Goal: Transaction & Acquisition: Obtain resource

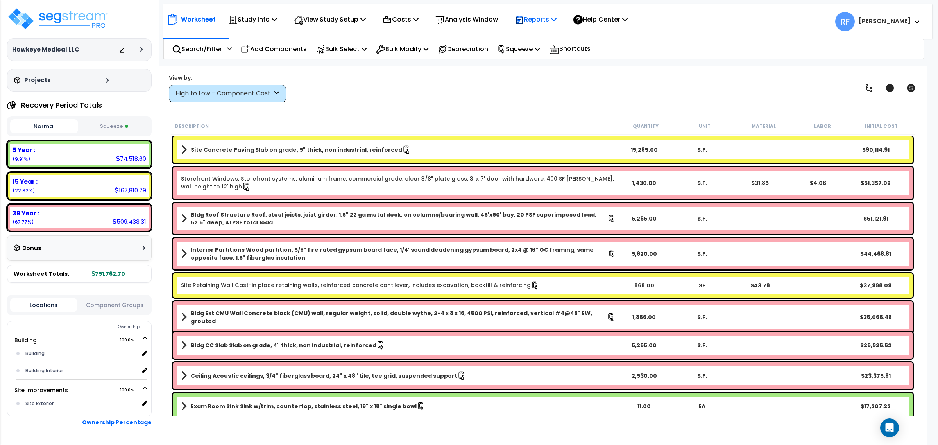
click at [553, 21] on p "Reports" at bounding box center [536, 19] width 42 height 11
click at [567, 51] on link "Manage Report Images" at bounding box center [549, 54] width 77 height 16
click at [75, 25] on img at bounding box center [58, 18] width 102 height 23
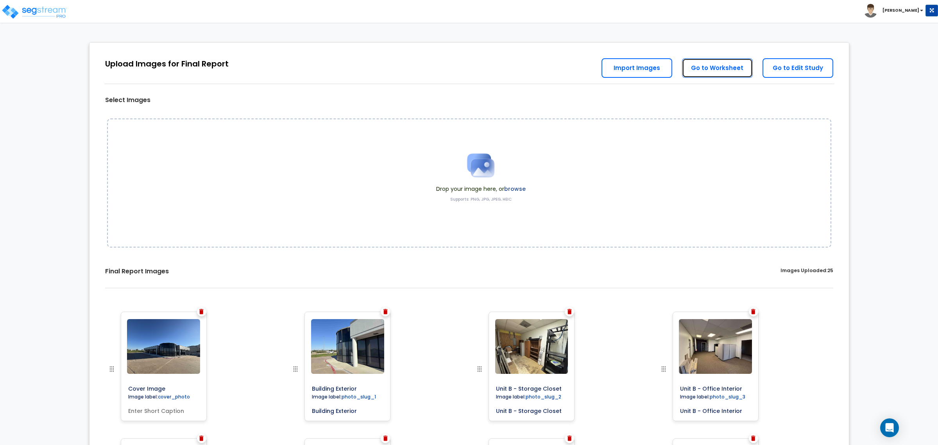
click at [710, 59] on link "Go to Worksheet" at bounding box center [717, 68] width 71 height 20
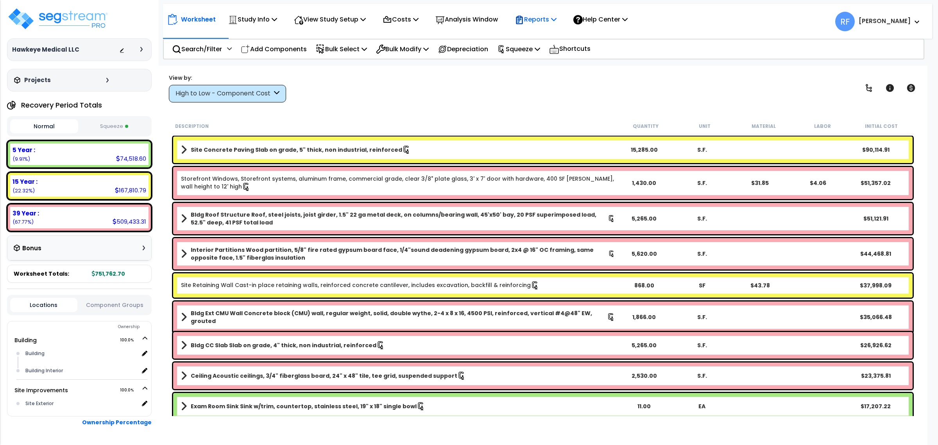
click at [534, 18] on p "Reports" at bounding box center [536, 19] width 42 height 11
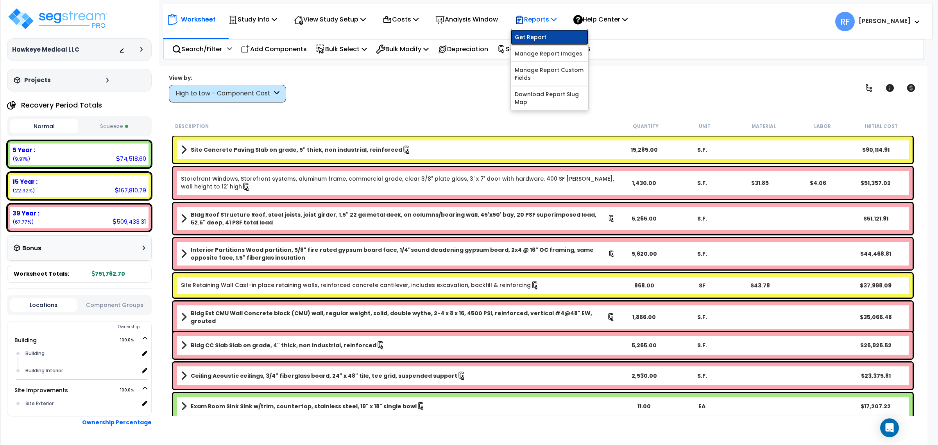
click at [549, 29] on link "Get Report" at bounding box center [549, 37] width 77 height 16
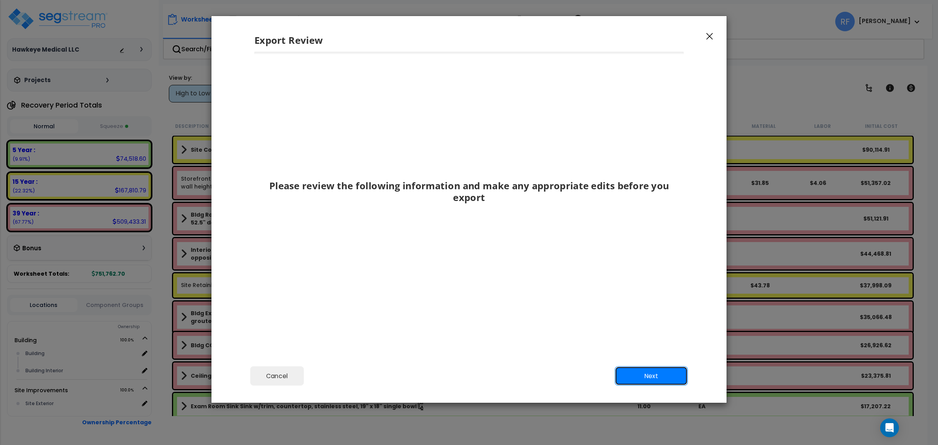
click at [630, 371] on button "Next" at bounding box center [651, 376] width 73 height 20
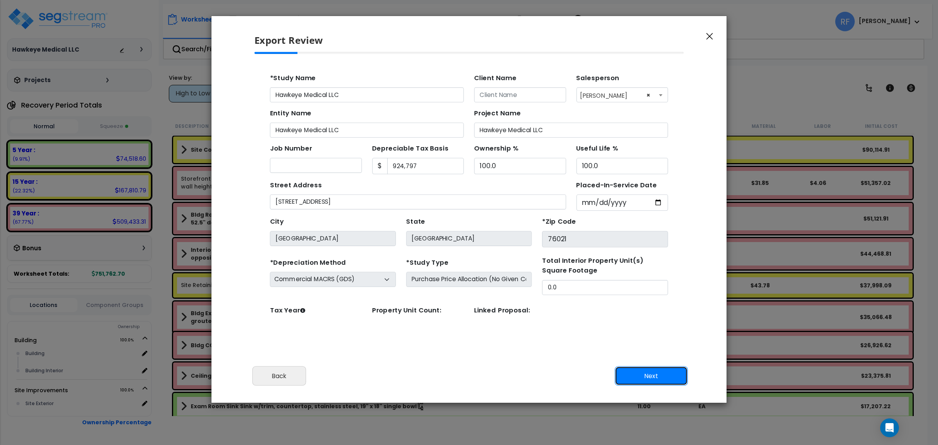
drag, startPoint x: 661, startPoint y: 377, endPoint x: 591, endPoint y: 331, distance: 83.8
click at [660, 377] on button "Next" at bounding box center [651, 376] width 73 height 20
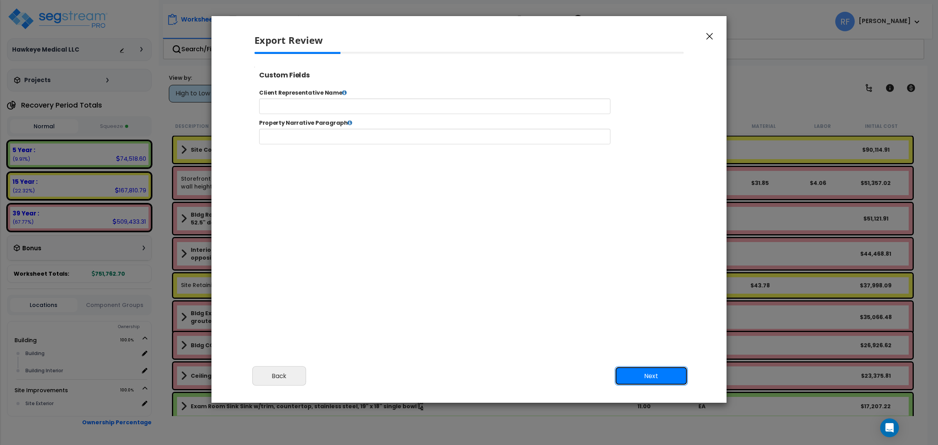
click at [652, 370] on button "Next" at bounding box center [651, 376] width 73 height 20
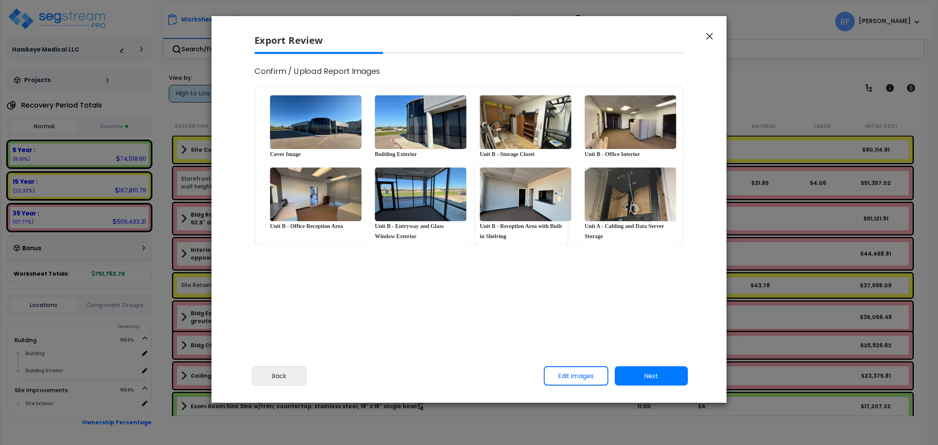
select select "2024"
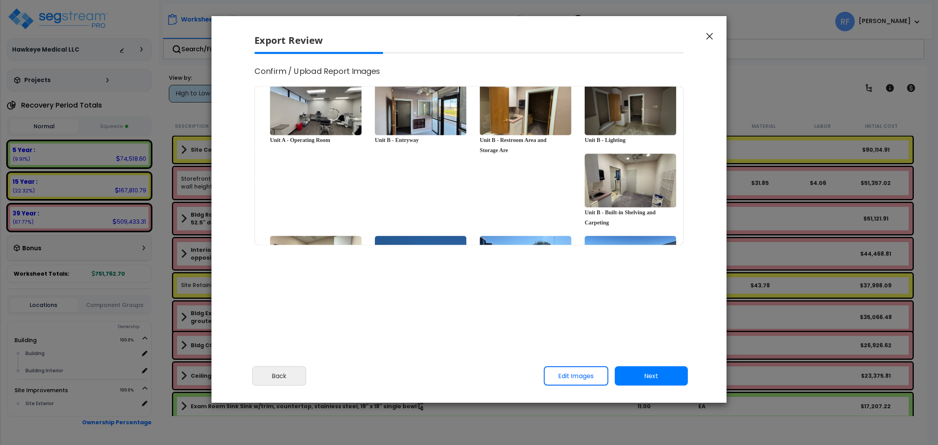
scroll to position [425, 0]
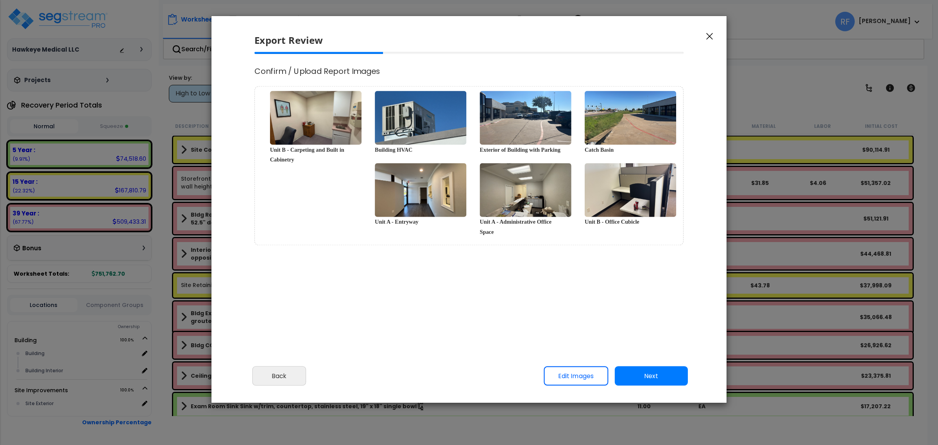
click at [325, 199] on div "Cover Image Building Exterior Unit B - Storage Closet Unit B - Office Interior …" at bounding box center [468, 165] width 429 height 159
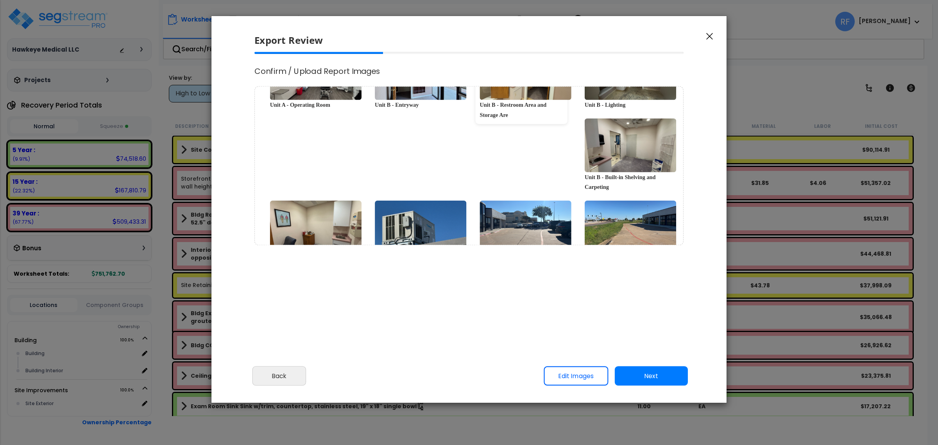
scroll to position [229, 0]
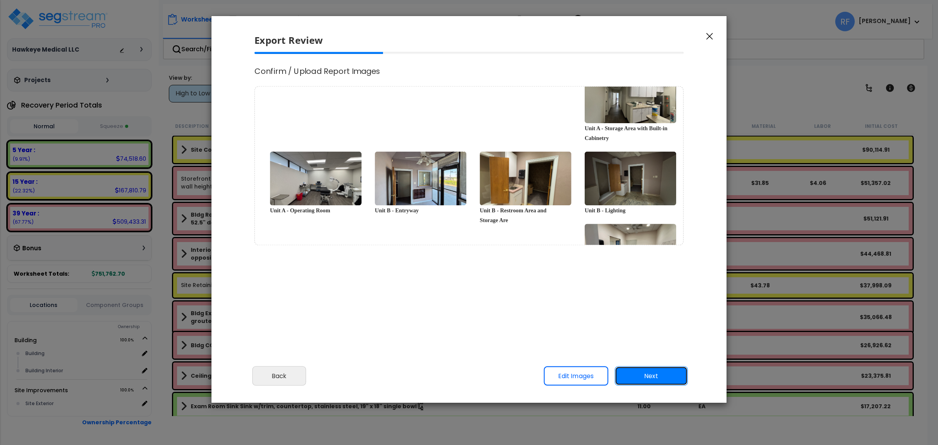
click at [655, 378] on button "Next" at bounding box center [651, 376] width 73 height 20
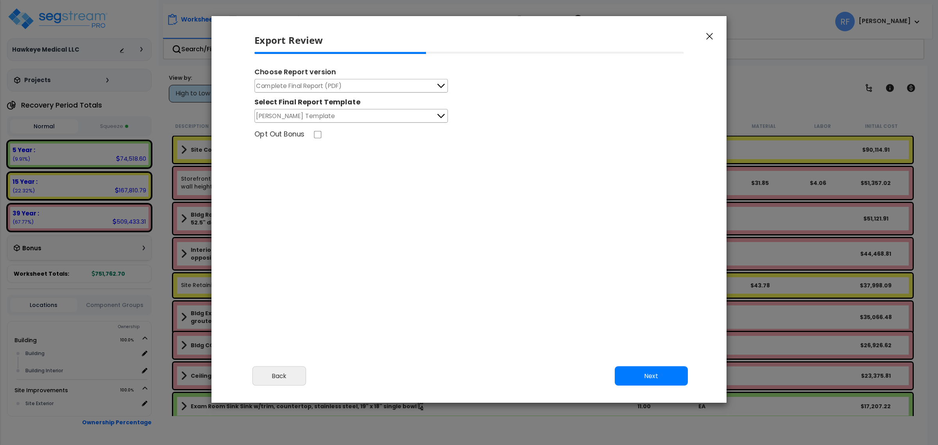
click at [356, 84] on button "Complete Final Report (PDF)" at bounding box center [350, 86] width 193 height 14
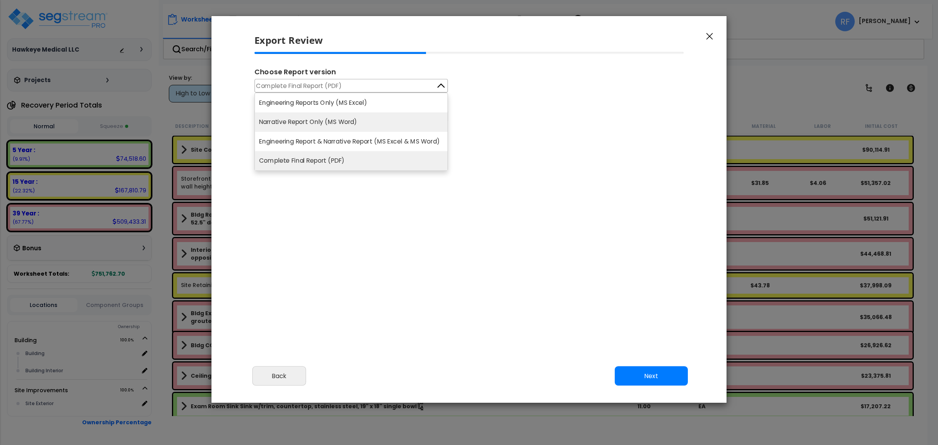
click at [345, 126] on li "Narrative Report Only (MS Word)" at bounding box center [351, 123] width 193 height 20
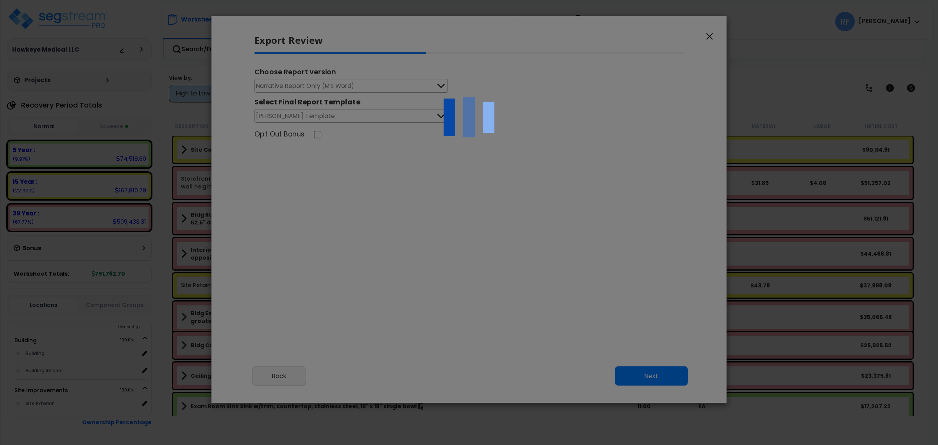
click at [649, 377] on div at bounding box center [469, 222] width 938 height 445
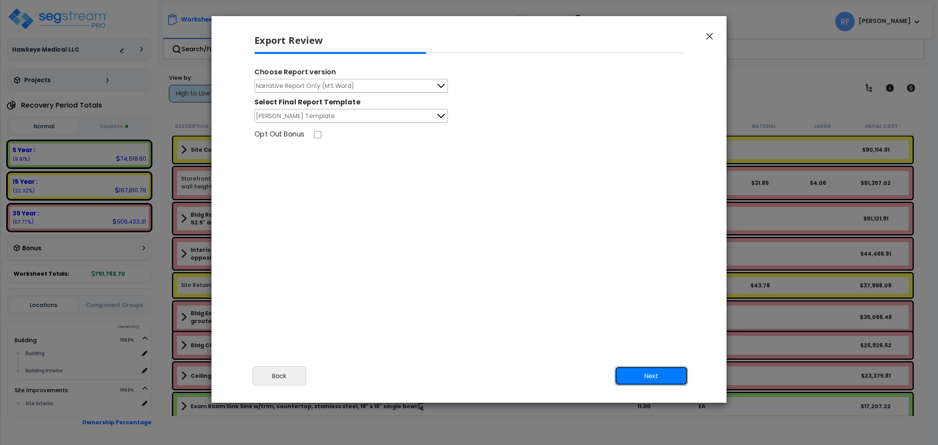
click at [649, 377] on button "Next" at bounding box center [651, 376] width 73 height 20
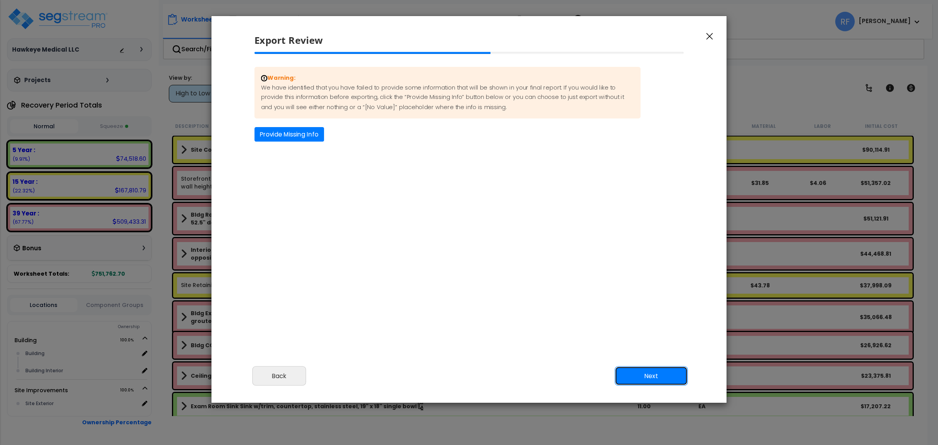
click at [631, 370] on button "Next" at bounding box center [651, 376] width 73 height 20
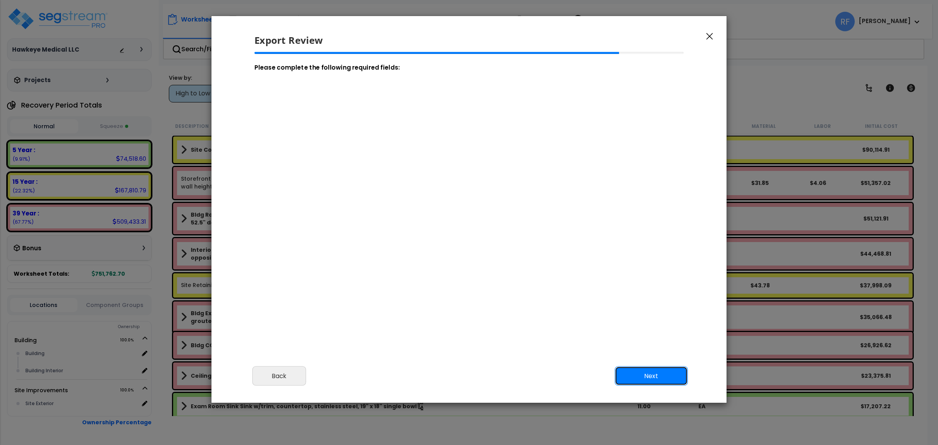
click at [631, 370] on button "Next" at bounding box center [651, 376] width 73 height 20
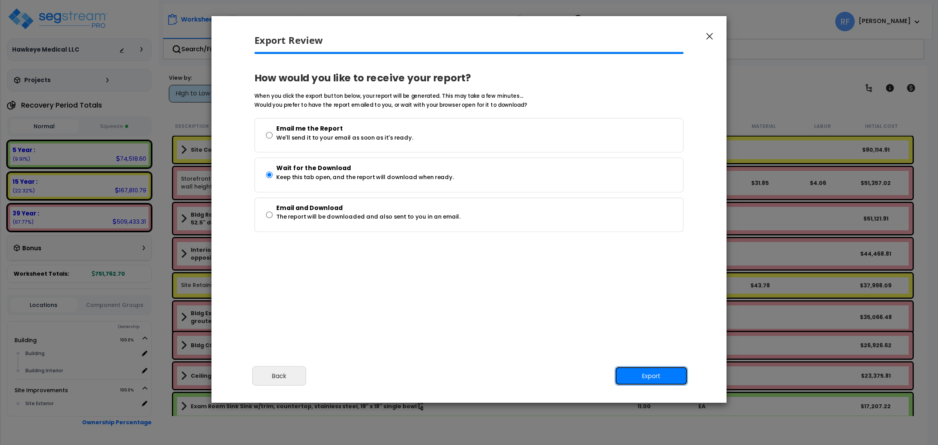
click at [631, 370] on button "Export" at bounding box center [651, 376] width 73 height 20
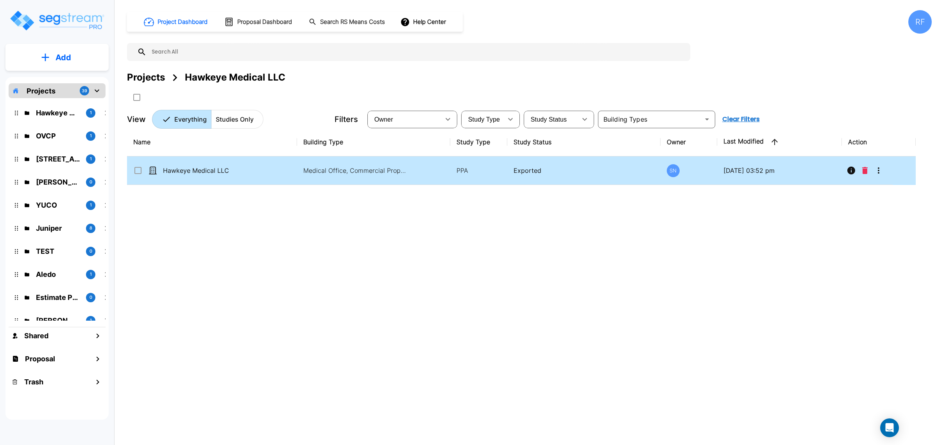
click at [880, 170] on icon "More-Options" at bounding box center [878, 170] width 9 height 9
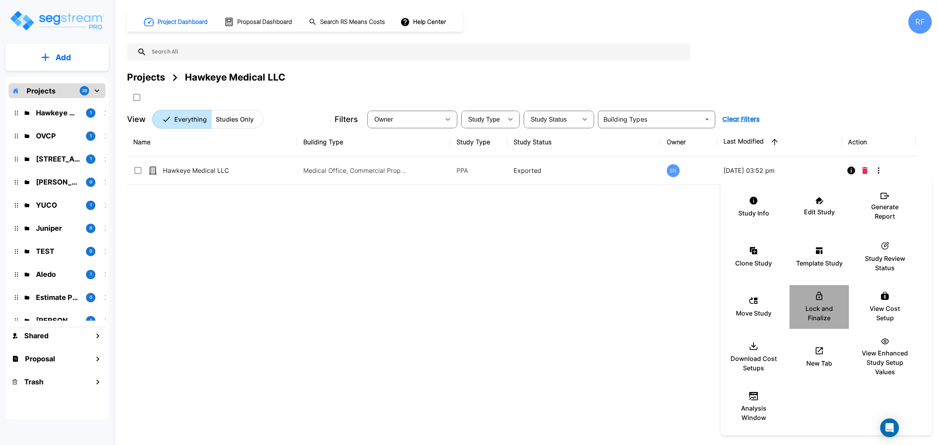
click at [829, 298] on div "Lock and Finalize" at bounding box center [819, 306] width 47 height 39
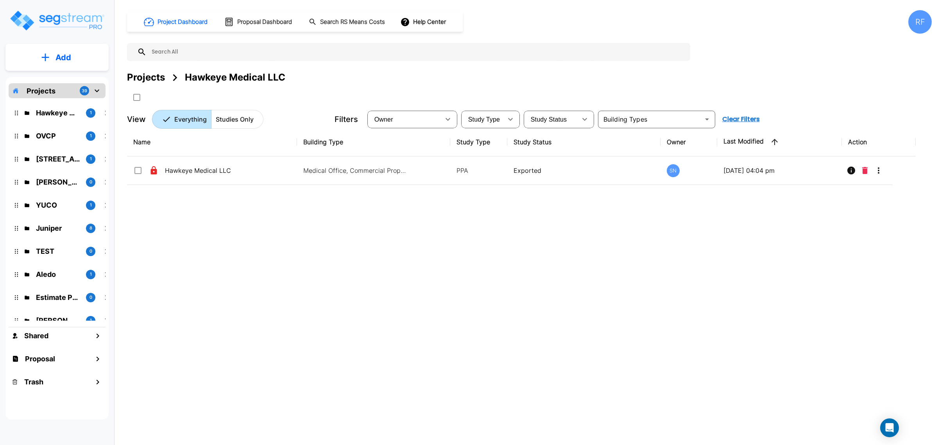
click at [532, 260] on div "Name Building Type Study Type Study Status Owner Last Modified Action Hawkeye M…" at bounding box center [521, 266] width 788 height 276
click at [927, 29] on div "RF" at bounding box center [919, 21] width 23 height 23
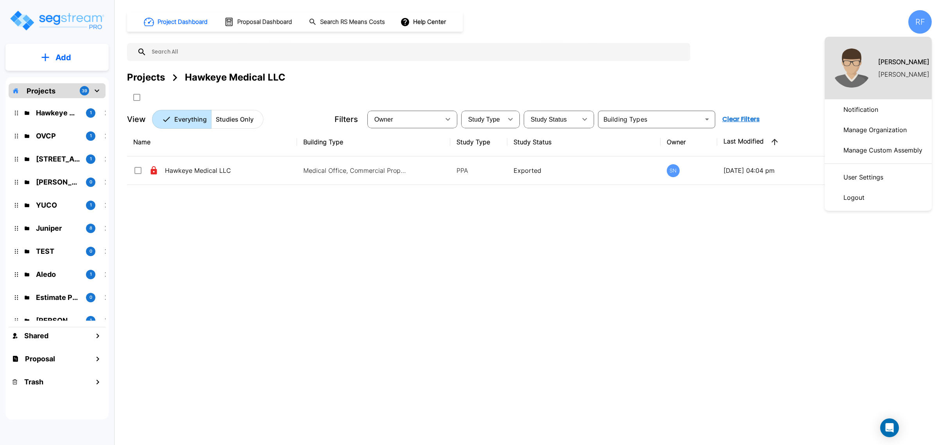
click at [864, 203] on p "Logout" at bounding box center [853, 198] width 27 height 16
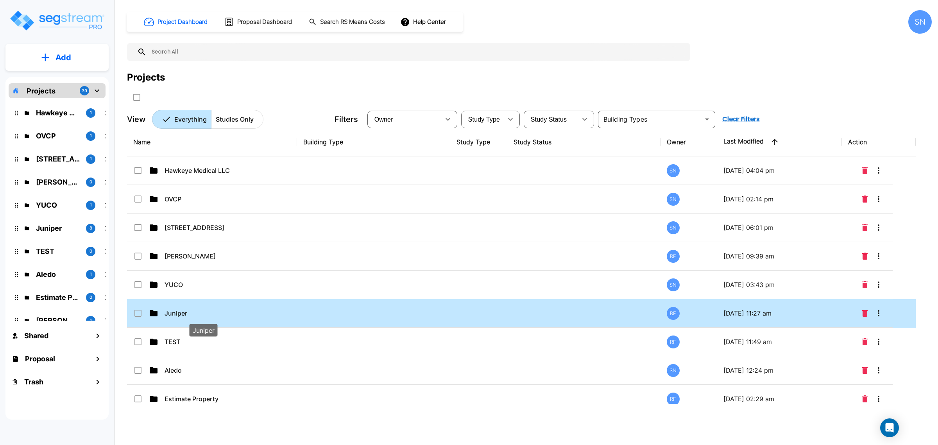
drag, startPoint x: 181, startPoint y: 312, endPoint x: 508, endPoint y: 311, distance: 327.4
click at [181, 311] on p "Juniper" at bounding box center [203, 312] width 78 height 9
checkbox input "true"
click at [184, 314] on p "Juniper" at bounding box center [203, 312] width 78 height 9
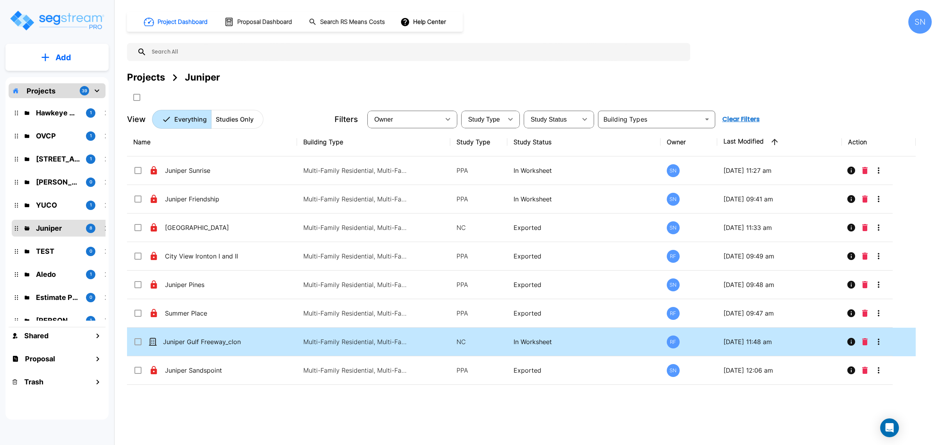
click at [350, 336] on td "Multi-Family Residential, Multi-Family Residential, Multi-Family Residential, M…" at bounding box center [373, 341] width 153 height 29
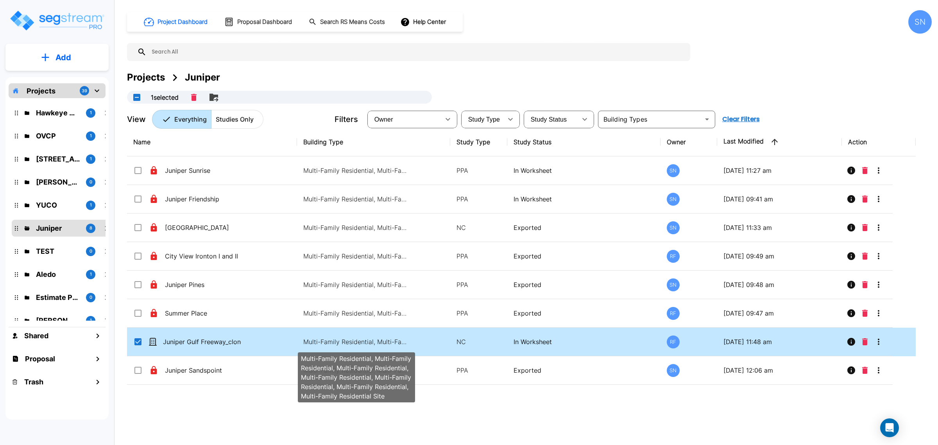
click at [358, 340] on p "Multi-Family Residential, Multi-Family Residential, Multi-Family Residential, M…" at bounding box center [355, 341] width 105 height 9
click at [362, 340] on p "Multi-Family Residential, Multi-Family Residential, Multi-Family Residential, M…" at bounding box center [355, 341] width 105 height 9
checkbox input "true"
click at [362, 340] on p "Multi-Family Residential, Multi-Family Residential, Multi-Family Residential, M…" at bounding box center [355, 341] width 105 height 9
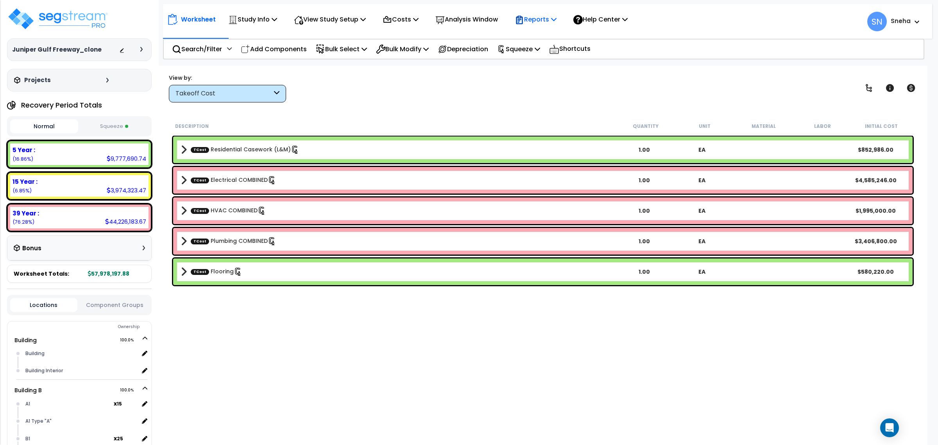
click at [536, 24] on p "Reports" at bounding box center [536, 19] width 42 height 11
click at [558, 40] on link "Get Report" at bounding box center [549, 37] width 77 height 16
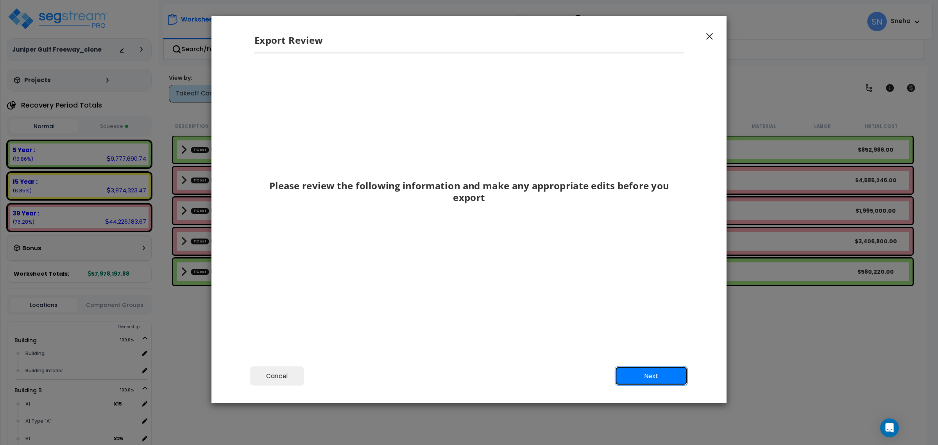
click at [655, 382] on button "Next" at bounding box center [651, 376] width 73 height 20
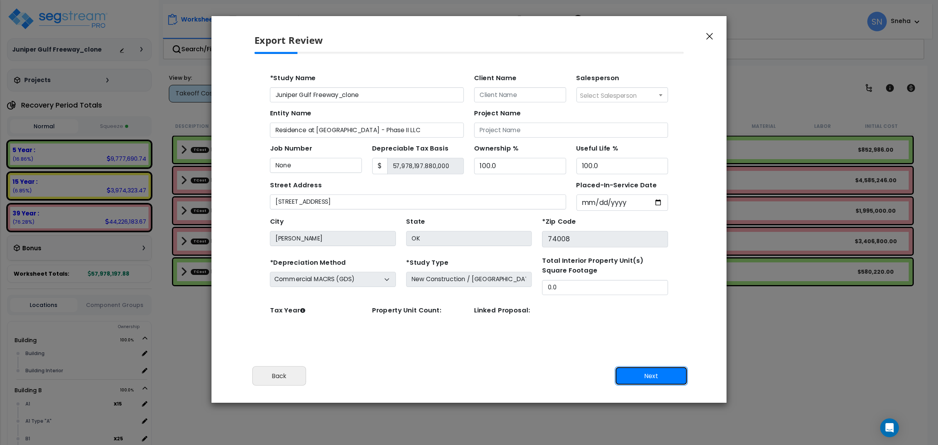
click at [651, 379] on button "Next" at bounding box center [651, 376] width 73 height 20
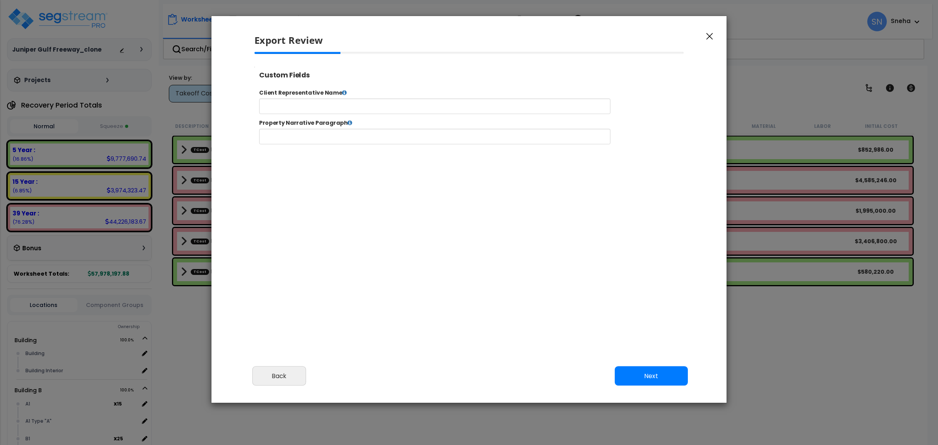
select select "2024"
click at [667, 378] on button "Next" at bounding box center [651, 376] width 73 height 20
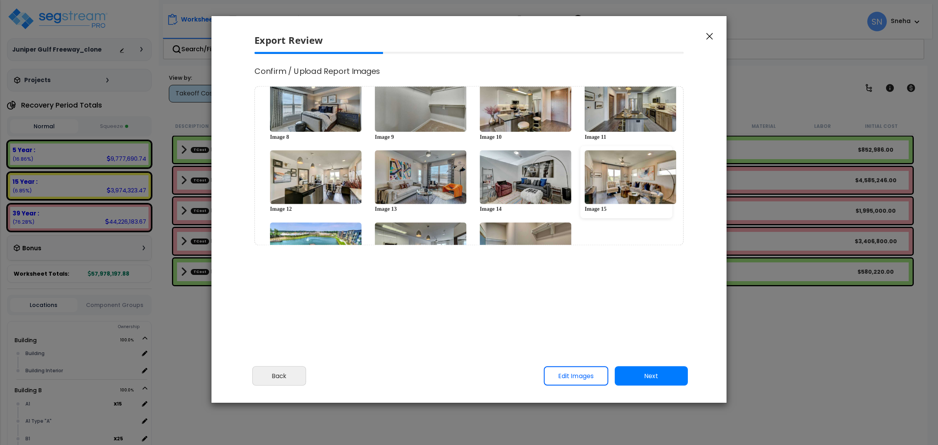
scroll to position [192, 0]
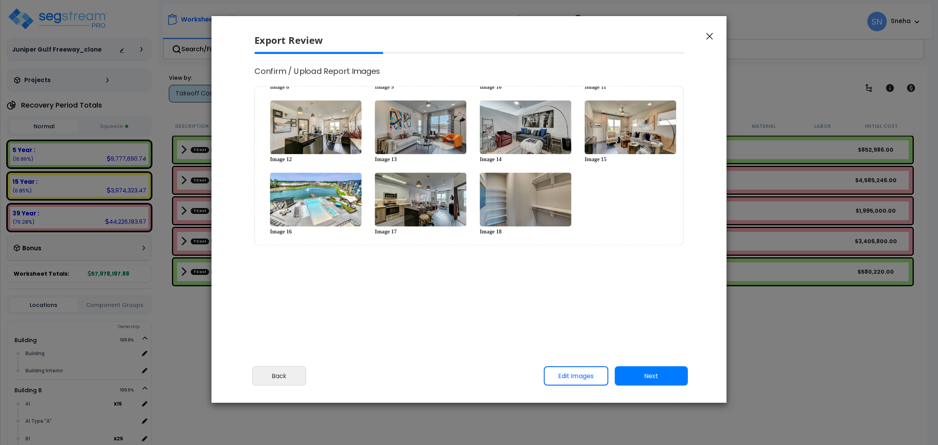
click at [704, 35] on button "button" at bounding box center [710, 35] width 12 height 9
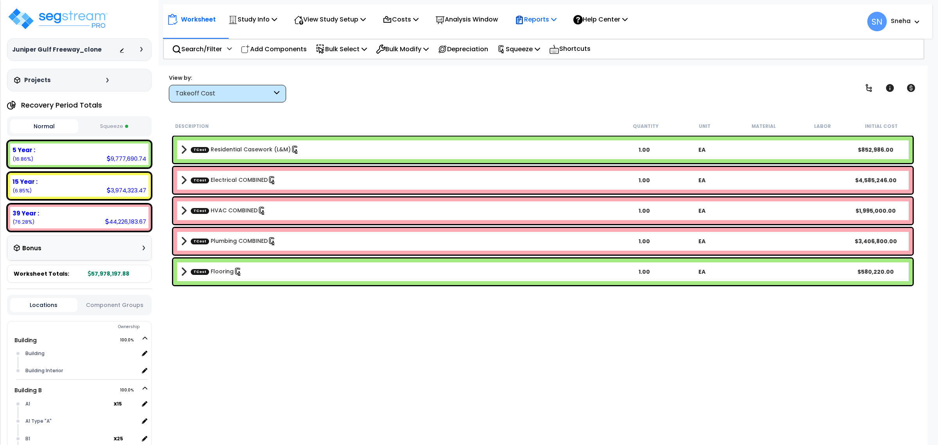
click at [556, 14] on div "Reports" at bounding box center [536, 19] width 42 height 18
click at [559, 55] on link "Manage Report Images" at bounding box center [549, 54] width 77 height 16
click at [73, 18] on img at bounding box center [58, 18] width 102 height 23
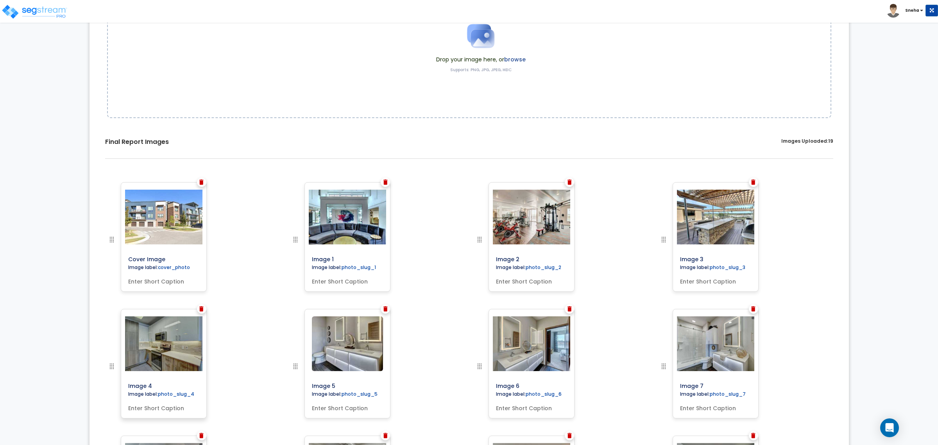
scroll to position [147, 0]
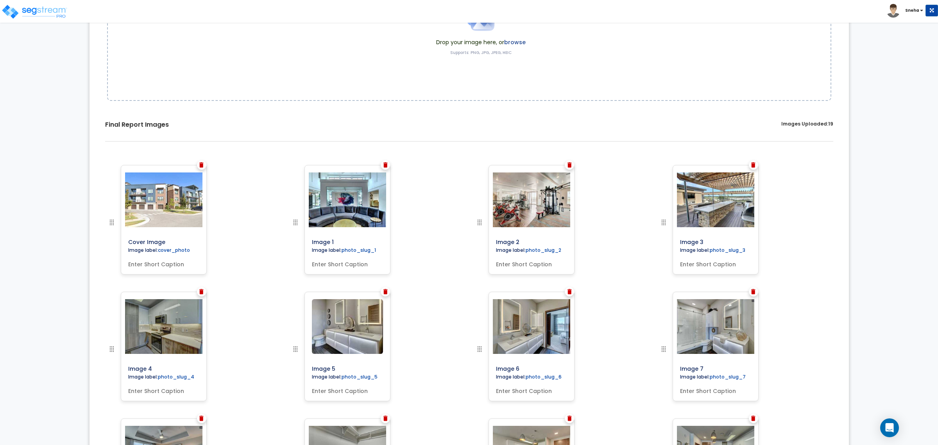
drag, startPoint x: 336, startPoint y: 241, endPoint x: 296, endPoint y: 241, distance: 40.2
click at [296, 241] on div at bounding box center [312, 228] width 43 height 127
type input "Community Center"
drag, startPoint x: 526, startPoint y: 243, endPoint x: 481, endPoint y: 240, distance: 45.4
click at [481, 240] on div at bounding box center [496, 228] width 43 height 127
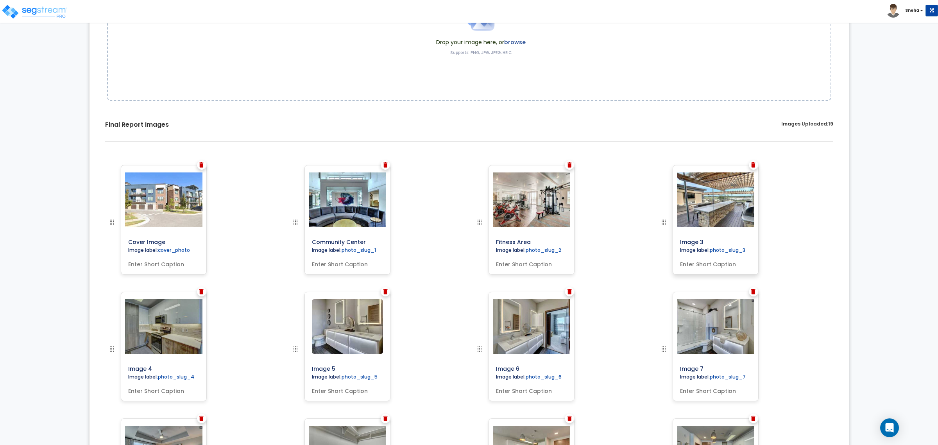
type input "Fitness Area"
drag, startPoint x: 709, startPoint y: 240, endPoint x: 652, endPoint y: 240, distance: 57.4
click at [652, 165] on div "Cover Image" at bounding box center [469, 165] width 736 height 0
type input "Outdoor Grill"
click at [172, 367] on input "Image 4" at bounding box center [181, 366] width 113 height 11
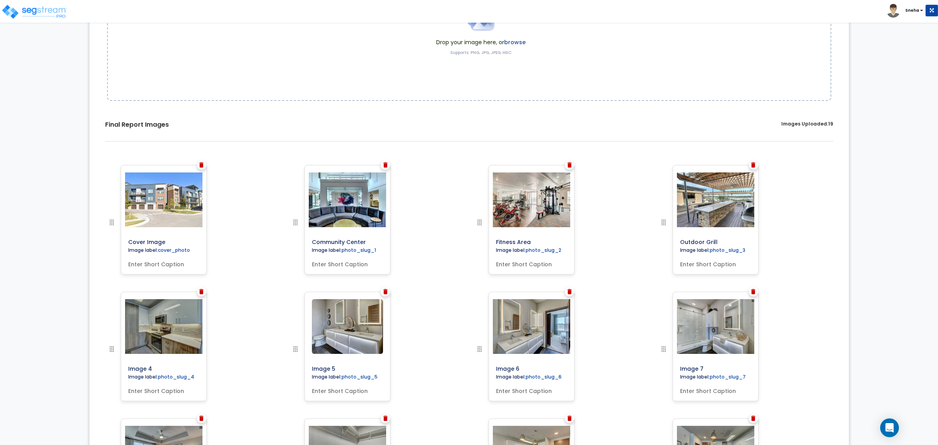
drag, startPoint x: 159, startPoint y: 368, endPoint x: 92, endPoint y: 368, distance: 67.2
click at [92, 368] on div "Select Images Drop your image here, or browse Supports: PNG, JPG, JPEG, HEIC Sa…" at bounding box center [468, 358] width 759 height 925
type input "Apartment Appliances"
click at [340, 363] on input "Image 5" at bounding box center [365, 366] width 113 height 11
drag, startPoint x: 311, startPoint y: 364, endPoint x: 265, endPoint y: 363, distance: 46.1
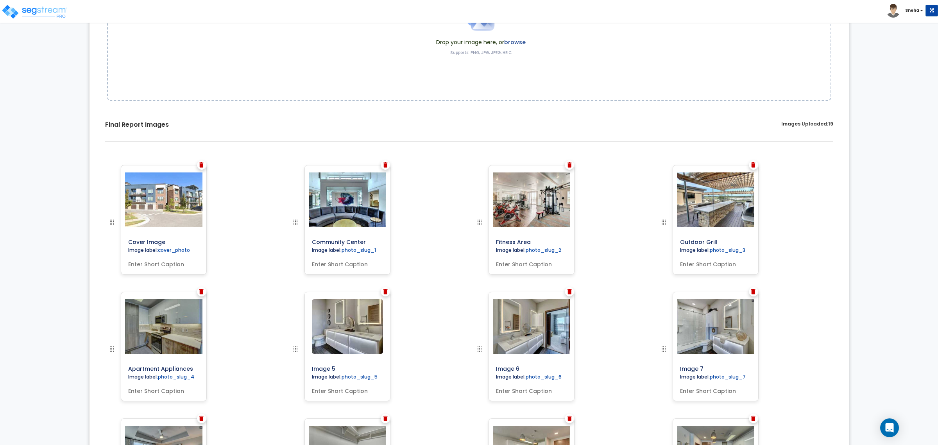
click at [265, 165] on div "Cover Image" at bounding box center [469, 165] width 736 height 0
type input "Bathroom Vanity"
click at [531, 368] on input "Image 6" at bounding box center [549, 366] width 113 height 11
click at [475, 364] on div at bounding box center [496, 354] width 43 height 127
type input "Bathroom Lighting"
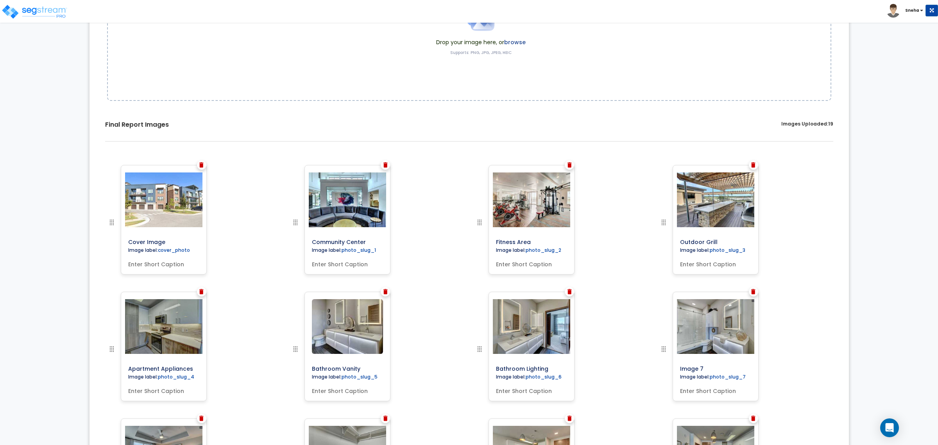
drag, startPoint x: 676, startPoint y: 368, endPoint x: 644, endPoint y: 368, distance: 32.8
click at [644, 165] on div "Cover Image" at bounding box center [469, 165] width 736 height 0
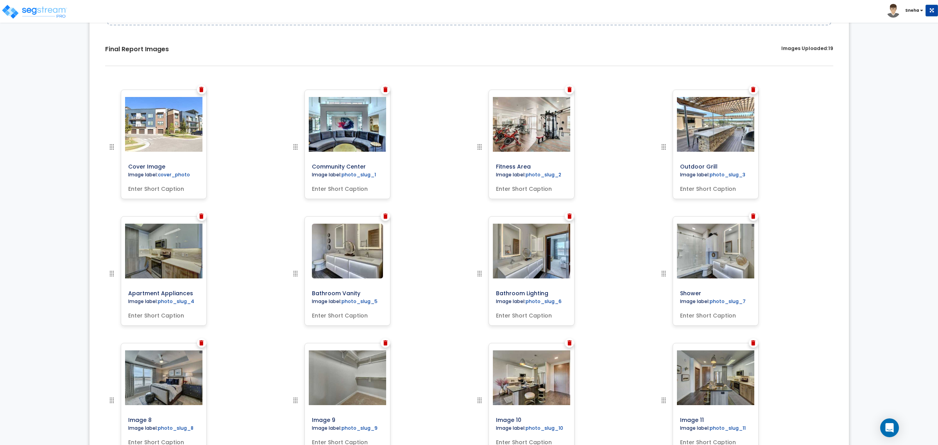
scroll to position [342, 0]
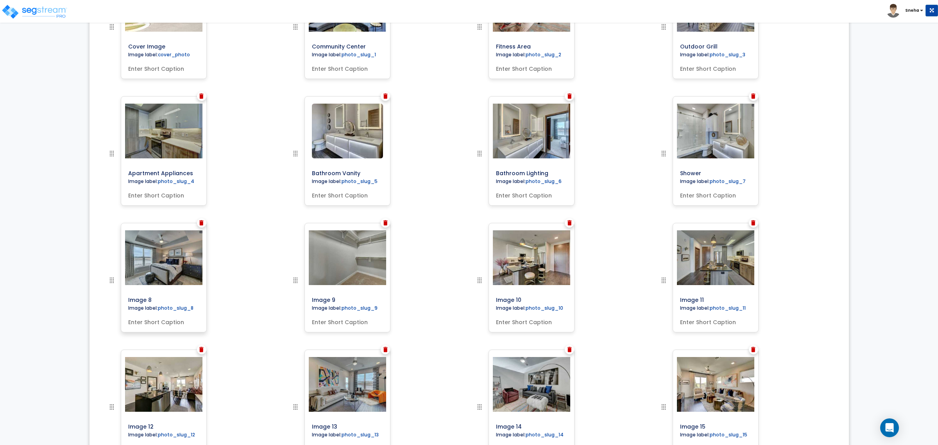
type input "Shower"
drag, startPoint x: 164, startPoint y: 299, endPoint x: 88, endPoint y: 294, distance: 76.4
click at [89, 294] on div "0% Upload Images for Final Report Back to Export Review Go to Edit Study Go to …" at bounding box center [469, 163] width 760 height 926
type input "b"
type input "Bedroom"
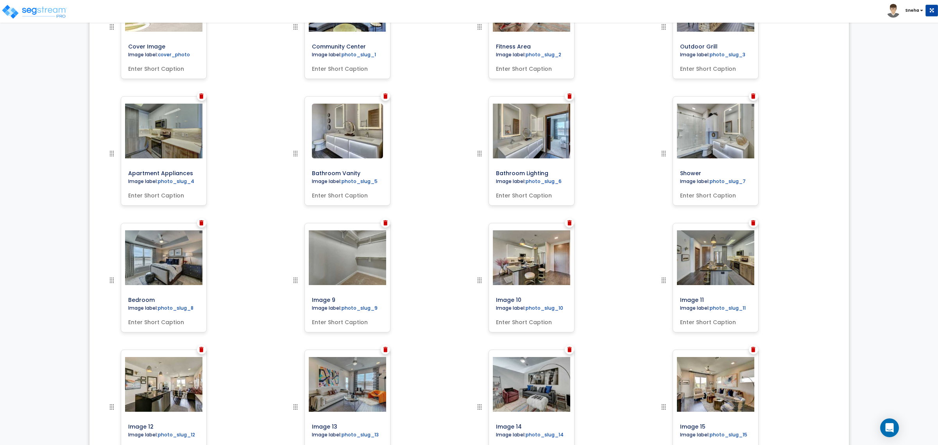
drag, startPoint x: 346, startPoint y: 299, endPoint x: 276, endPoint y: 293, distance: 70.2
type input "Walk-in Closet"
click at [540, 294] on input "Image 10" at bounding box center [549, 298] width 113 height 11
drag, startPoint x: 512, startPoint y: 295, endPoint x: 447, endPoint y: 295, distance: 64.5
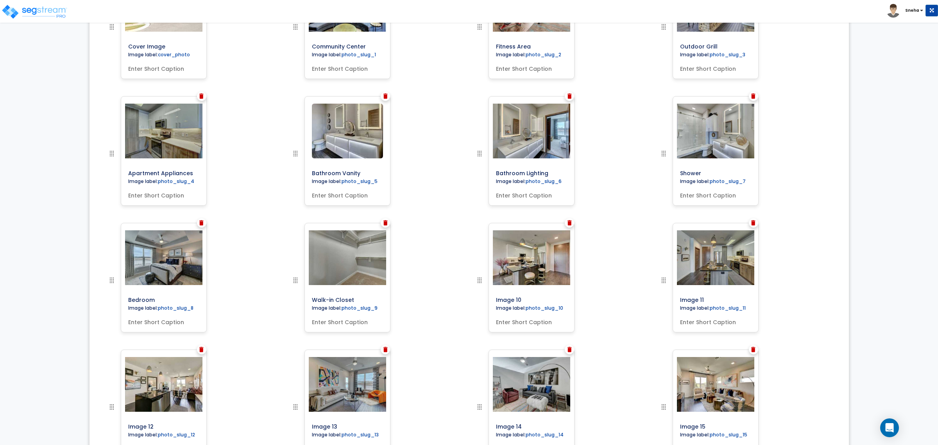
type input "Kitchen Area"
click at [532, 299] on input "Kitchen Area" at bounding box center [549, 298] width 113 height 11
click at [723, 295] on input "Image 11" at bounding box center [733, 298] width 113 height 11
drag, startPoint x: 641, startPoint y: 290, endPoint x: 628, endPoint y: 289, distance: 12.9
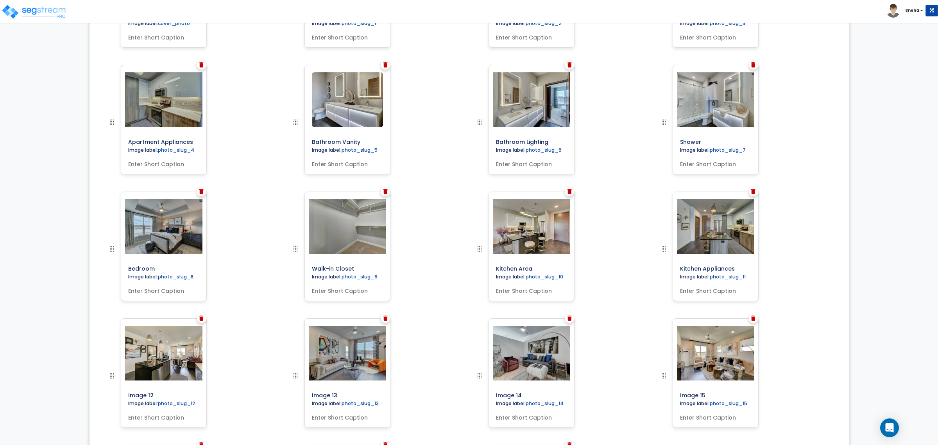
scroll to position [440, 0]
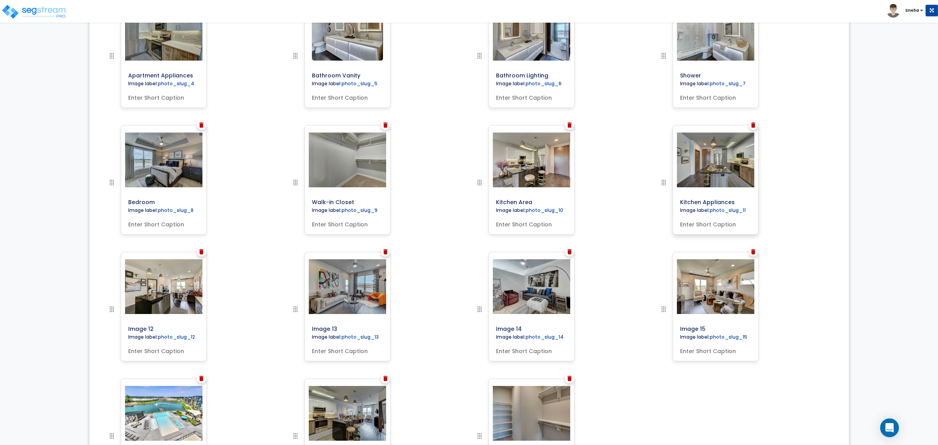
drag, startPoint x: 737, startPoint y: 199, endPoint x: 703, endPoint y: 198, distance: 34.4
click at [703, 198] on input "Kitchen Appliances" at bounding box center [733, 200] width 113 height 11
type input "Kitchen Cabinetry"
drag, startPoint x: 169, startPoint y: 327, endPoint x: 105, endPoint y: 327, distance: 63.3
click at [105, 327] on div "Image 12" at bounding box center [193, 315] width 184 height 127
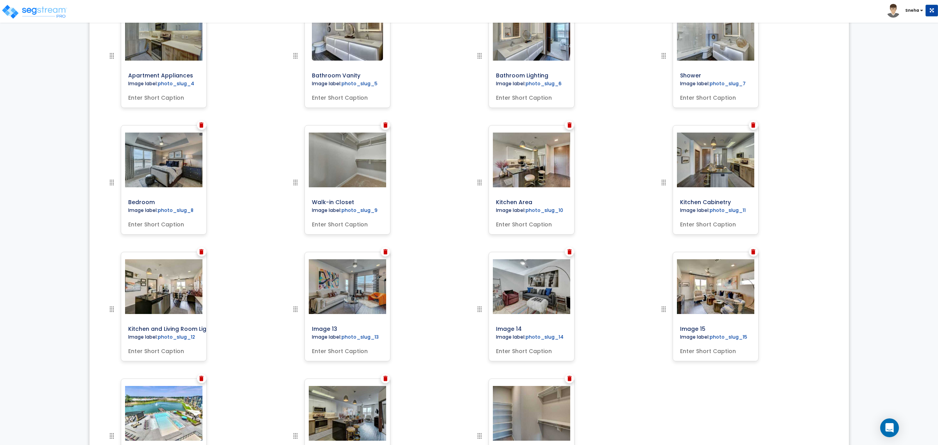
scroll to position [0, 18]
type input "Kitchen and Living Room Lighting"
drag, startPoint x: 358, startPoint y: 327, endPoint x: 302, endPoint y: 327, distance: 56.3
click at [302, 327] on div at bounding box center [312, 315] width 43 height 127
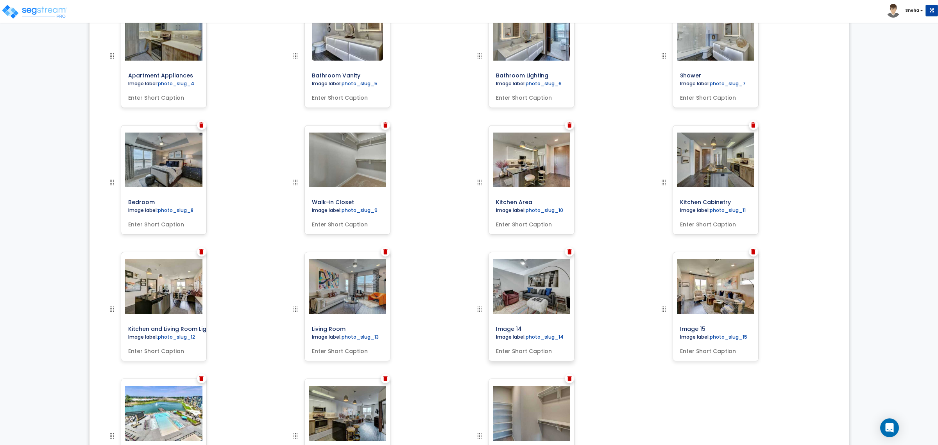
type input "Living Room"
click at [534, 329] on input "Image 14" at bounding box center [549, 327] width 113 height 11
drag, startPoint x: 534, startPoint y: 328, endPoint x: 470, endPoint y: 324, distance: 63.8
click at [470, 324] on div "Image 14" at bounding box center [561, 315] width 184 height 127
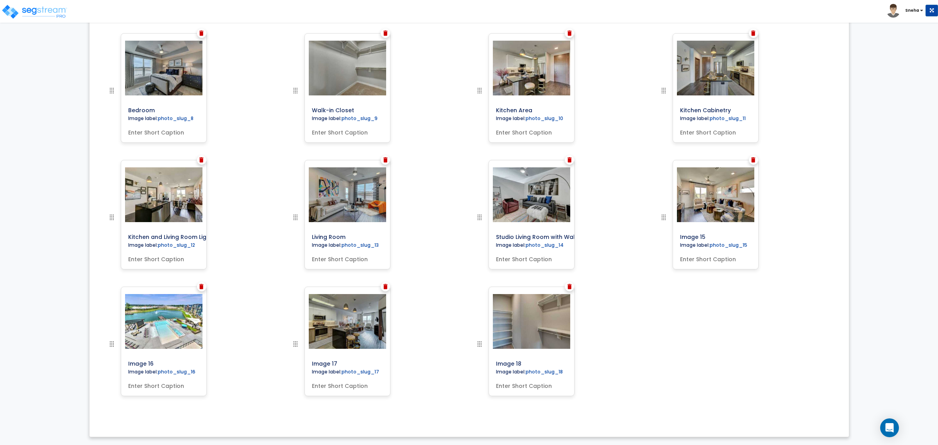
scroll to position [0, 27]
type input "Studio Living Room with Wall Divider"
click at [723, 237] on input "Image 15" at bounding box center [733, 235] width 113 height 11
click at [354, 235] on input "Living Room" at bounding box center [365, 235] width 113 height 11
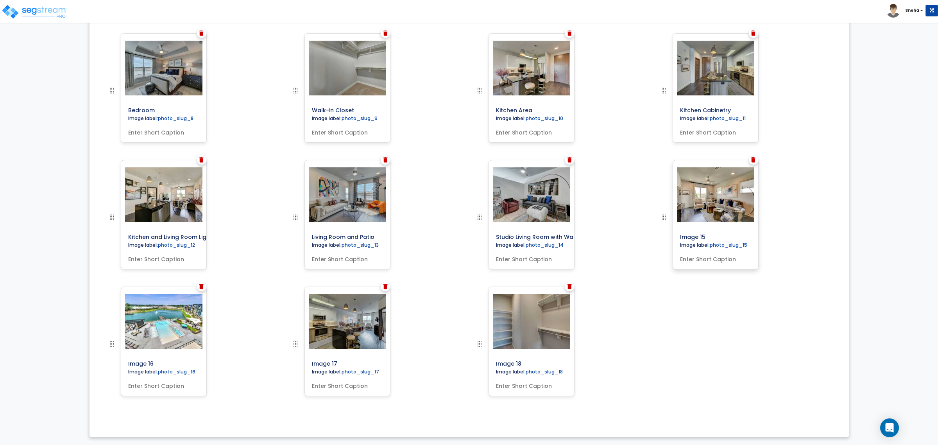
type input "Living Room and Patio"
drag, startPoint x: 717, startPoint y: 237, endPoint x: 665, endPoint y: 233, distance: 52.1
click at [665, 233] on div at bounding box center [680, 223] width 43 height 127
type input "Living Room Flooring and Lighting"
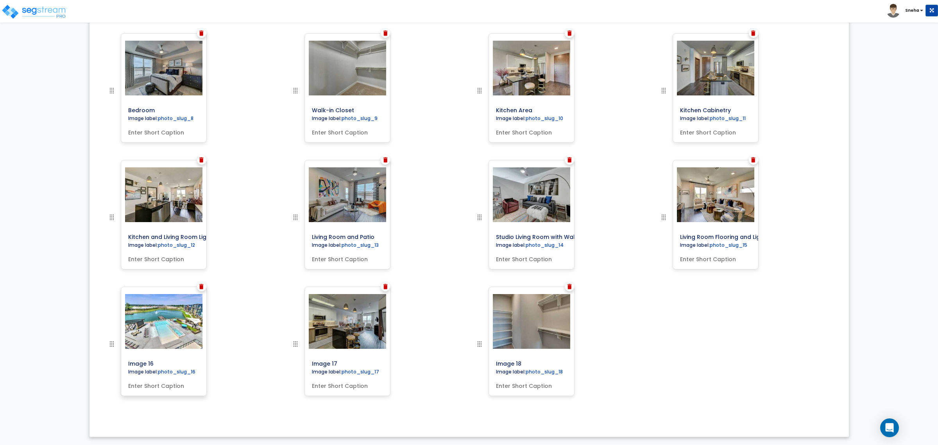
scroll to position [0, 0]
drag, startPoint x: 154, startPoint y: 362, endPoint x: 93, endPoint y: 362, distance: 60.6
type input "Pool"
click at [348, 358] on input "Image 17" at bounding box center [365, 361] width 113 height 11
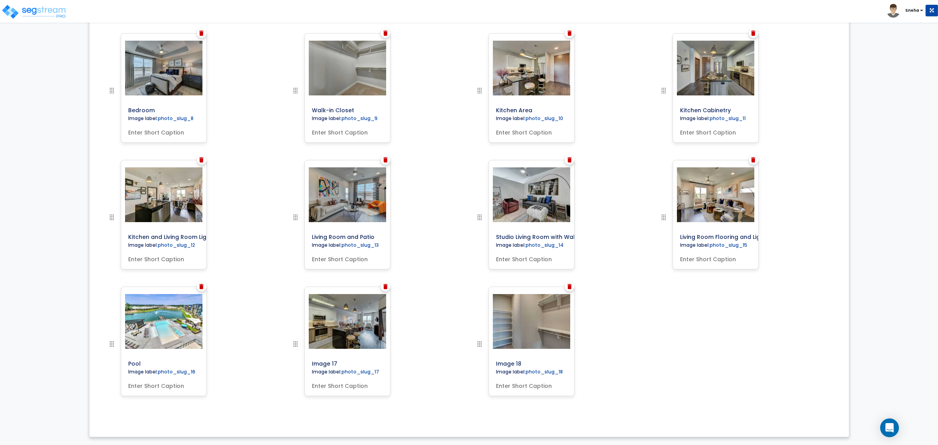
drag, startPoint x: 346, startPoint y: 364, endPoint x: 265, endPoint y: 364, distance: 81.3
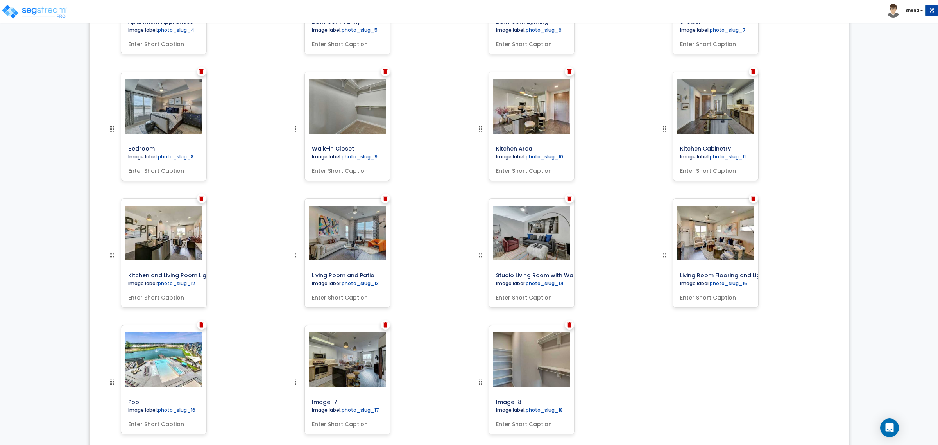
scroll to position [483, 0]
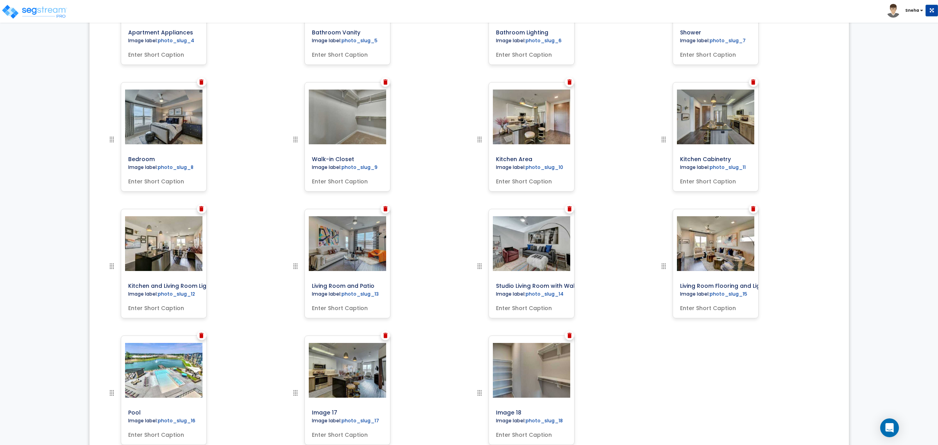
drag, startPoint x: 731, startPoint y: 409, endPoint x: 727, endPoint y: 408, distance: 4.0
click at [731, 409] on div "Cover Image Image label: cover_photo Image label:" at bounding box center [468, 145] width 747 height 645
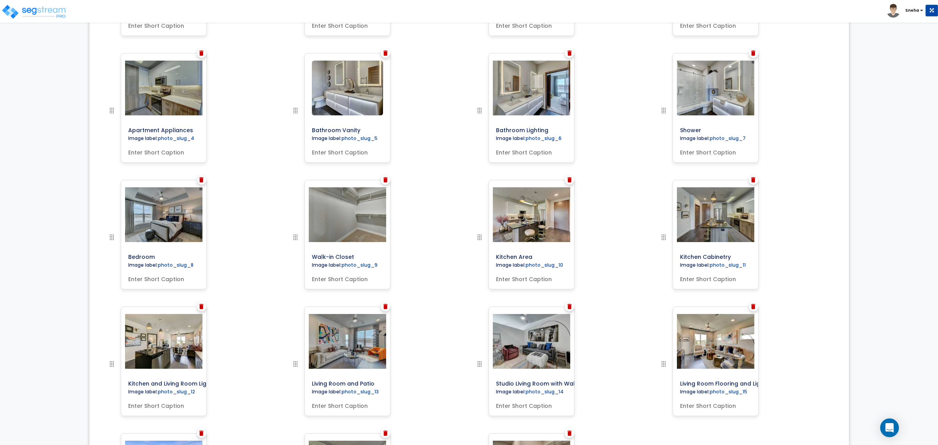
scroll to position [531, 0]
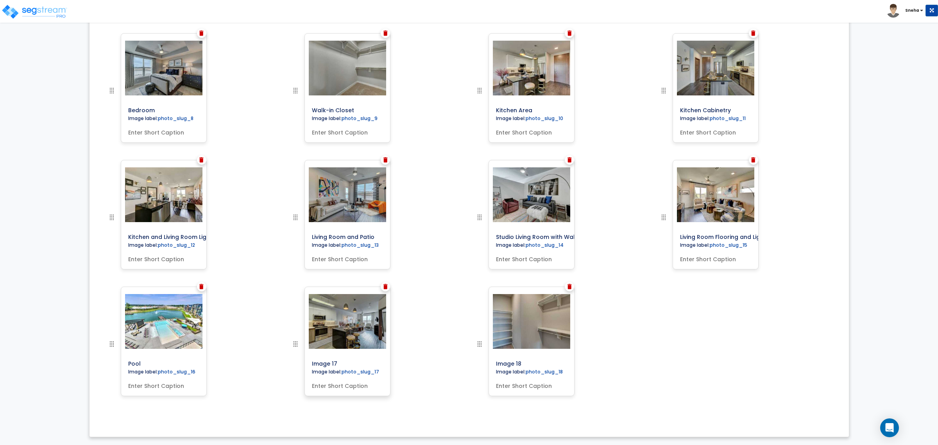
click at [337, 366] on input "Image 17" at bounding box center [365, 361] width 113 height 11
drag, startPoint x: 342, startPoint y: 364, endPoint x: 290, endPoint y: 361, distance: 52.8
click at [290, 361] on div "Image 17" at bounding box center [377, 349] width 184 height 127
type input "Unit Interior"
drag, startPoint x: 747, startPoint y: 352, endPoint x: 562, endPoint y: 374, distance: 186.2
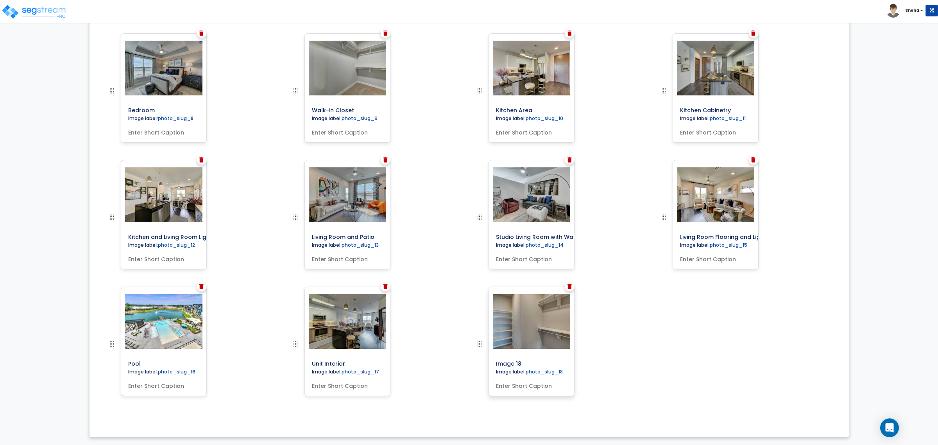
click at [747, 352] on div "Cover Image Image label: cover_photo Image label:" at bounding box center [468, 96] width 747 height 645
drag, startPoint x: 540, startPoint y: 358, endPoint x: 483, endPoint y: 358, distance: 56.7
click at [483, 358] on div at bounding box center [496, 349] width 43 height 127
type input "W"
type input "Built-in Shelving"
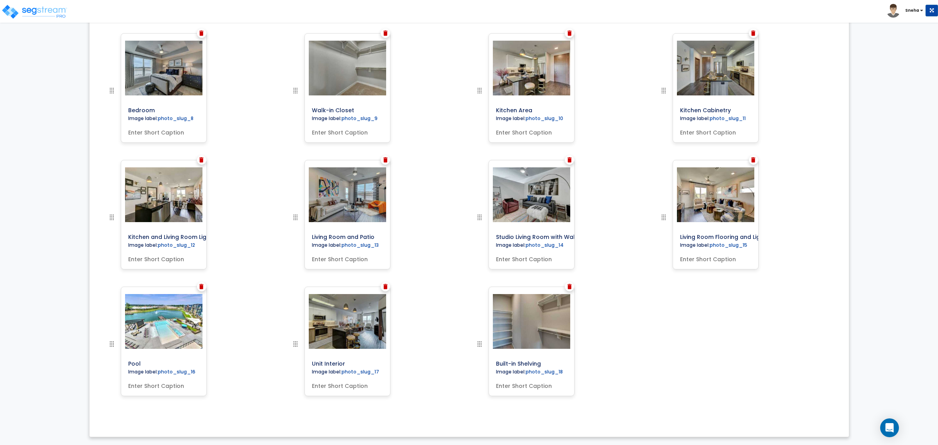
click at [674, 381] on div "Cover Image Image label: cover_photo Image label:" at bounding box center [468, 96] width 747 height 645
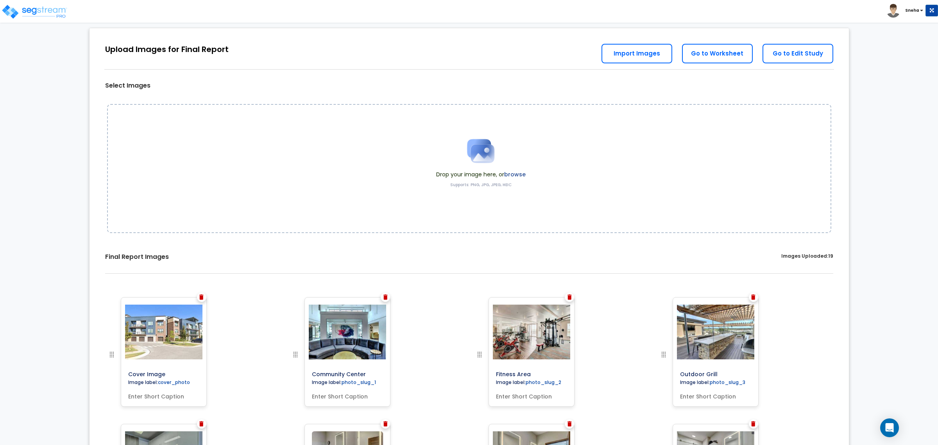
scroll to position [0, 0]
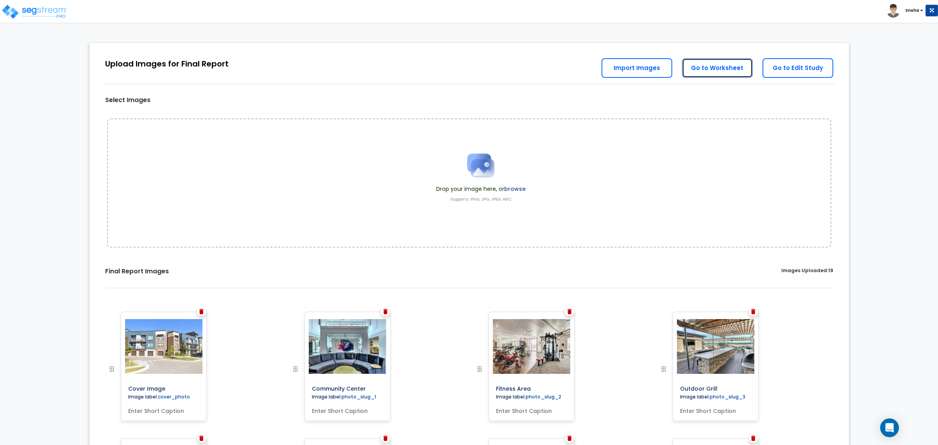
click at [727, 65] on link "Go to Worksheet" at bounding box center [717, 68] width 71 height 20
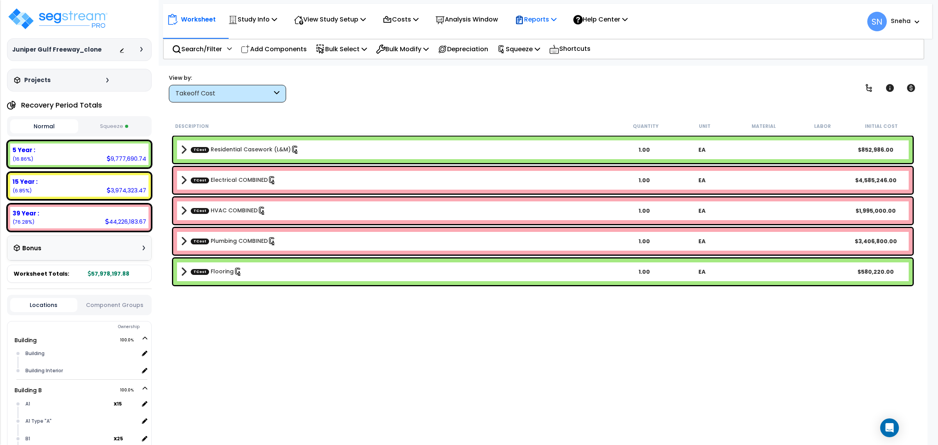
drag, startPoint x: 550, startPoint y: 12, endPoint x: 555, endPoint y: 23, distance: 12.4
click at [550, 13] on div "Reports" at bounding box center [536, 19] width 42 height 18
click at [581, 55] on link "Manage Report Images" at bounding box center [549, 54] width 77 height 16
click at [556, 16] on icon at bounding box center [553, 19] width 5 height 6
click at [578, 36] on link "Get Report" at bounding box center [549, 37] width 77 height 16
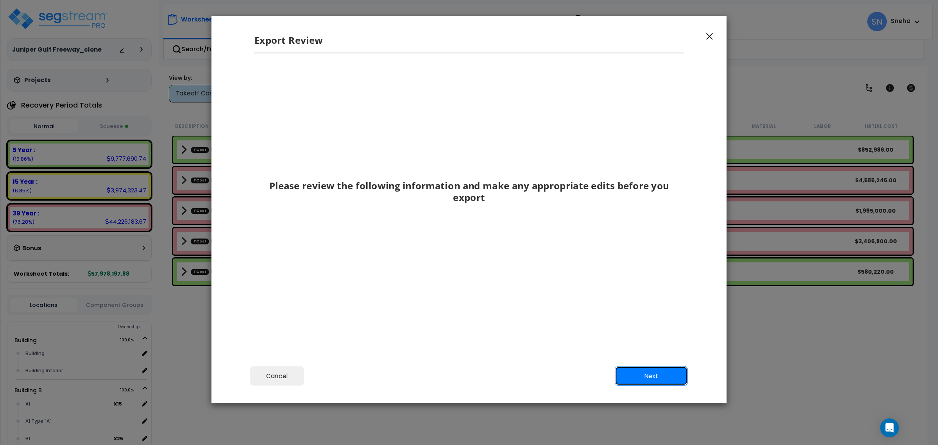
click at [632, 381] on button "Next" at bounding box center [651, 376] width 73 height 20
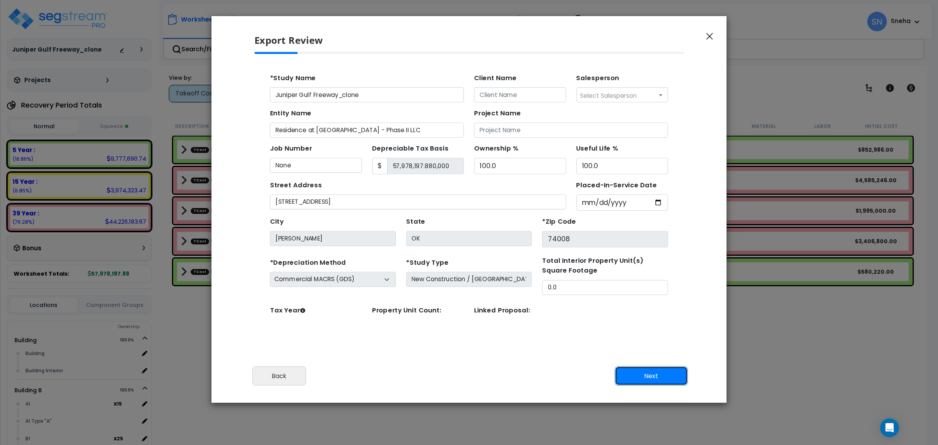
click at [633, 379] on button "Next" at bounding box center [651, 376] width 73 height 20
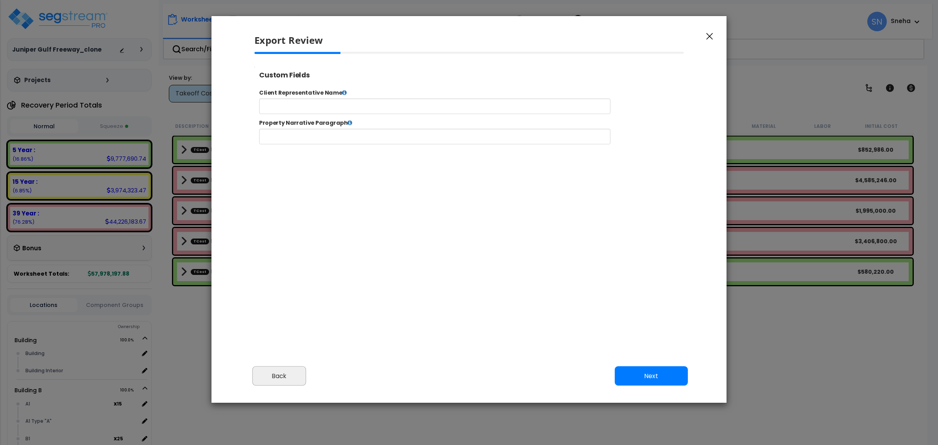
scroll to position [319, 20]
click at [292, 376] on button "Back" at bounding box center [279, 376] width 54 height 20
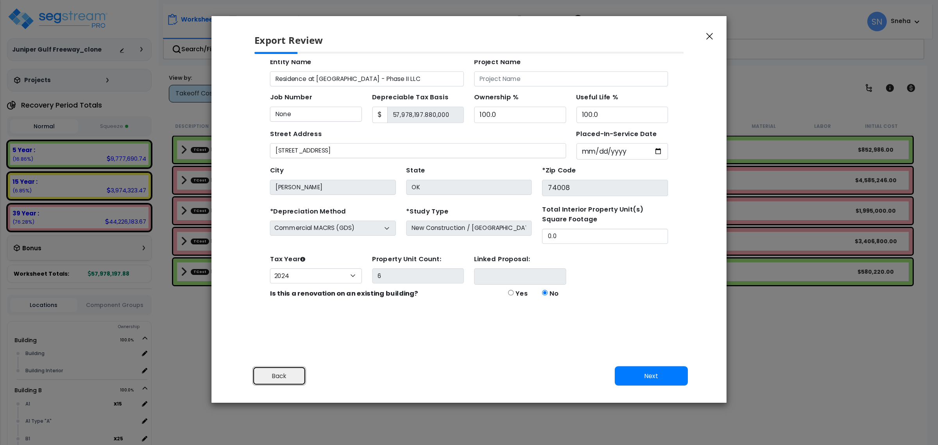
scroll to position [48, 0]
click at [635, 378] on button "Next" at bounding box center [651, 376] width 73 height 20
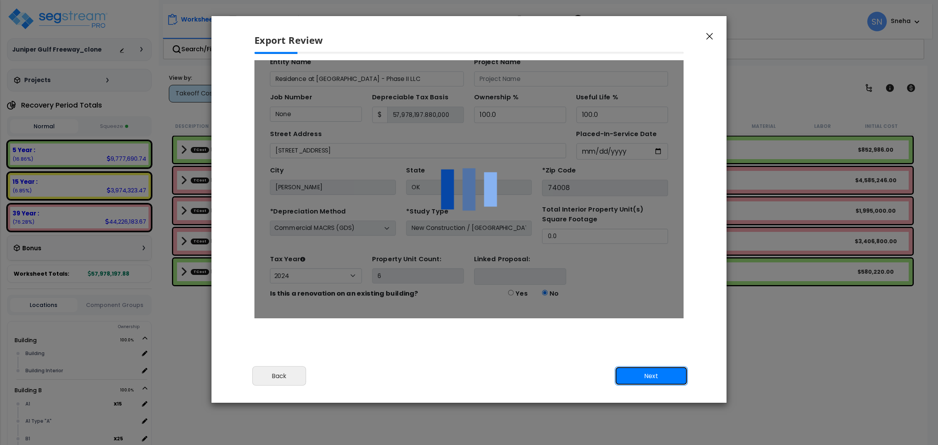
scroll to position [0, 0]
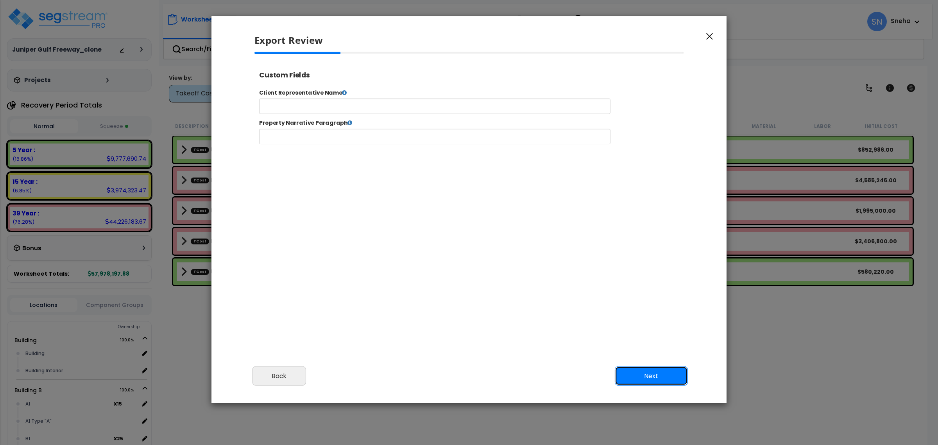
click at [636, 375] on button "Next" at bounding box center [651, 376] width 73 height 20
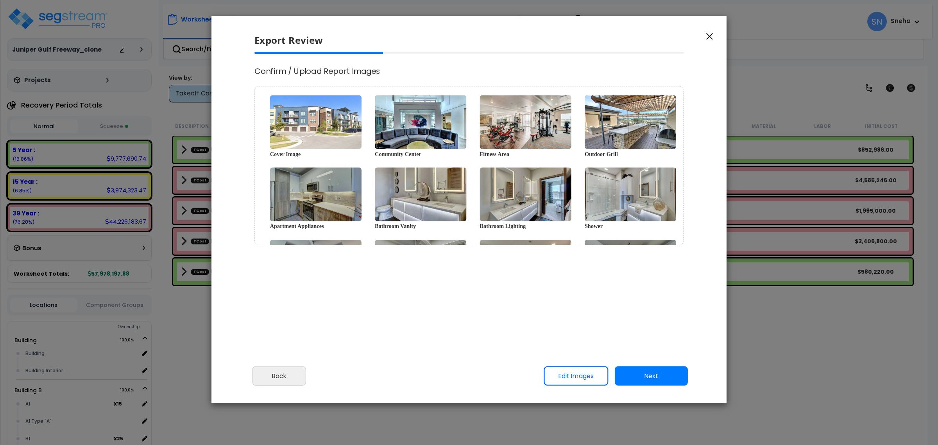
select select "2024"
click at [646, 370] on button "Next" at bounding box center [651, 376] width 73 height 20
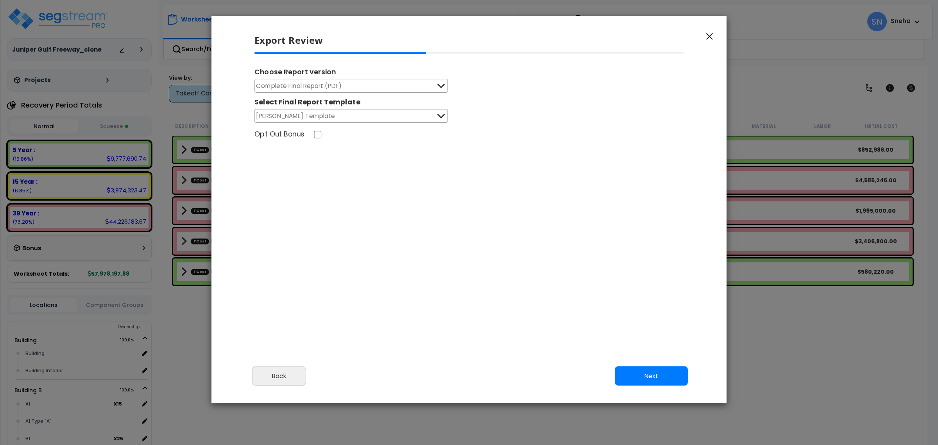
click at [401, 85] on button "Complete Final Report (PDF)" at bounding box center [350, 86] width 193 height 14
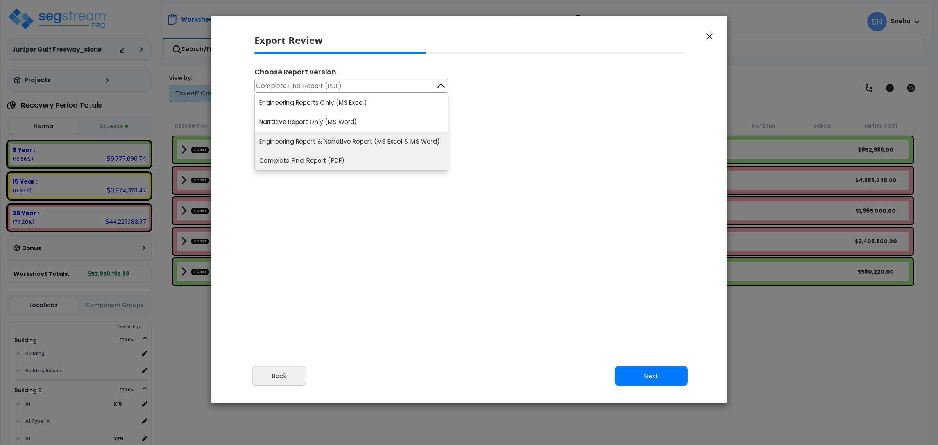
click at [406, 134] on li "Engineering Report & Narrative Report (MS Excel & MS Word)" at bounding box center [351, 142] width 193 height 20
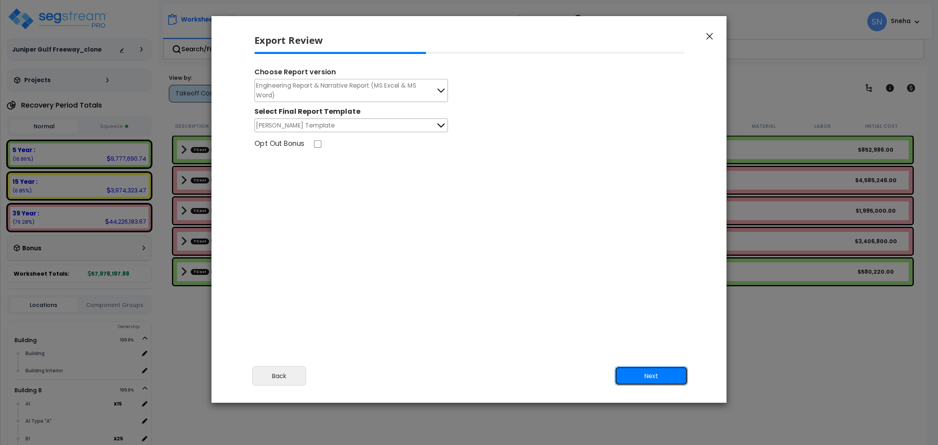
click at [659, 370] on button "Next" at bounding box center [651, 376] width 73 height 20
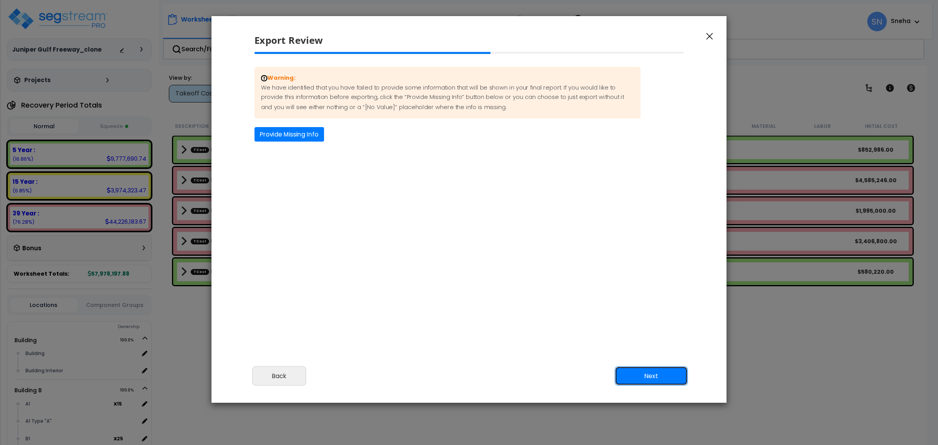
click at [658, 372] on button "Next" at bounding box center [651, 376] width 73 height 20
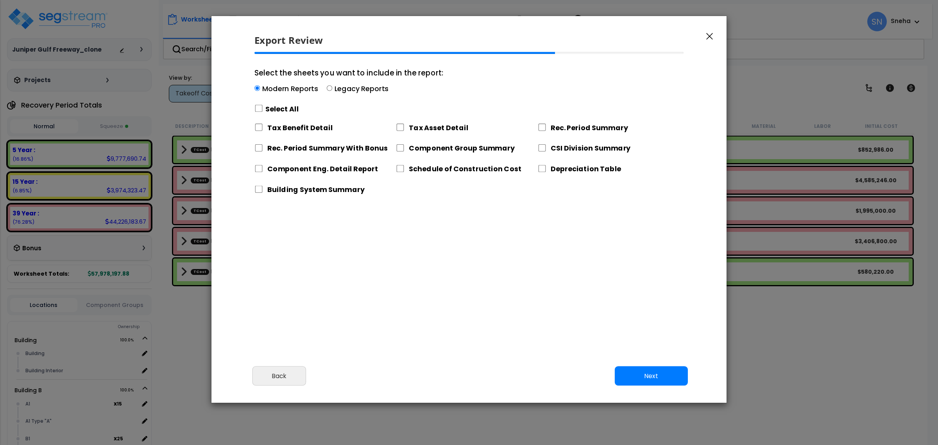
click at [378, 89] on label "Legacy Reports" at bounding box center [361, 89] width 54 height 10
click at [332, 89] on input "Select the sheets you want to include in the report: Modern Reports Legacy Repo…" at bounding box center [329, 88] width 5 height 5
radio input "true"
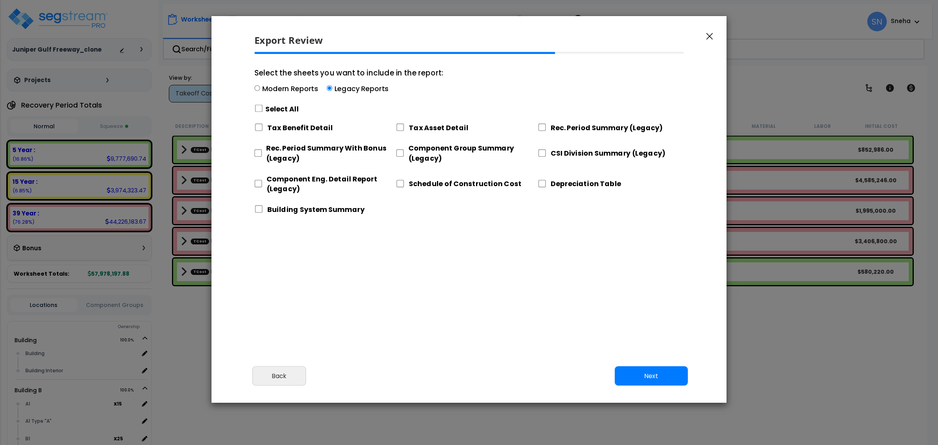
drag, startPoint x: 293, startPoint y: 108, endPoint x: 352, endPoint y: 147, distance: 70.9
click at [292, 108] on label "Select All" at bounding box center [282, 109] width 34 height 10
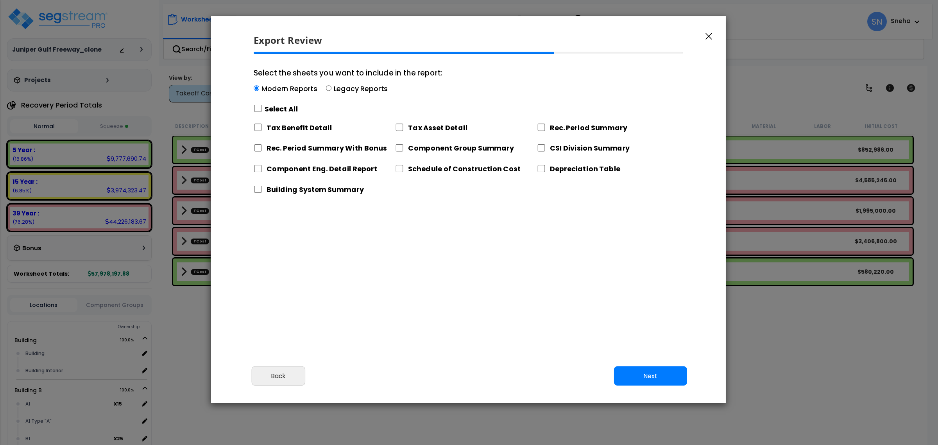
click at [347, 85] on label "Legacy Reports" at bounding box center [361, 89] width 54 height 10
click at [331, 86] on input "Select the sheets you want to include in the report: Modern Reports Legacy Repo…" at bounding box center [328, 88] width 5 height 5
radio input "true"
click at [327, 89] on input "Select the sheets you want to include in the report: Modern Reports Legacy Repo…" at bounding box center [328, 88] width 5 height 5
radio input "true"
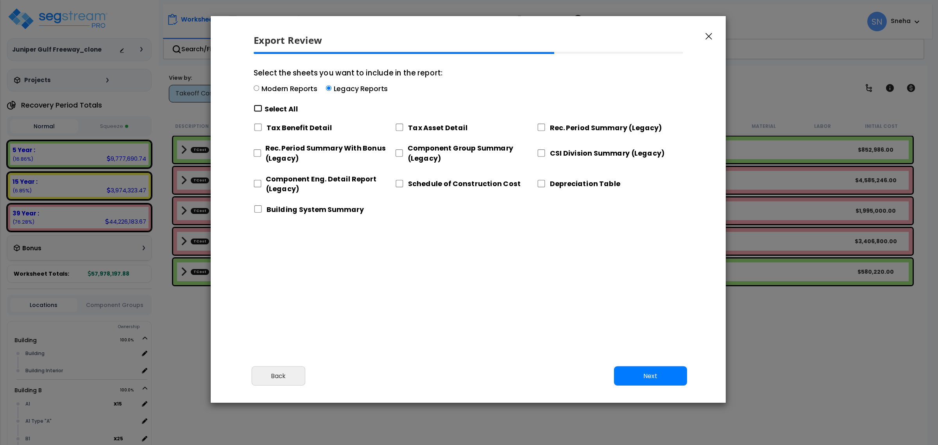
click at [257, 109] on input "Select the sheets you want to include in the report: Modern Reports Legacy Repo…" at bounding box center [258, 108] width 9 height 7
checkbox input "true"
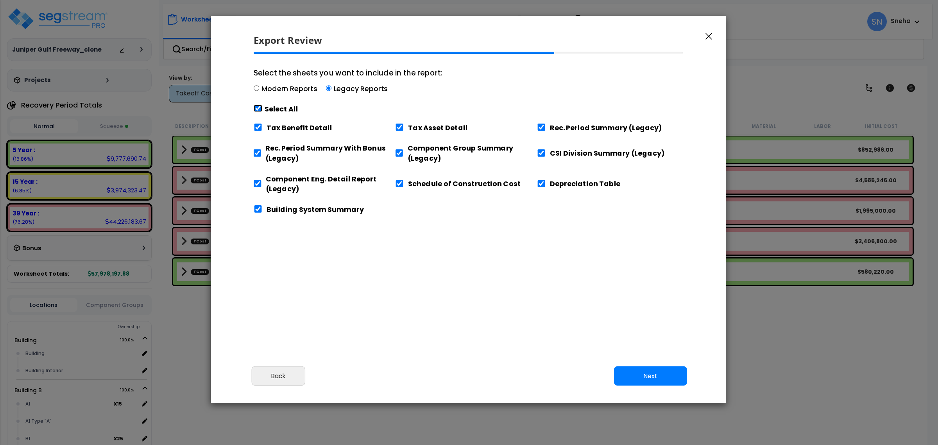
checkbox input "true"
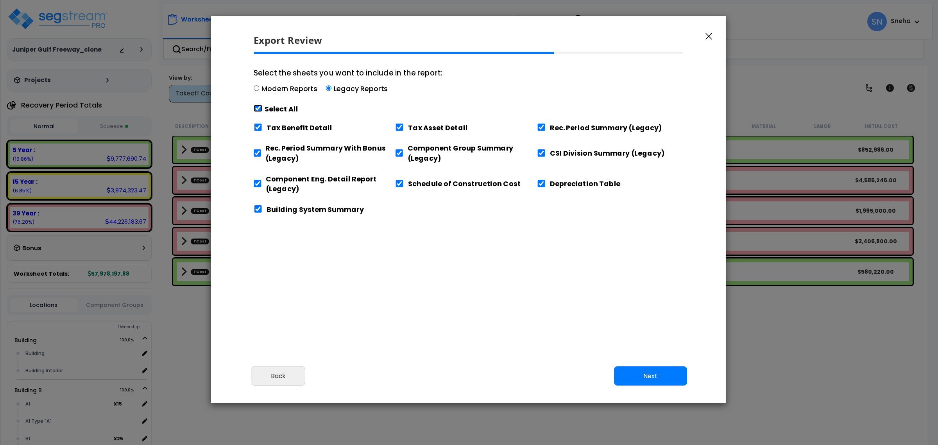
checkbox input "true"
click at [656, 375] on button "Next" at bounding box center [650, 376] width 73 height 20
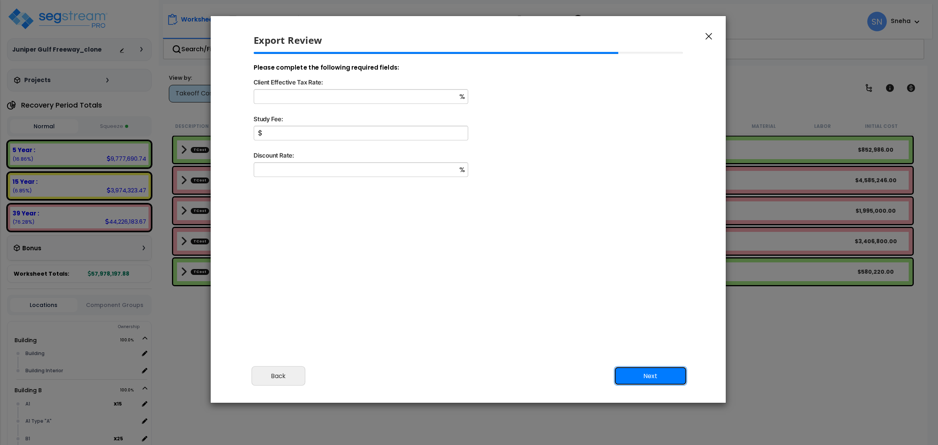
drag, startPoint x: 653, startPoint y: 374, endPoint x: 540, endPoint y: 303, distance: 133.7
click at [652, 374] on button "Next" at bounding box center [650, 376] width 73 height 20
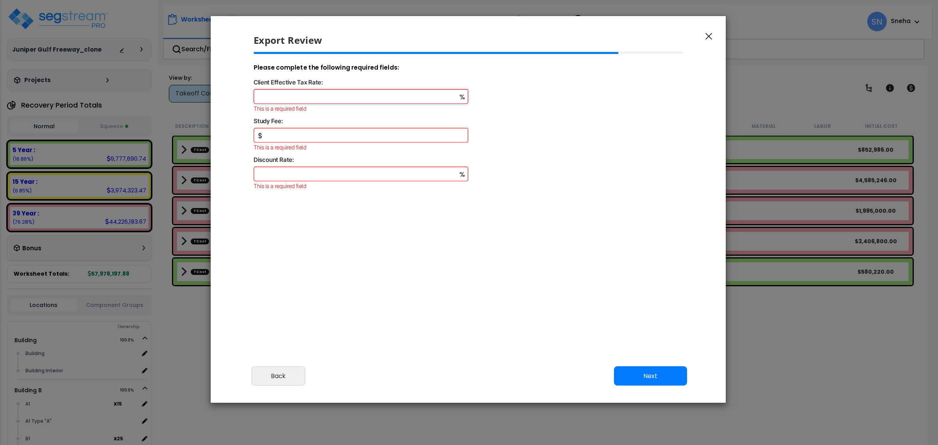
click at [352, 97] on input "Client Effective Tax Rate:" at bounding box center [361, 96] width 215 height 14
type input "37"
click at [333, 132] on input "Study Fee:" at bounding box center [361, 133] width 215 height 14
type input "0.01"
click at [325, 173] on input "Discount Rate:" at bounding box center [361, 171] width 215 height 14
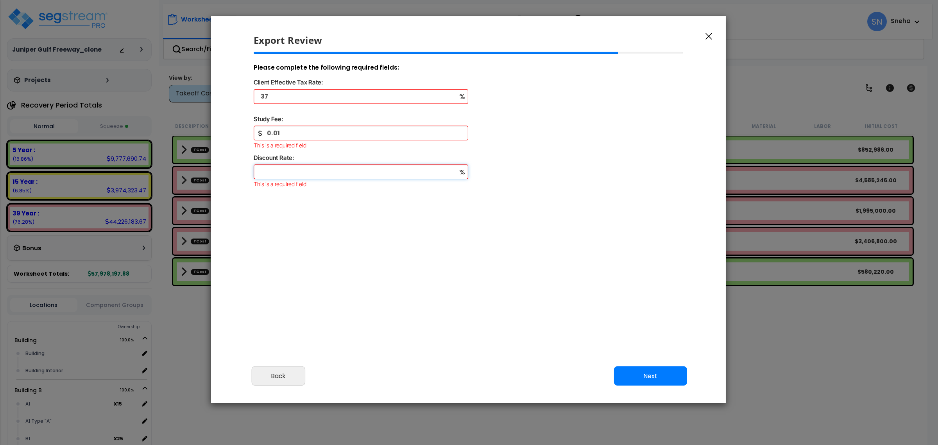
type input "6"
click at [620, 372] on button "Next" at bounding box center [650, 376] width 73 height 20
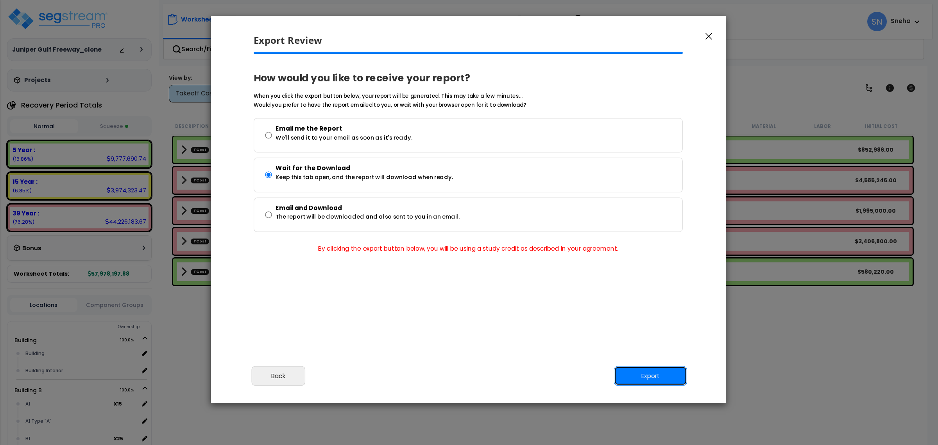
click at [648, 375] on button "Export" at bounding box center [650, 376] width 73 height 20
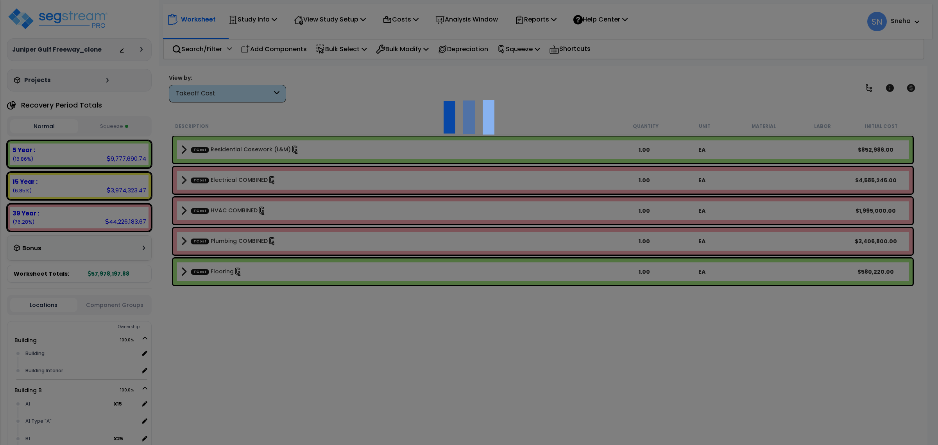
scroll to position [0, 0]
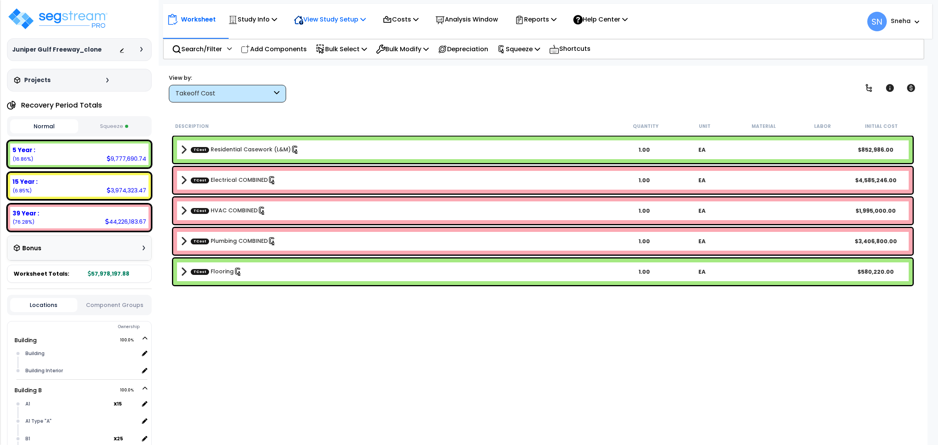
click at [354, 16] on p "View Study Setup" at bounding box center [330, 19] width 72 height 11
click at [346, 53] on link "View Questionnaire" at bounding box center [328, 54] width 77 height 16
click at [336, 23] on p "View Study Setup" at bounding box center [330, 19] width 72 height 11
click at [333, 41] on link "Building Setup" at bounding box center [328, 37] width 77 height 16
click at [349, 20] on p "View Study Setup" at bounding box center [330, 19] width 72 height 11
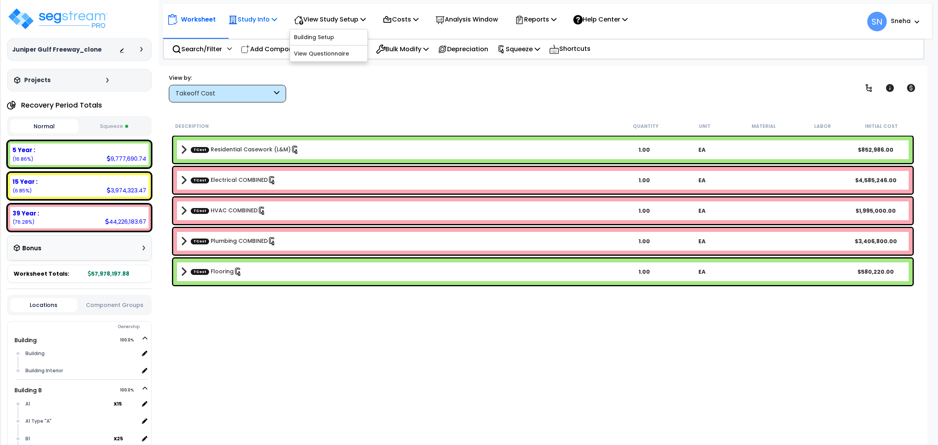
click at [269, 21] on p "Study Info" at bounding box center [252, 19] width 49 height 11
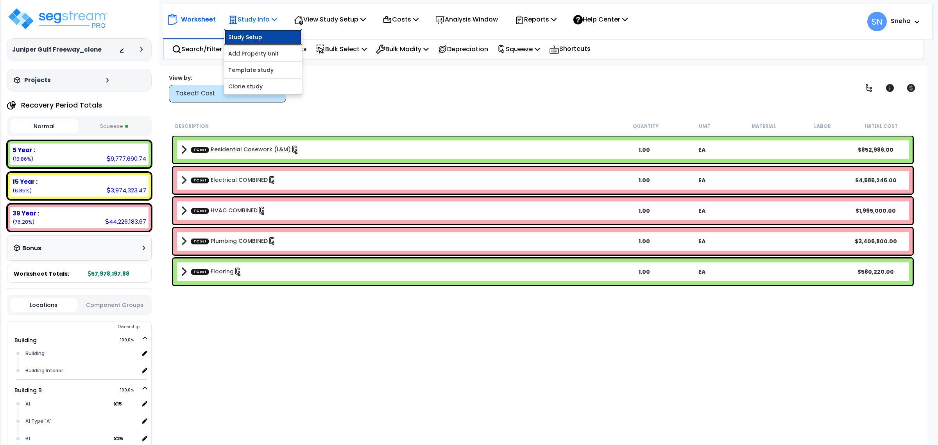
click at [272, 36] on link "Study Setup" at bounding box center [262, 37] width 77 height 16
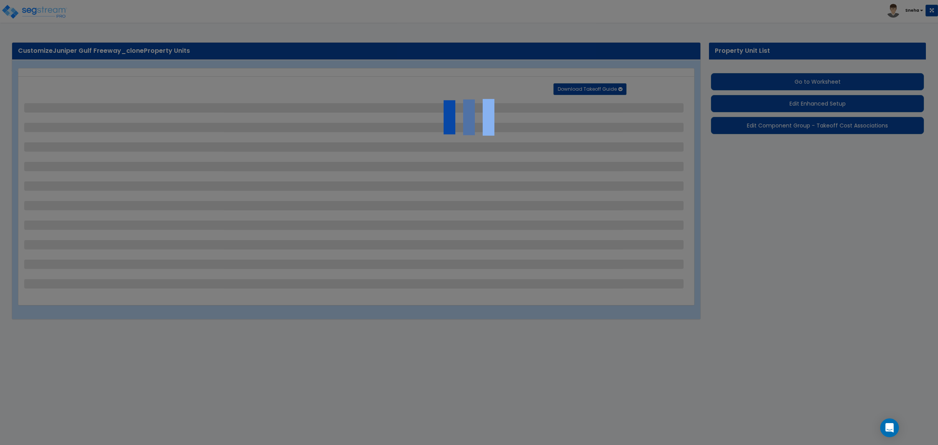
select select "2"
select select "1"
select select "2"
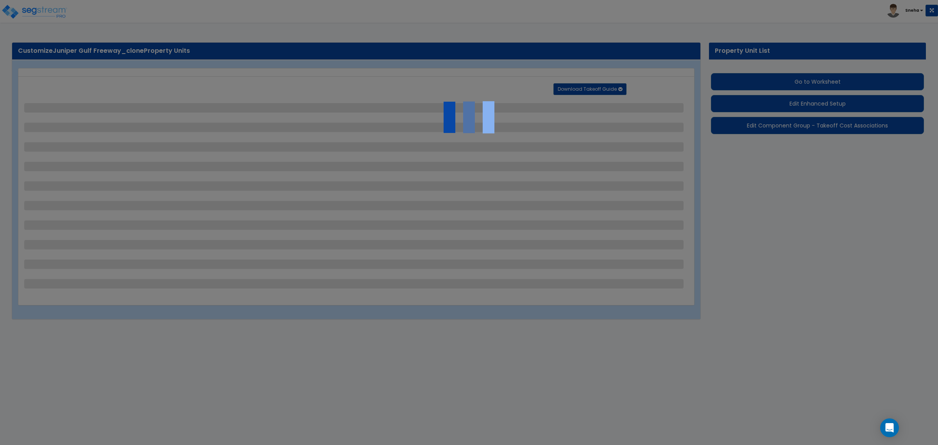
select select "1"
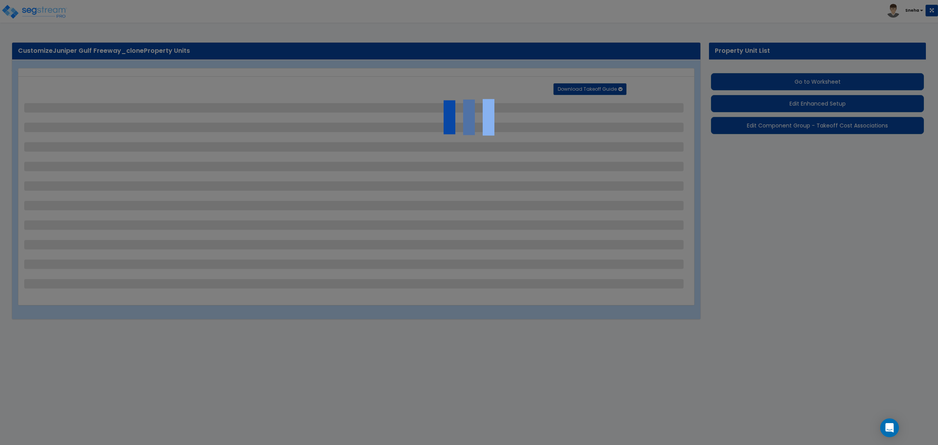
select select "7"
select select "1"
select select "2"
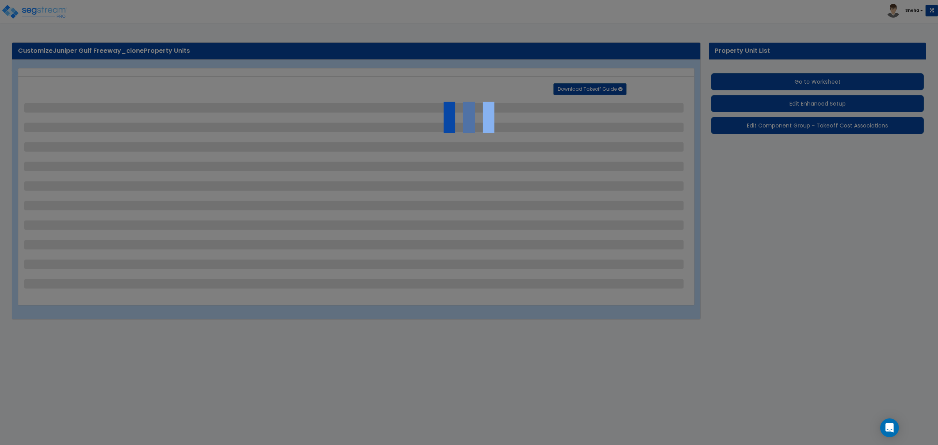
select select "2"
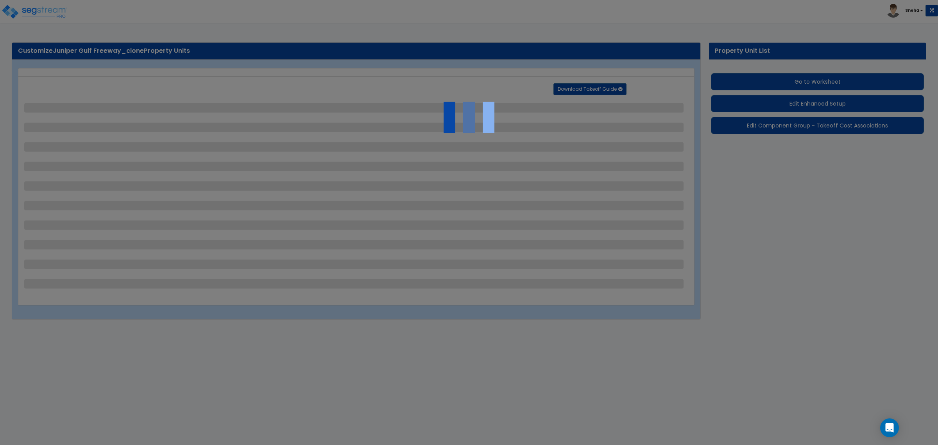
select select "1"
select select "3"
select select "1"
select select "3"
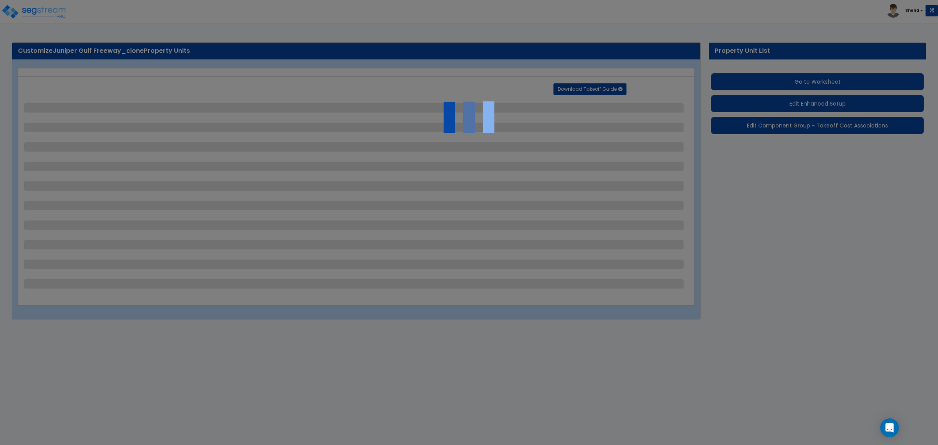
select select "2"
select select "1"
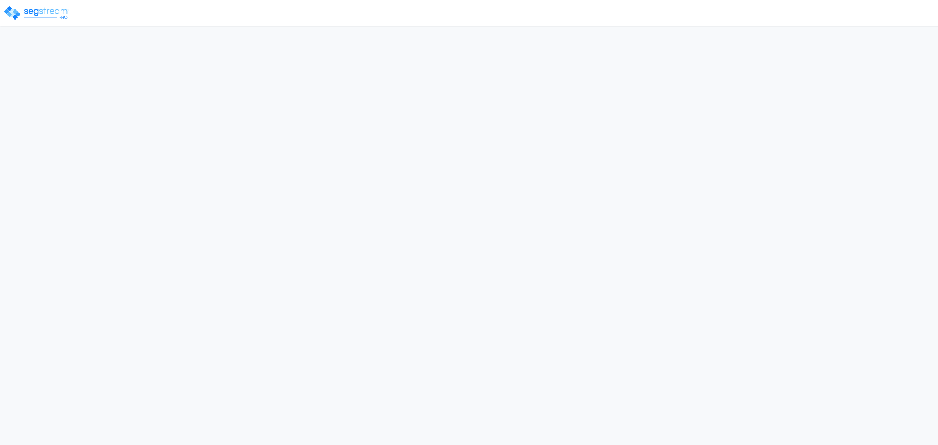
select select "2024"
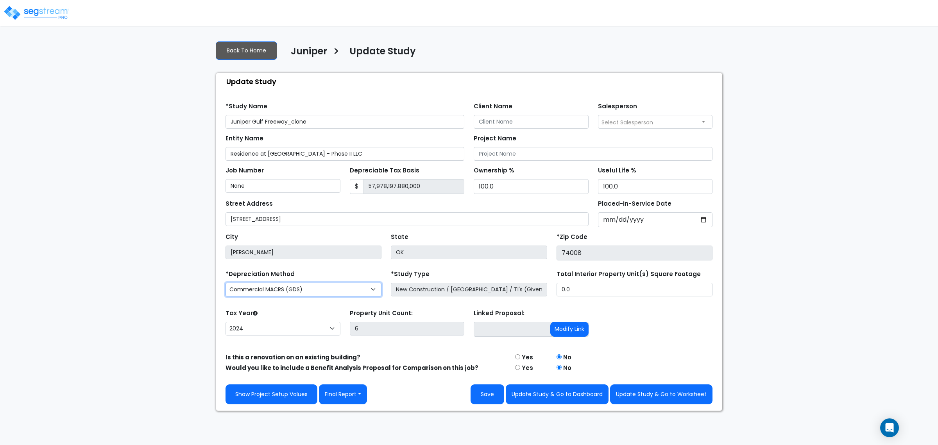
click at [370, 292] on select "Commercial MACRS (GDS) Residential Rental MACRS (GDS) Commercial MACRS (GDS) QI…" at bounding box center [303, 289] width 156 height 14
click at [738, 298] on div "We are Building your Study. So please grab a coffee and let us do the heavy lif…" at bounding box center [469, 222] width 938 height 376
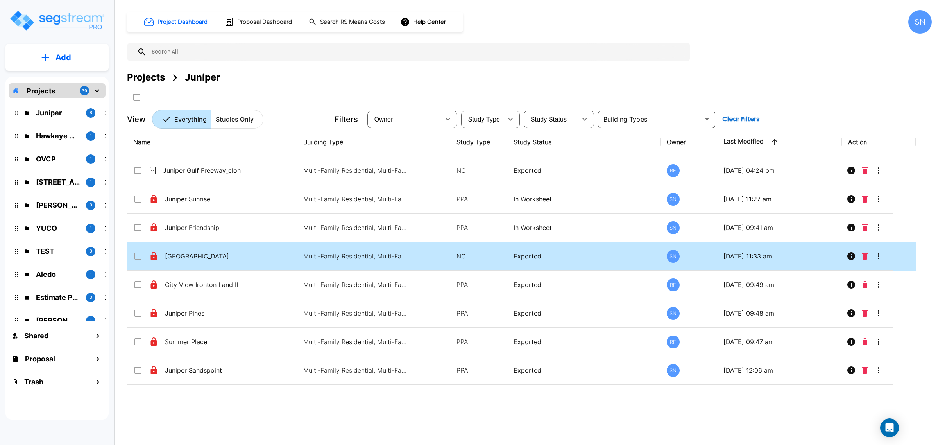
click at [365, 251] on td "Multi-Family Residential, Multi-Family Residential, Multi-Family Residential, M…" at bounding box center [373, 256] width 153 height 29
checkbox input "true"
click at [365, 251] on td "Multi-Family Residential, Multi-Family Residential, Multi-Family Residential, M…" at bounding box center [373, 256] width 153 height 29
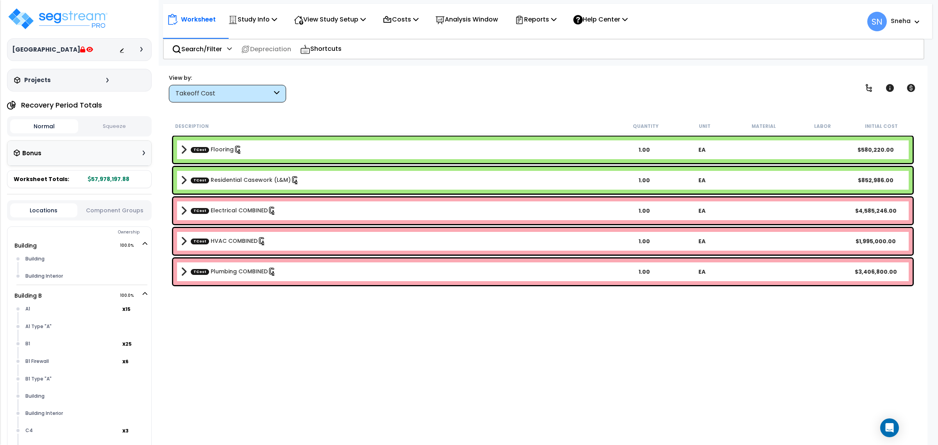
click at [122, 125] on button "Squeeze" at bounding box center [114, 127] width 68 height 14
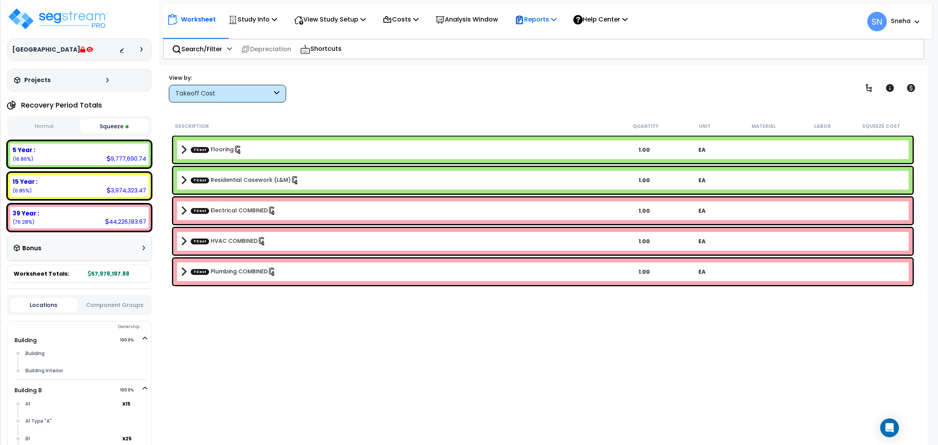
click at [524, 22] on icon at bounding box center [519, 19] width 9 height 9
click at [554, 48] on link "Manage Report Images" at bounding box center [549, 54] width 77 height 16
click at [277, 20] on icon at bounding box center [274, 19] width 5 height 6
click at [383, 68] on div "Worksheet Study Info Study Setup Add Property Unit Template study Clone study SN" at bounding box center [542, 288] width 769 height 445
click at [83, 25] on img at bounding box center [58, 18] width 102 height 23
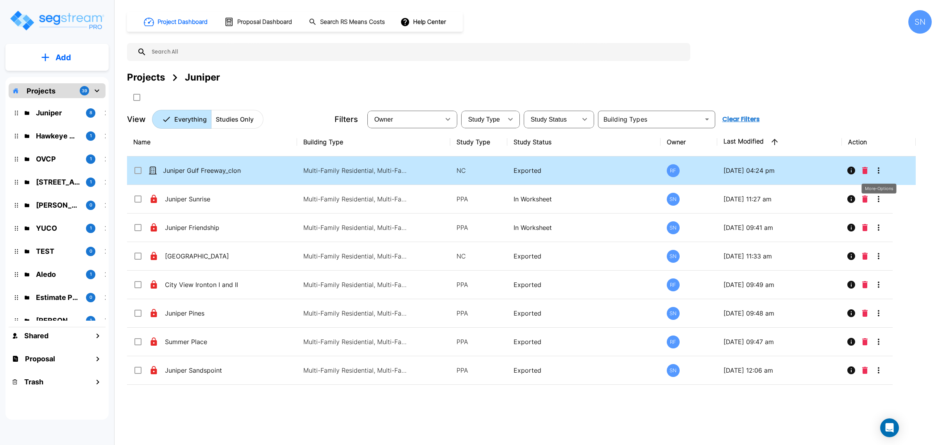
click at [882, 169] on icon "More-Options" at bounding box center [878, 170] width 9 height 9
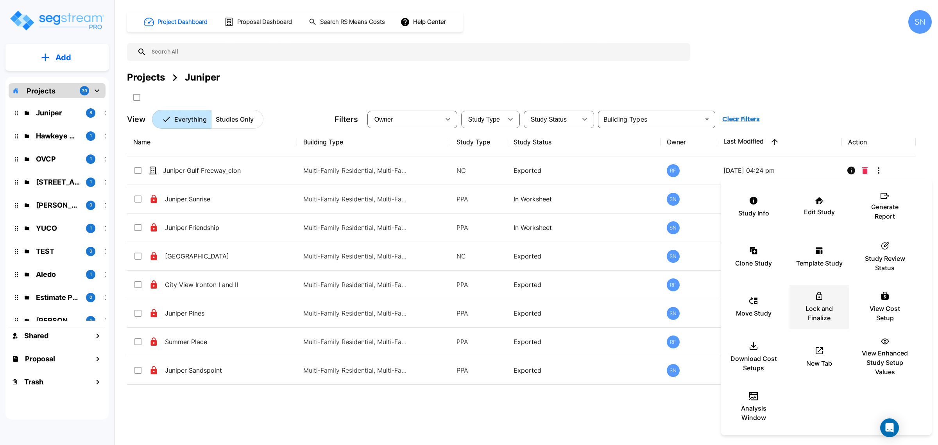
click at [836, 304] on p "Lock and Finalize" at bounding box center [819, 313] width 47 height 19
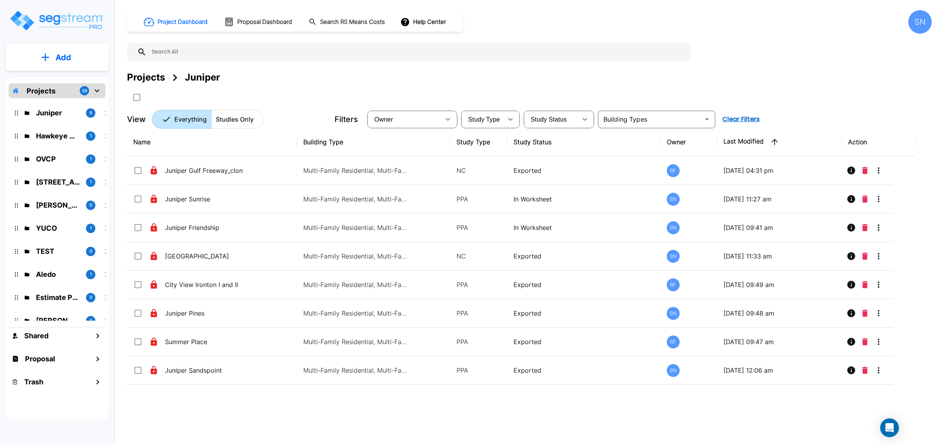
click at [434, 434] on div "Project Dashboard Proposal Dashboard Search RS Means Costs Help Center SN Proje…" at bounding box center [529, 222] width 817 height 445
click at [53, 115] on p "Juniper" at bounding box center [58, 112] width 44 height 11
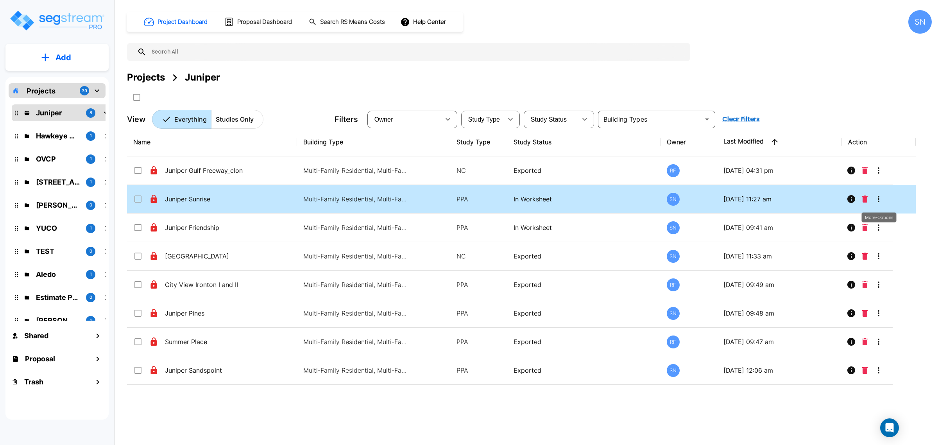
click at [879, 199] on icon "More-Options" at bounding box center [879, 199] width 2 height 6
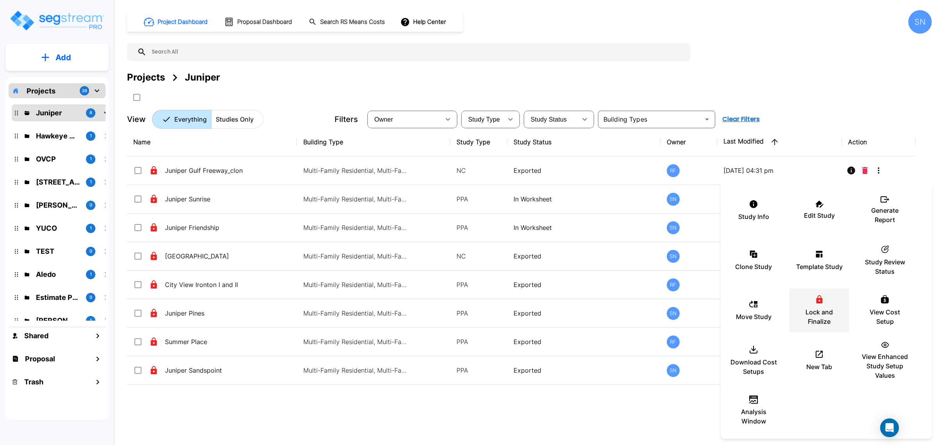
click at [818, 323] on p "Lock and Finalize" at bounding box center [819, 316] width 47 height 19
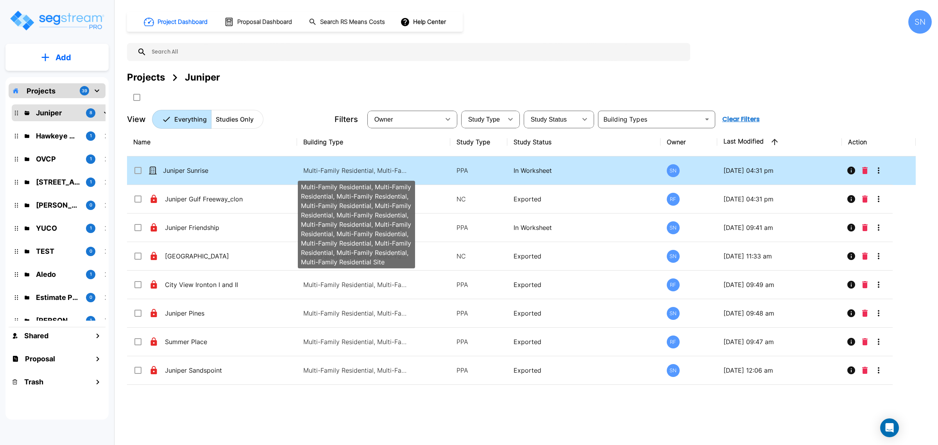
click at [325, 168] on p "Multi-Family Residential, Multi-Family Residential, Multi-Family Residential, M…" at bounding box center [355, 170] width 105 height 9
checkbox input "true"
click at [325, 168] on p "Multi-Family Residential, Multi-Family Residential, Multi-Family Residential, M…" at bounding box center [355, 170] width 105 height 9
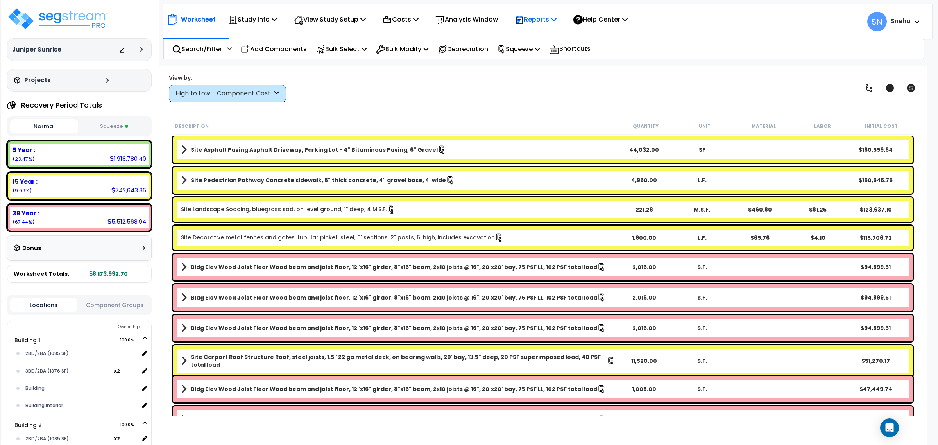
click at [533, 21] on p "Reports" at bounding box center [536, 19] width 42 height 11
click at [542, 46] on link "Manage Report Images" at bounding box center [549, 54] width 77 height 16
click at [75, 19] on img at bounding box center [58, 18] width 102 height 23
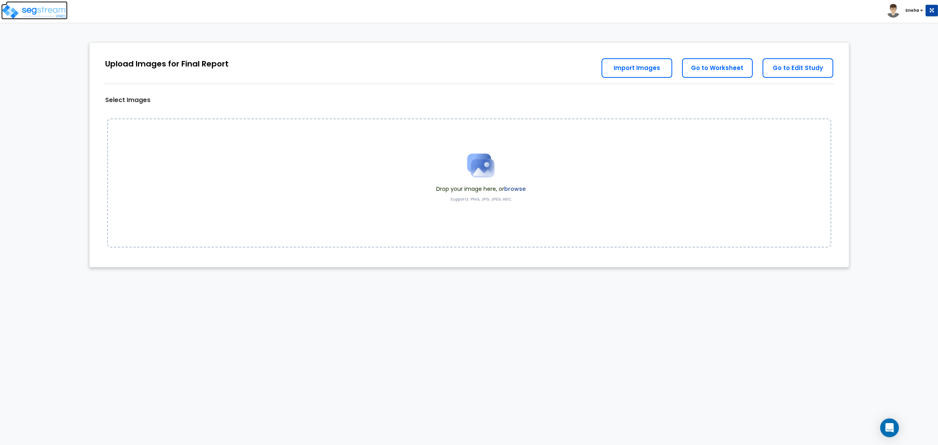
click at [59, 13] on img at bounding box center [34, 12] width 66 height 16
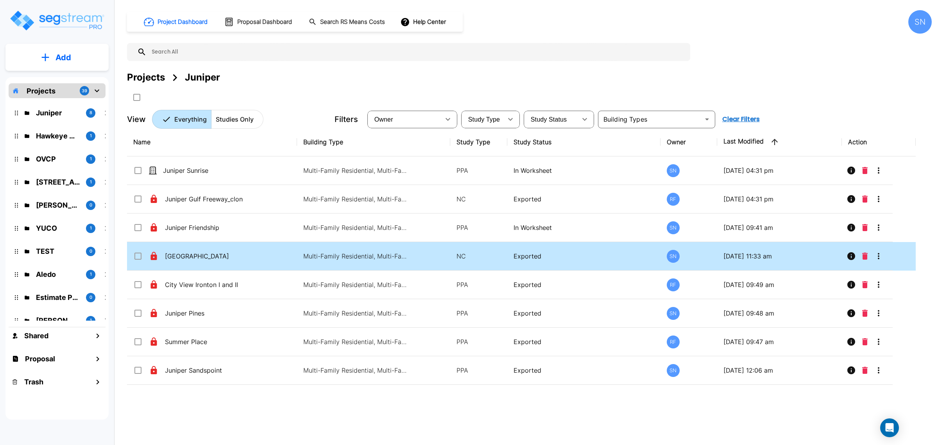
click at [224, 262] on td "[GEOGRAPHIC_DATA]" at bounding box center [212, 256] width 170 height 29
checkbox input "true"
click at [224, 262] on td "[GEOGRAPHIC_DATA]" at bounding box center [212, 256] width 170 height 29
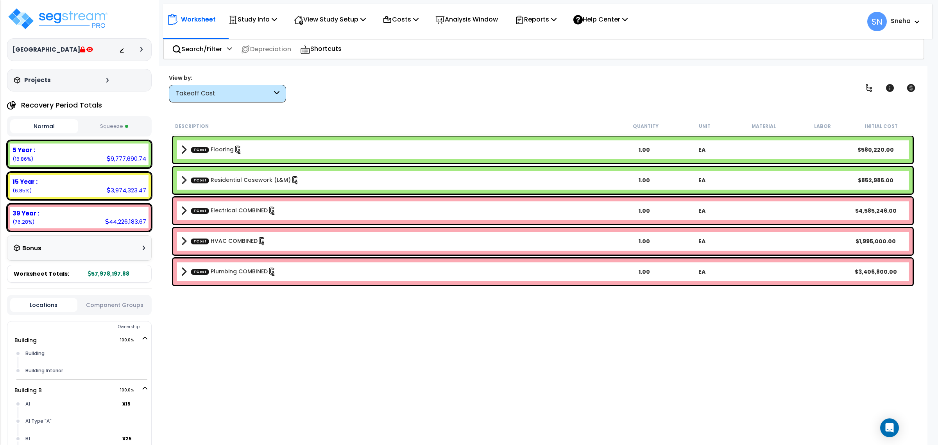
drag, startPoint x: 291, startPoint y: 390, endPoint x: 198, endPoint y: 331, distance: 110.3
click at [287, 385] on div "Description Quantity Unit Material Labor Initial Cost TCost Flooring 1.00 EA $5…" at bounding box center [543, 267] width 746 height 298
click at [131, 129] on button "Squeeze" at bounding box center [114, 127] width 68 height 14
drag, startPoint x: 544, startPoint y: 23, endPoint x: 548, endPoint y: 41, distance: 18.1
click at [544, 24] on p "Reports" at bounding box center [536, 19] width 42 height 11
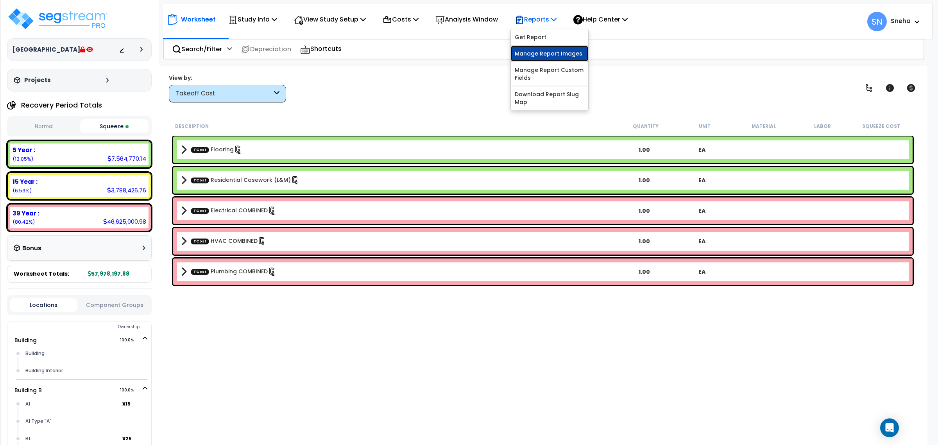
click at [556, 53] on link "Manage Report Images" at bounding box center [549, 54] width 77 height 16
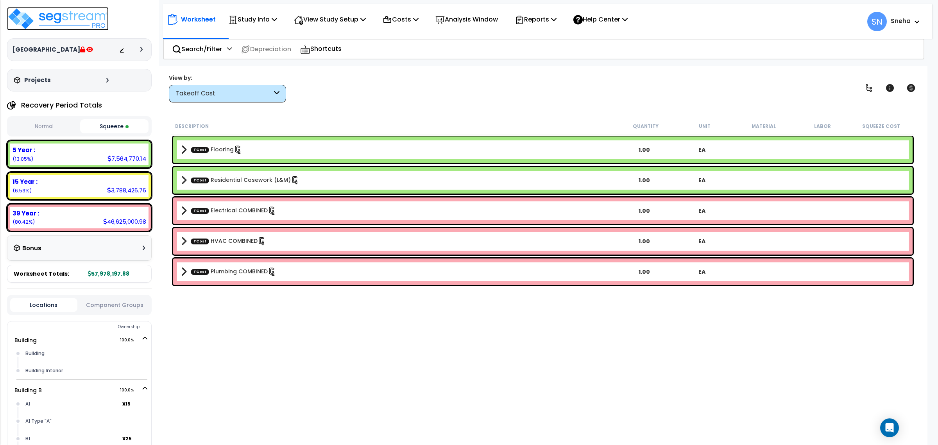
click at [75, 13] on img at bounding box center [58, 18] width 102 height 23
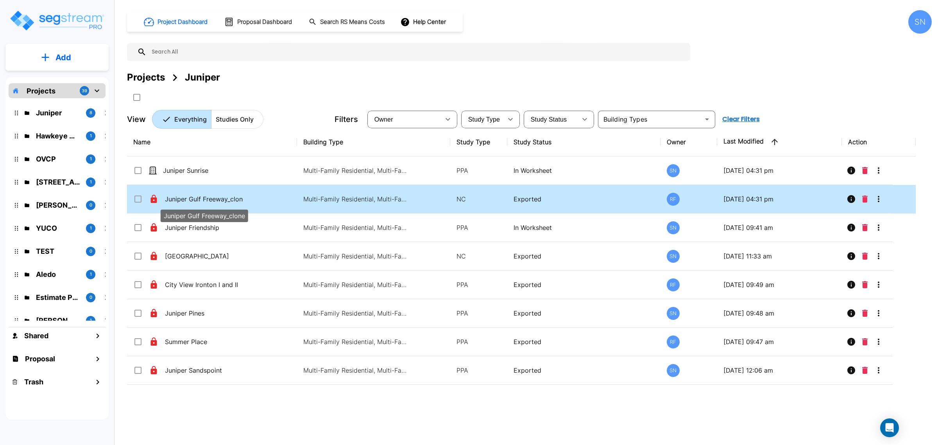
click at [233, 200] on p "Juniper Gulf Freeway_clone" at bounding box center [204, 198] width 78 height 9
checkbox input "true"
click at [233, 200] on p "Juniper Gulf Freeway_clone" at bounding box center [204, 198] width 78 height 9
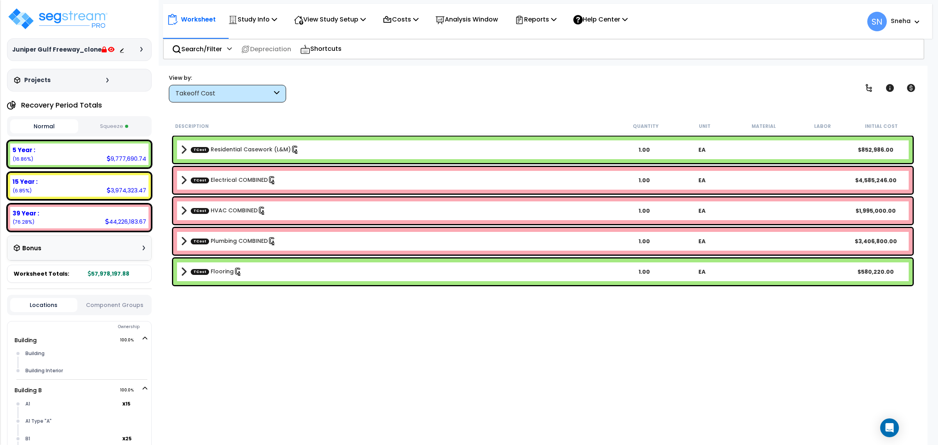
click at [126, 121] on button "Squeeze" at bounding box center [114, 127] width 68 height 14
click at [80, 24] on img at bounding box center [58, 18] width 102 height 23
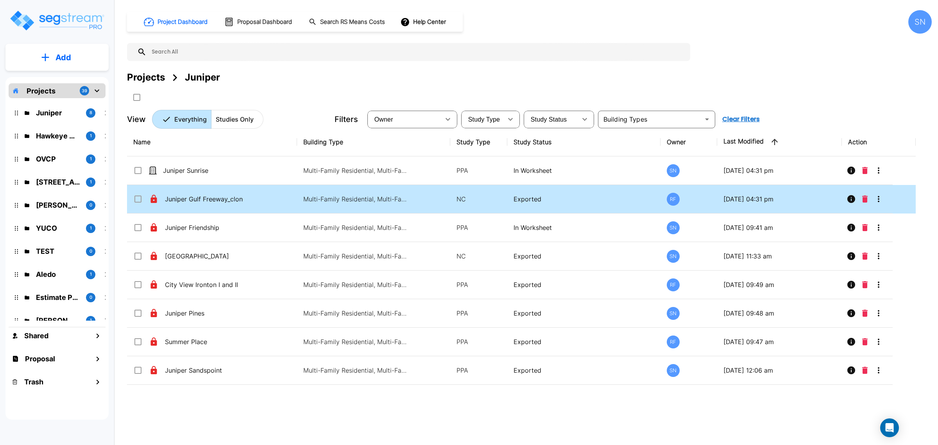
click at [296, 198] on td "Juniper Gulf Freeway_clone" at bounding box center [212, 199] width 170 height 29
checkbox input "true"
click at [296, 198] on td "Juniper Gulf Freeway_clone" at bounding box center [212, 199] width 170 height 29
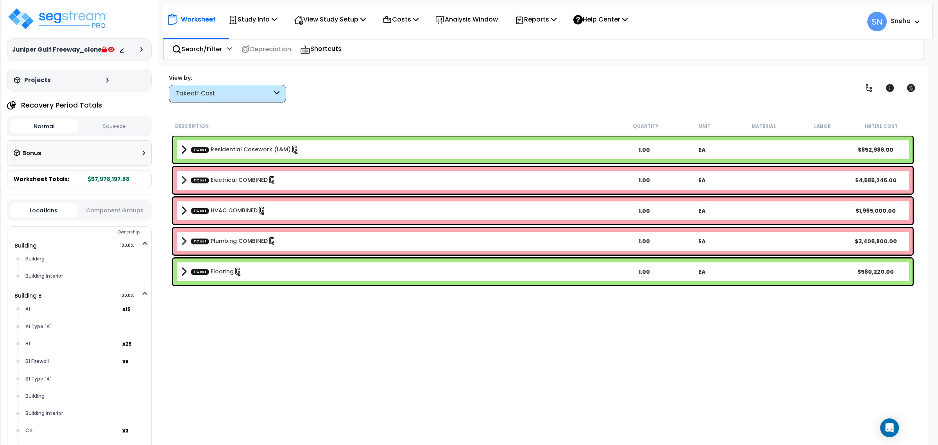
click at [122, 125] on button "Squeeze" at bounding box center [114, 127] width 68 height 14
click at [0, 0] on span at bounding box center [0, 0] width 0 height 0
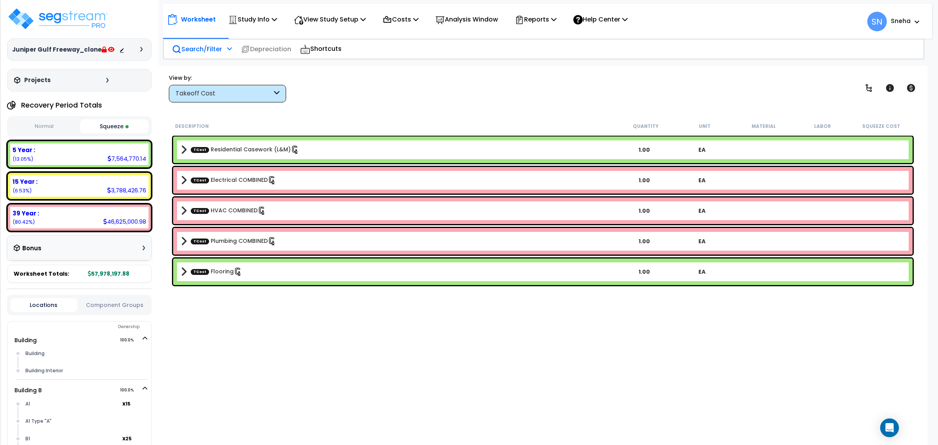
click at [208, 46] on p "Search/Filter" at bounding box center [197, 49] width 50 height 11
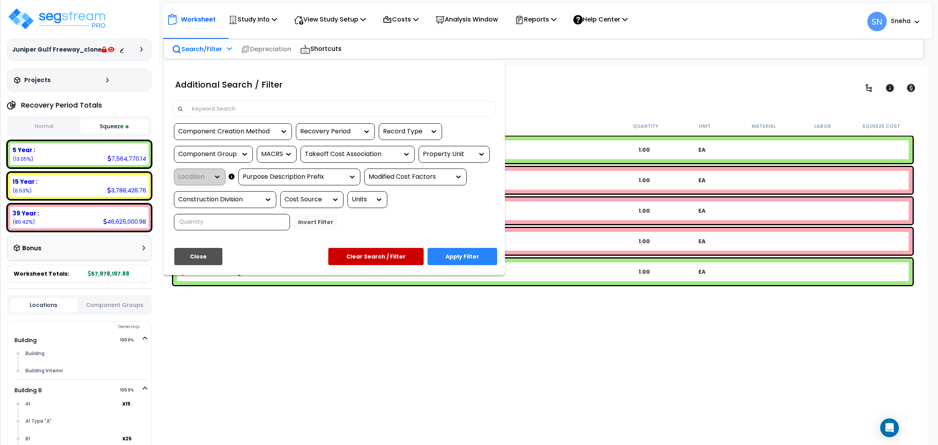
click at [264, 155] on div "MACRS" at bounding box center [271, 154] width 20 height 9
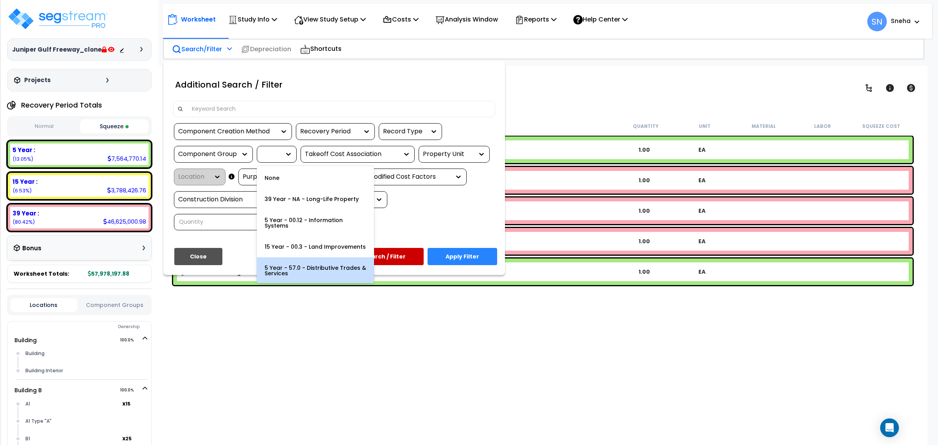
click at [333, 257] on div "5 Year - 57.0 - Distributive Trades & Services" at bounding box center [315, 270] width 117 height 27
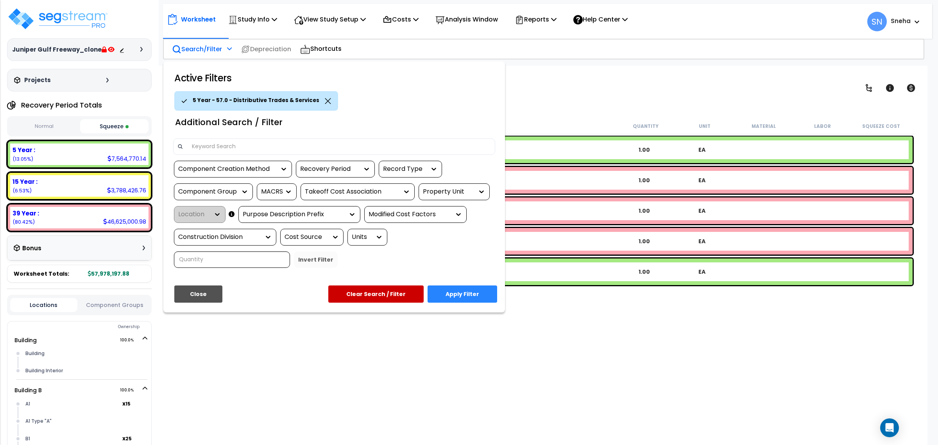
click at [464, 288] on button "Apply Filter" at bounding box center [462, 293] width 70 height 17
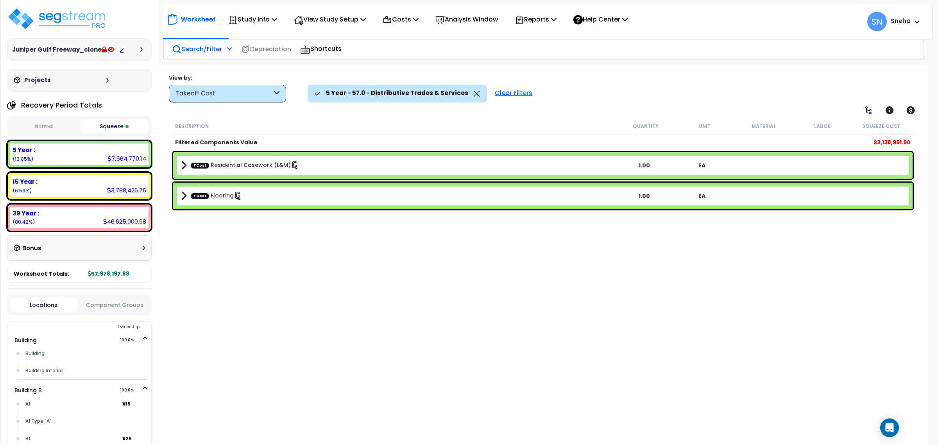
click at [272, 89] on div "Takeoff Cost" at bounding box center [223, 93] width 97 height 9
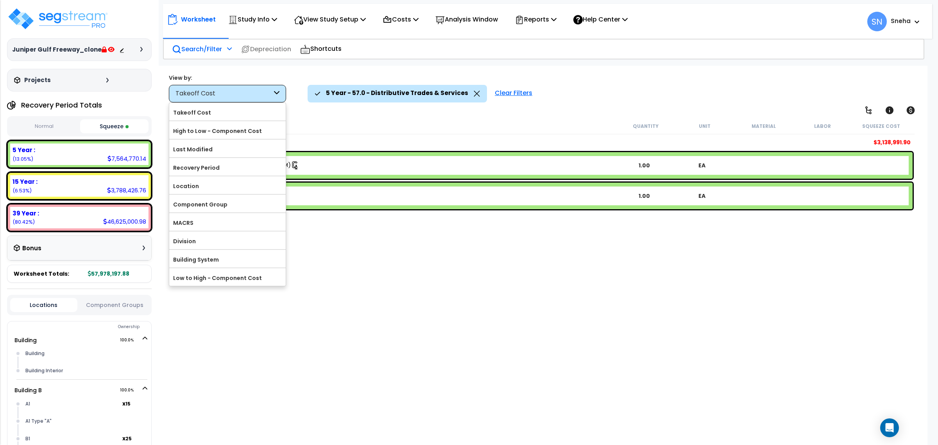
click at [469, 111] on div "Worksheet Study Info Study Setup Add Property Unit Template study Clone study SN" at bounding box center [542, 288] width 769 height 445
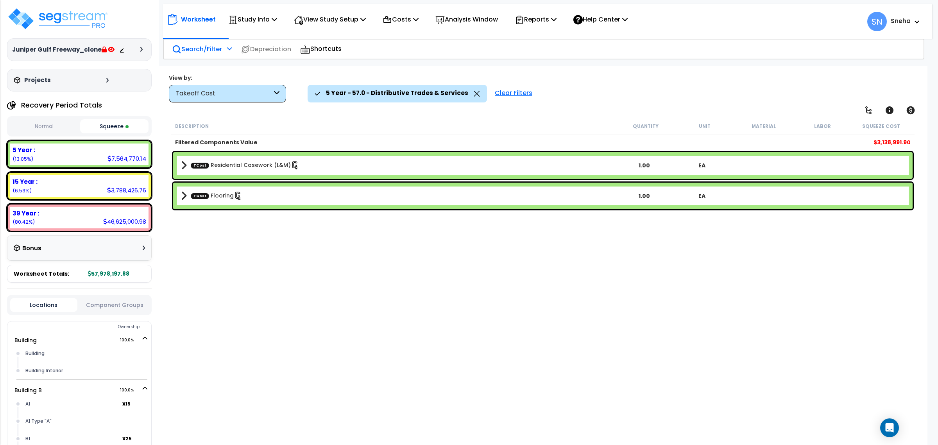
click at [502, 92] on div "Clear Filters" at bounding box center [513, 93] width 45 height 17
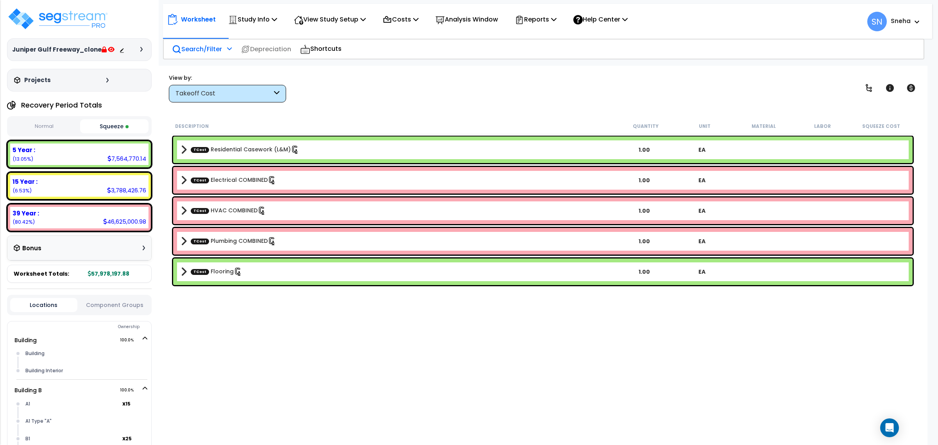
click at [290, 178] on b "TCost Electrical COMBINED" at bounding box center [398, 180] width 434 height 11
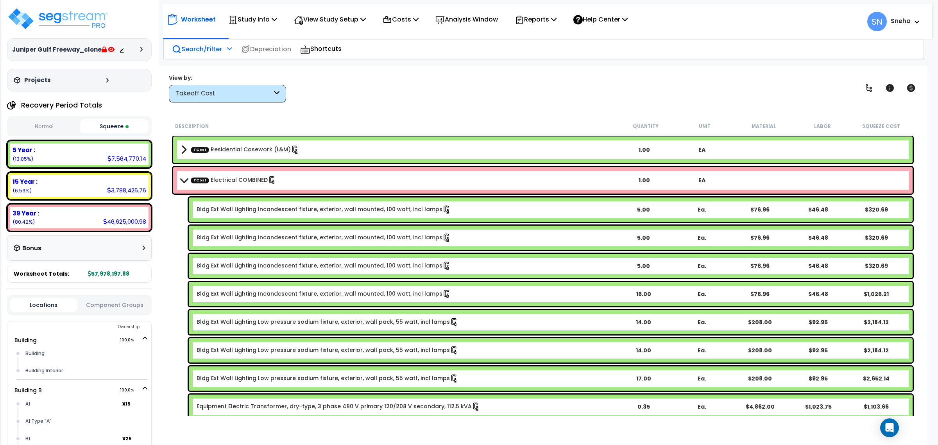
click at [290, 178] on b "TCost Electrical COMBINED" at bounding box center [398, 180] width 434 height 11
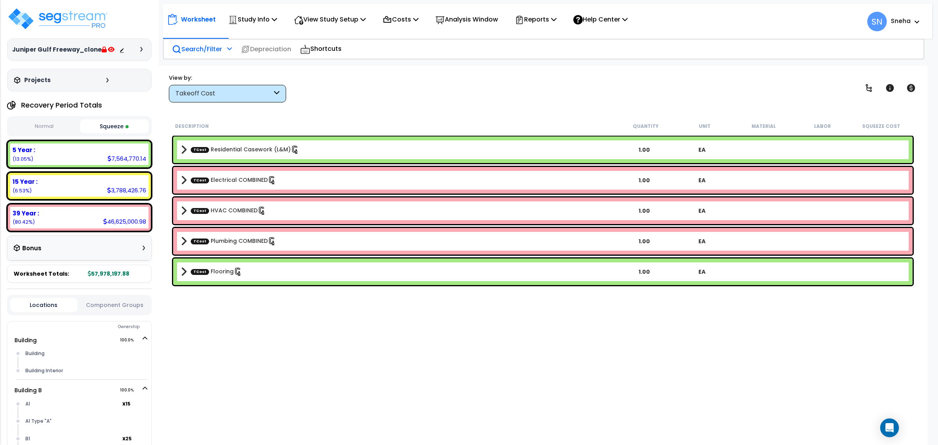
scroll to position [34, 0]
click at [275, 213] on b "TCost HVAC COMBINED" at bounding box center [398, 210] width 434 height 11
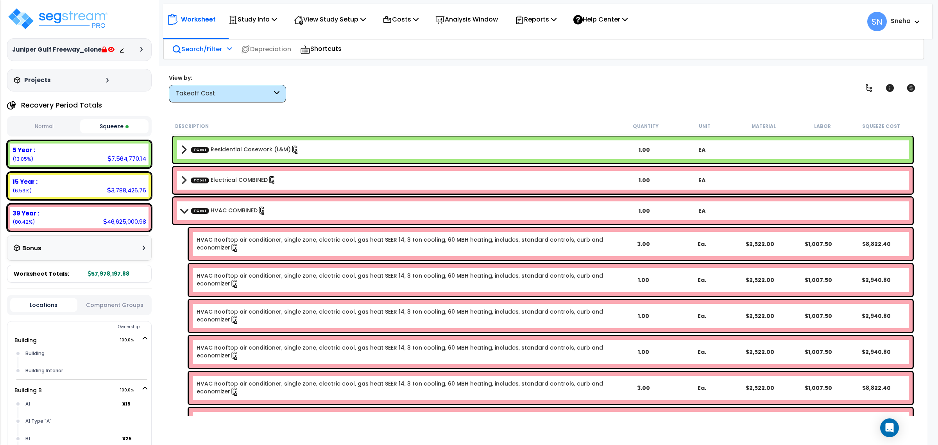
click at [275, 213] on b "TCost HVAC COMBINED" at bounding box center [398, 210] width 434 height 11
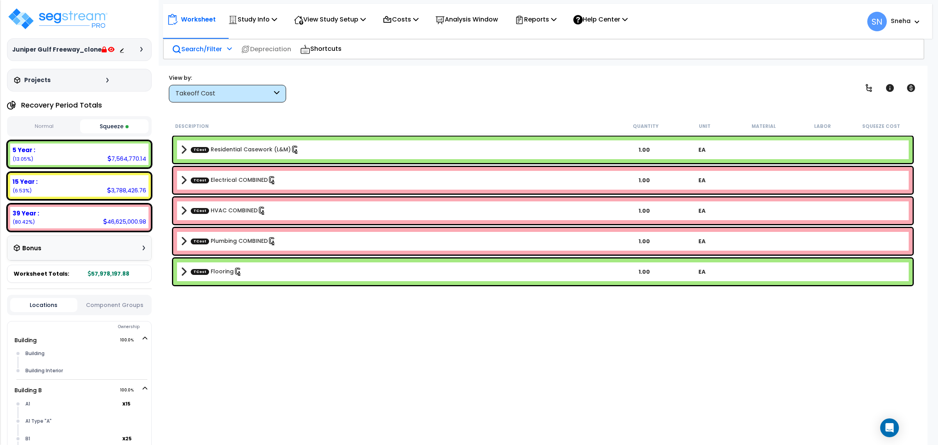
click at [268, 236] on b "TCost Plumbing COMBINED" at bounding box center [398, 241] width 434 height 11
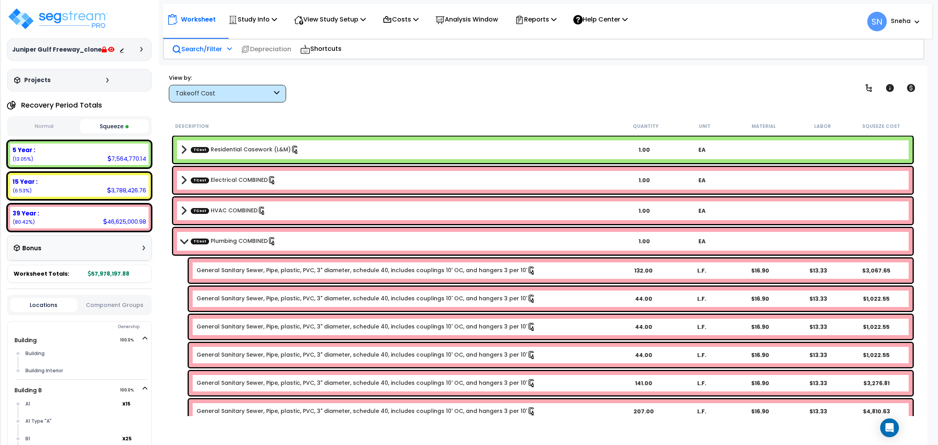
click at [268, 236] on b "TCost Plumbing COMBINED" at bounding box center [398, 241] width 434 height 11
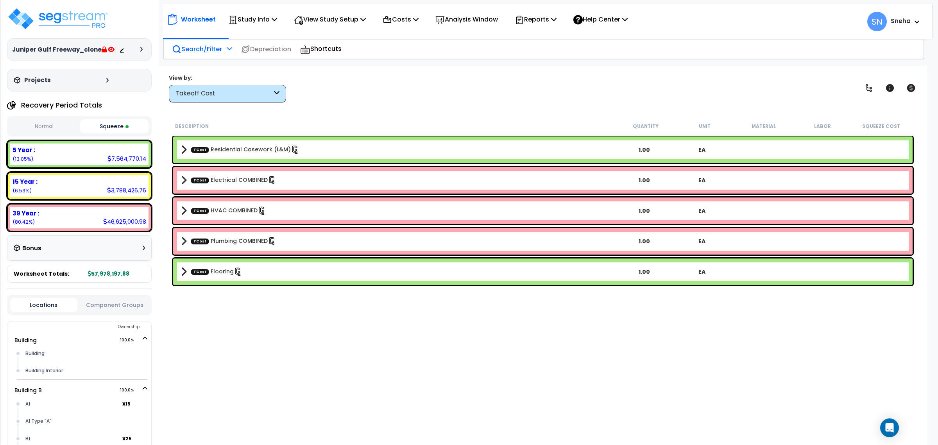
click at [294, 262] on div "TCost Flooring 1.00 EA" at bounding box center [542, 271] width 739 height 27
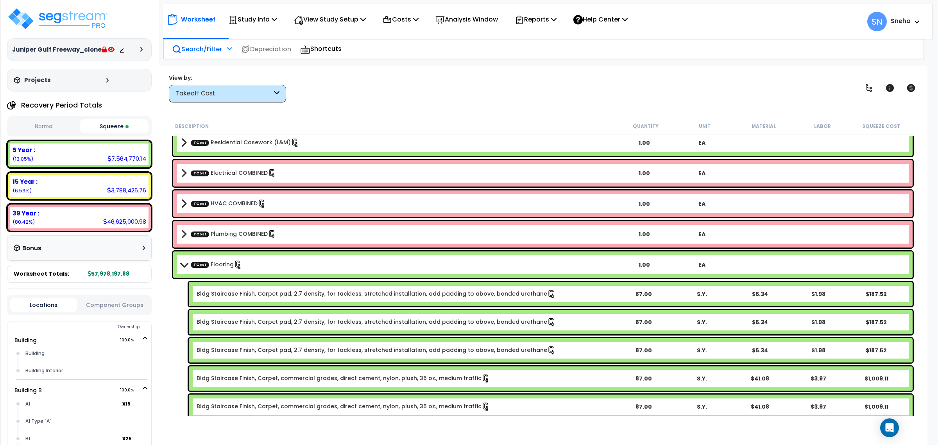
scroll to position [0, 0]
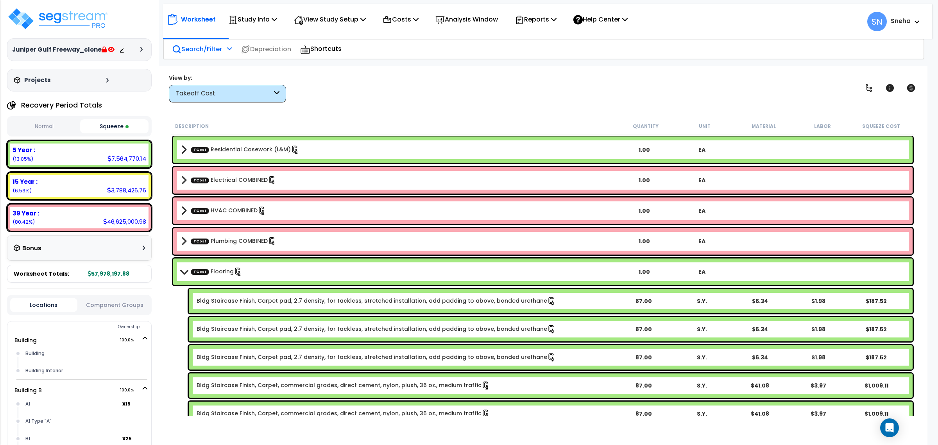
click at [258, 281] on div "TCost Flooring 1.00 EA" at bounding box center [542, 271] width 739 height 27
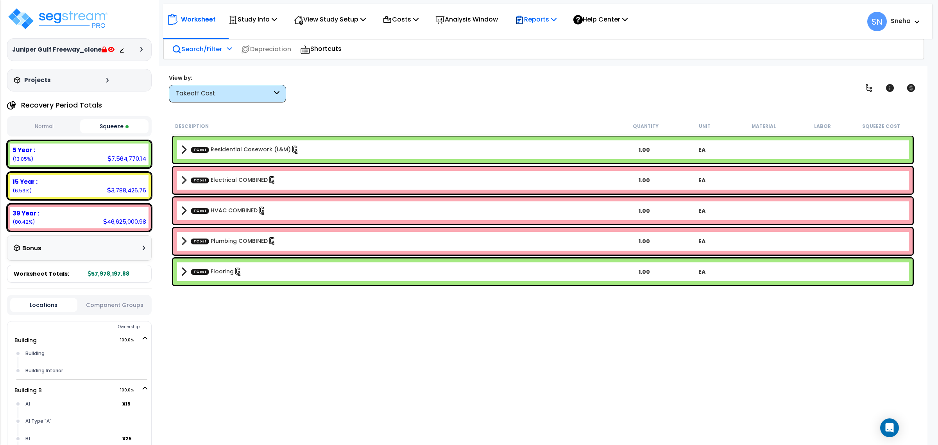
click at [540, 19] on p "Reports" at bounding box center [536, 19] width 42 height 11
click at [550, 51] on link "Manage Report Images" at bounding box center [549, 54] width 77 height 16
click at [92, 24] on img at bounding box center [58, 18] width 102 height 23
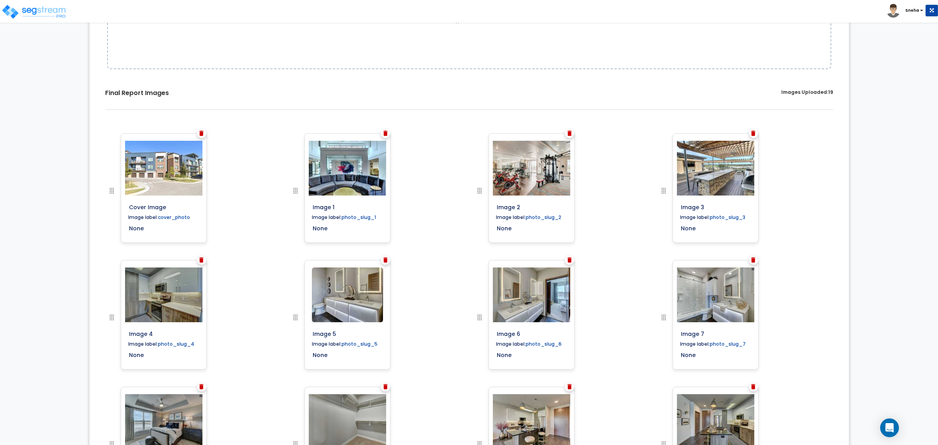
scroll to position [195, 0]
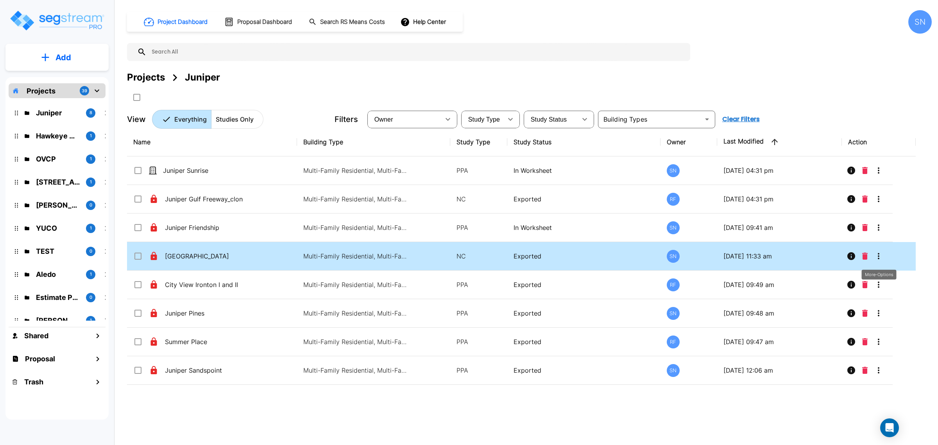
click at [881, 257] on icon "More-Options" at bounding box center [878, 255] width 9 height 9
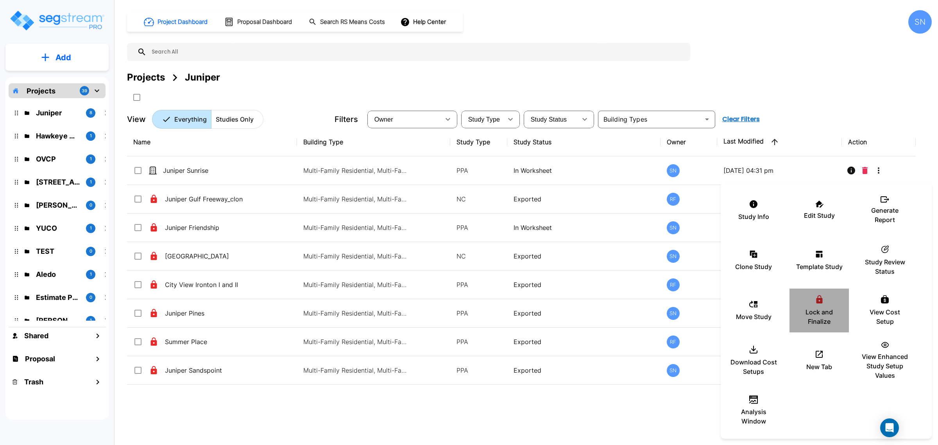
click at [811, 301] on div "Lock and Finalize" at bounding box center [819, 310] width 47 height 39
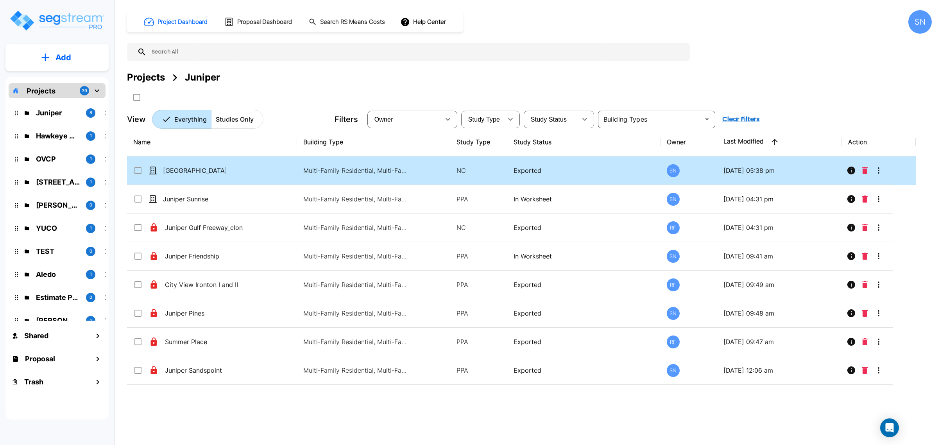
click at [213, 177] on td "Juniper Gulf Freeway" at bounding box center [212, 170] width 170 height 29
checkbox input "true"
click at [213, 177] on td "Juniper Gulf Freeway" at bounding box center [212, 170] width 170 height 29
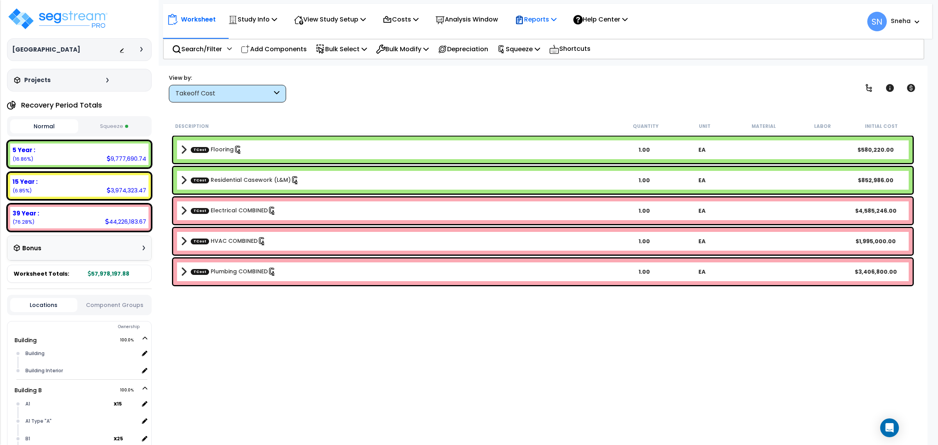
click at [540, 14] on p "Reports" at bounding box center [536, 19] width 42 height 11
click at [562, 49] on link "Manage Report Images" at bounding box center [549, 54] width 77 height 16
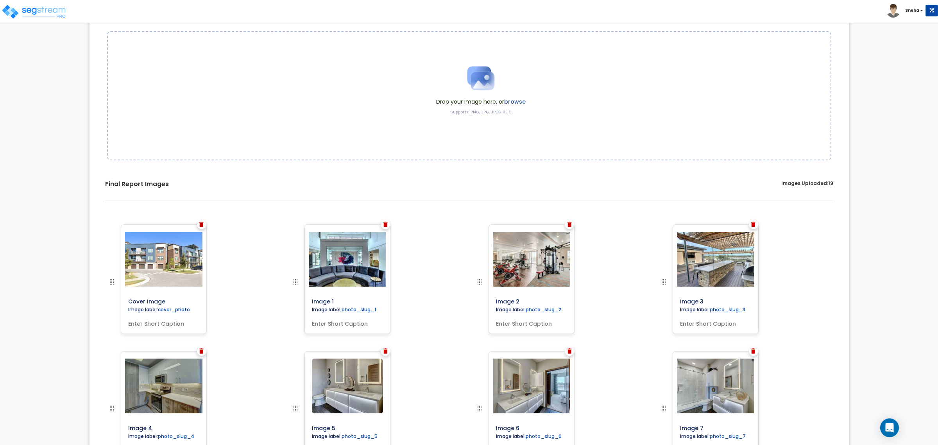
scroll to position [98, 0]
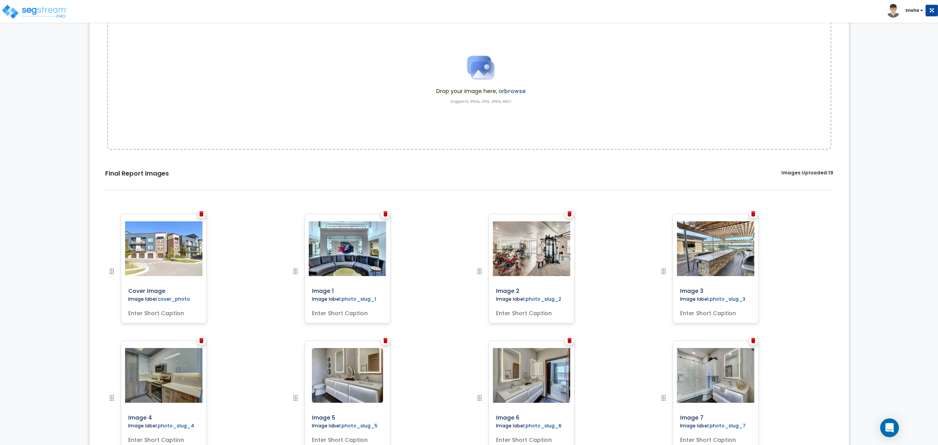
drag, startPoint x: 341, startPoint y: 285, endPoint x: 276, endPoint y: 288, distance: 64.9
click at [276, 214] on div "Cover Image" at bounding box center [469, 214] width 736 height 0
type input "C"
type input "Community Center"
click at [519, 288] on input "Image 2" at bounding box center [549, 289] width 113 height 11
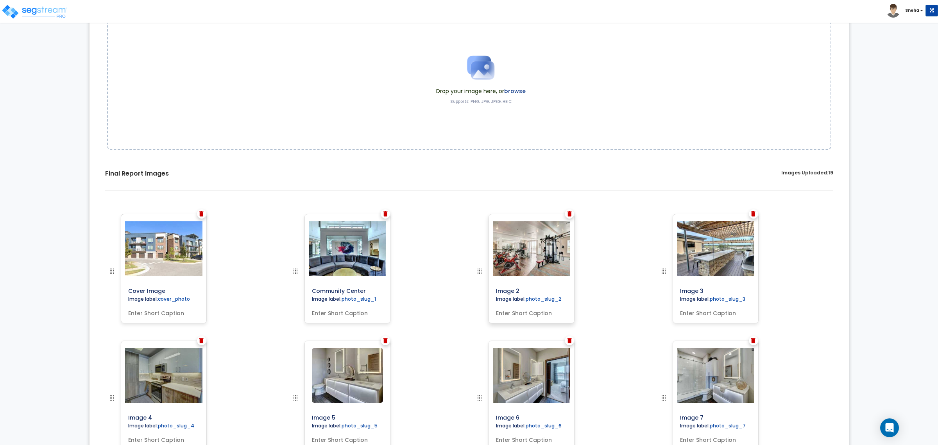
click at [519, 288] on input "Image 2" at bounding box center [549, 289] width 113 height 11
type input "Fitness Area"
drag, startPoint x: 714, startPoint y: 291, endPoint x: 653, endPoint y: 288, distance: 61.1
click at [653, 288] on div "Image 3" at bounding box center [745, 277] width 184 height 127
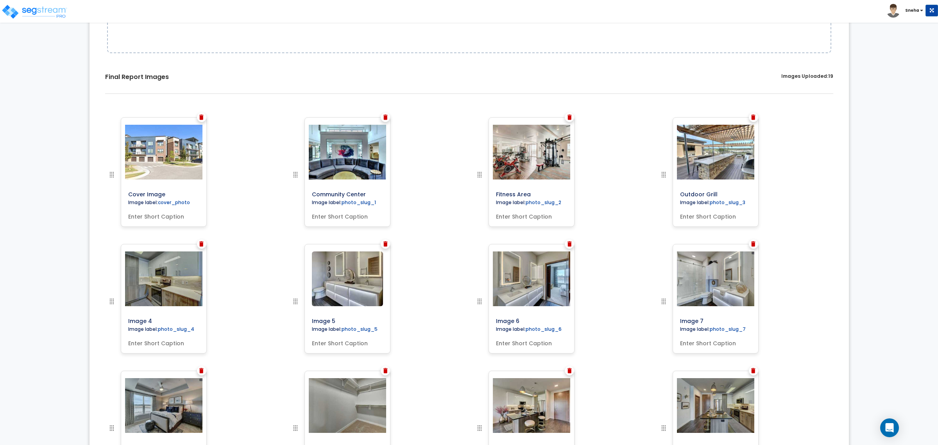
scroll to position [195, 0]
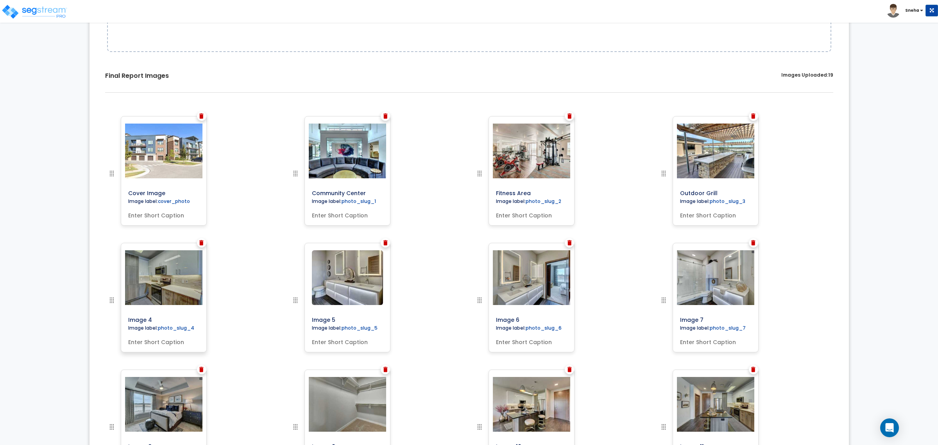
type input "Outdoor Grill"
drag, startPoint x: 164, startPoint y: 319, endPoint x: 100, endPoint y: 320, distance: 64.1
click at [100, 320] on div "Cover Image Image label: cover_photo Image label:" at bounding box center [468, 432] width 747 height 645
type input "Apartment Appliances"
drag, startPoint x: 348, startPoint y: 317, endPoint x: 299, endPoint y: 316, distance: 48.8
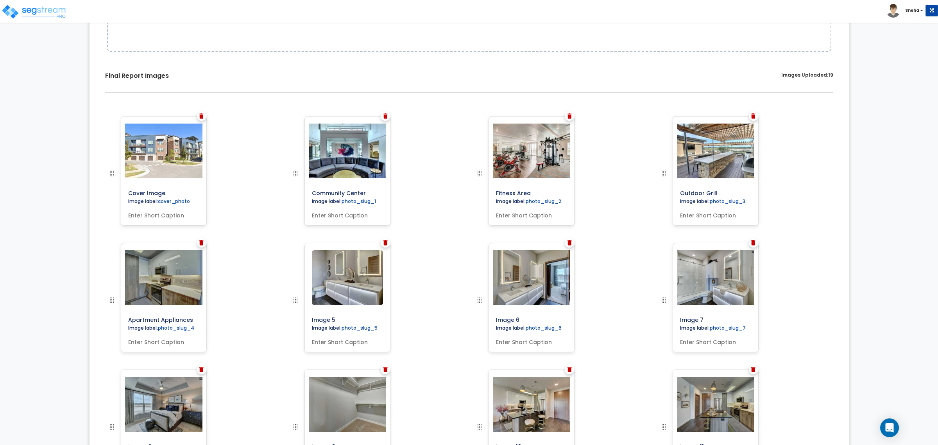
click at [299, 316] on div at bounding box center [312, 306] width 43 height 127
type input "Bathroom Vanity"
drag, startPoint x: 524, startPoint y: 315, endPoint x: 476, endPoint y: 316, distance: 47.7
click at [476, 316] on div at bounding box center [496, 306] width 43 height 127
type input "Bathroom Lighting"
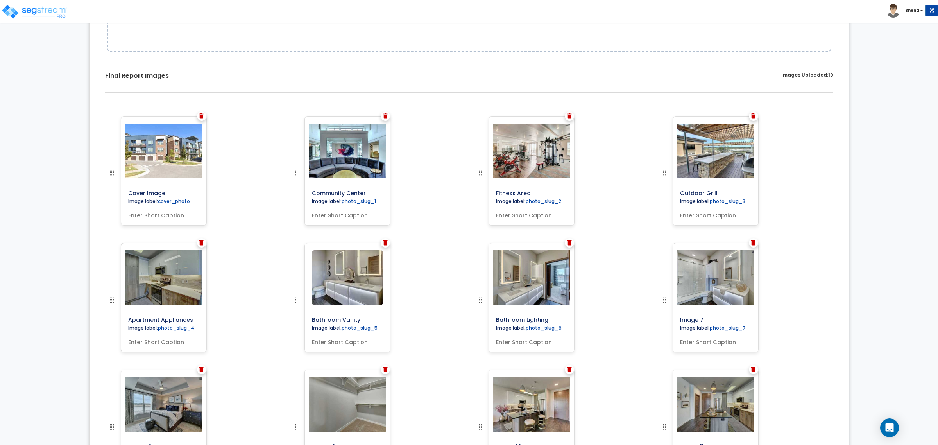
drag, startPoint x: 709, startPoint y: 316, endPoint x: 657, endPoint y: 317, distance: 52.4
click at [661, 317] on div at bounding box center [680, 306] width 43 height 127
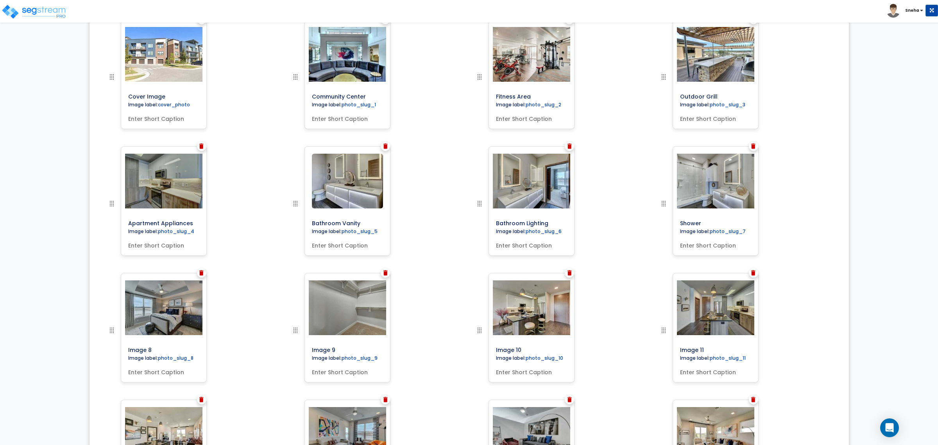
scroll to position [293, 0]
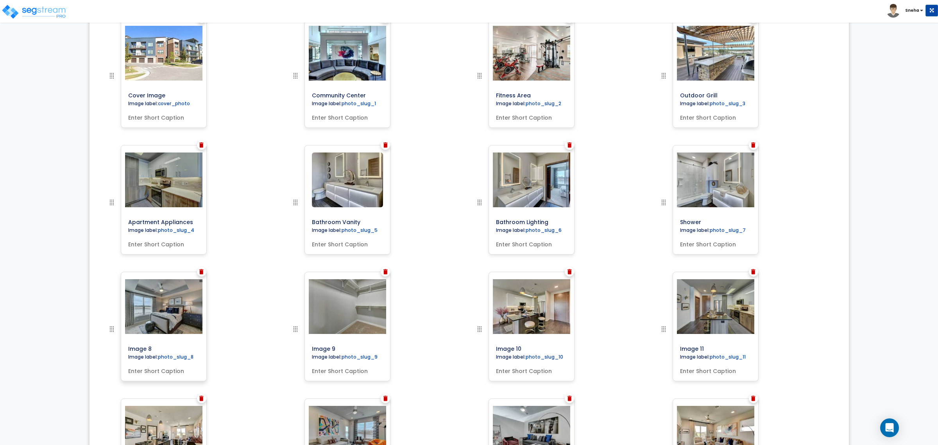
type input "Shower"
drag, startPoint x: 159, startPoint y: 350, endPoint x: 93, endPoint y: 349, distance: 66.1
click at [93, 349] on div "Select Images Drop your image here, or browse Supports: PNG, JPG, JPEG, HEIC Sa…" at bounding box center [468, 212] width 759 height 925
type input "Bedroom"
click at [343, 350] on input "Image 9" at bounding box center [365, 347] width 113 height 11
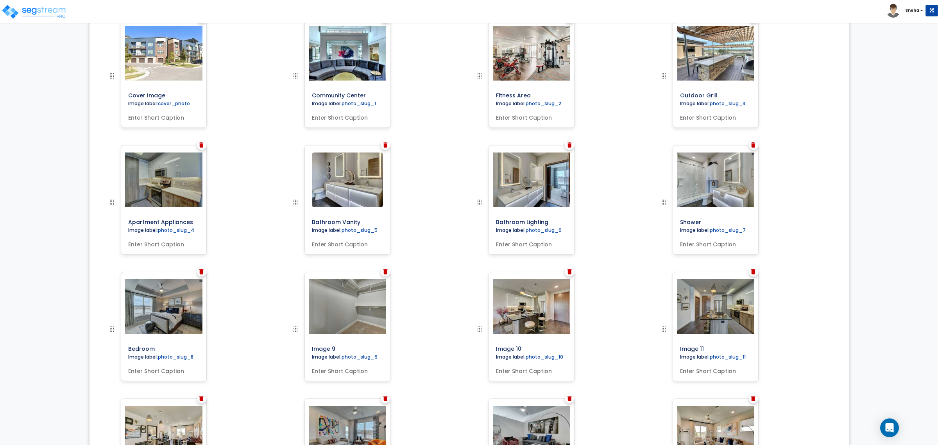
drag, startPoint x: 344, startPoint y: 349, endPoint x: 276, endPoint y: 346, distance: 68.0
click at [276, 18] on div "Cover Image" at bounding box center [469, 18] width 736 height 0
type input "Walk-in Closet"
click at [533, 346] on input "Image 10" at bounding box center [549, 347] width 113 height 11
drag, startPoint x: 533, startPoint y: 346, endPoint x: 456, endPoint y: 343, distance: 77.4
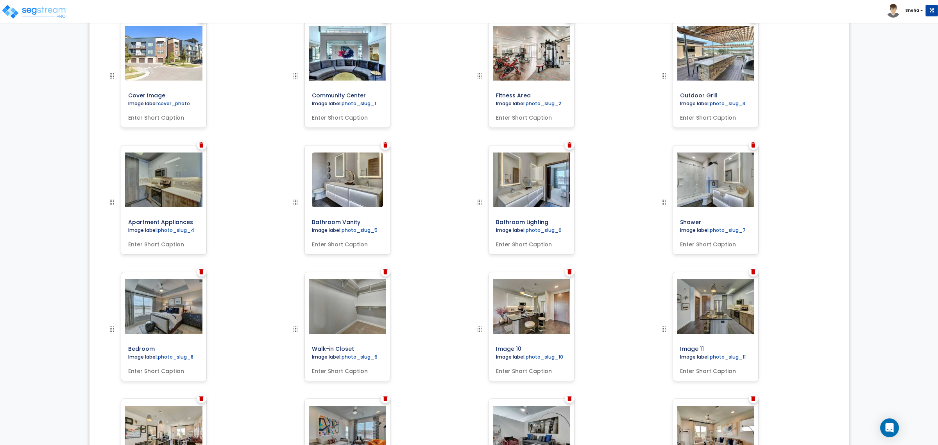
click at [456, 18] on div "Cover Image" at bounding box center [469, 18] width 736 height 0
type input "Kitchen Area"
click at [721, 341] on div "Image 11" at bounding box center [715, 345] width 77 height 16
click at [715, 345] on input "Image 11" at bounding box center [733, 347] width 113 height 11
click at [715, 346] on input "Image 11" at bounding box center [733, 347] width 113 height 11
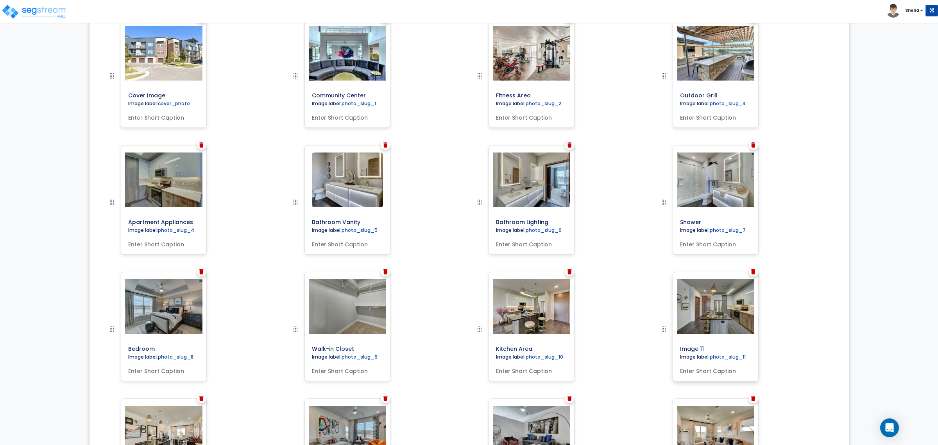
click at [715, 346] on input "Image 11" at bounding box center [733, 347] width 113 height 11
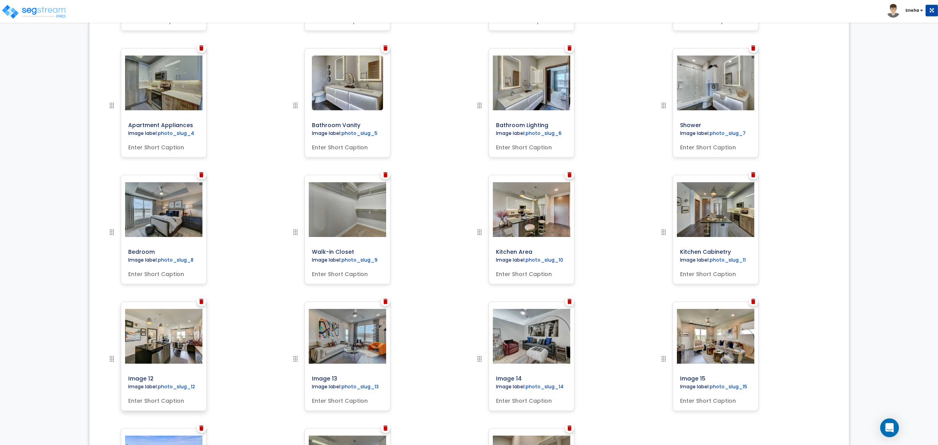
scroll to position [391, 0]
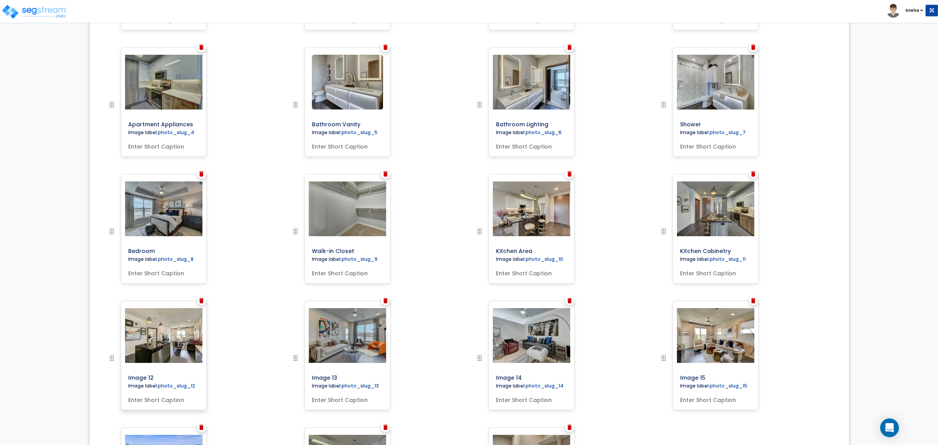
type input "Kitchen Cabinetry"
click at [171, 379] on input "Image 12" at bounding box center [181, 375] width 113 height 11
click at [170, 379] on input "Image 12" at bounding box center [181, 375] width 113 height 11
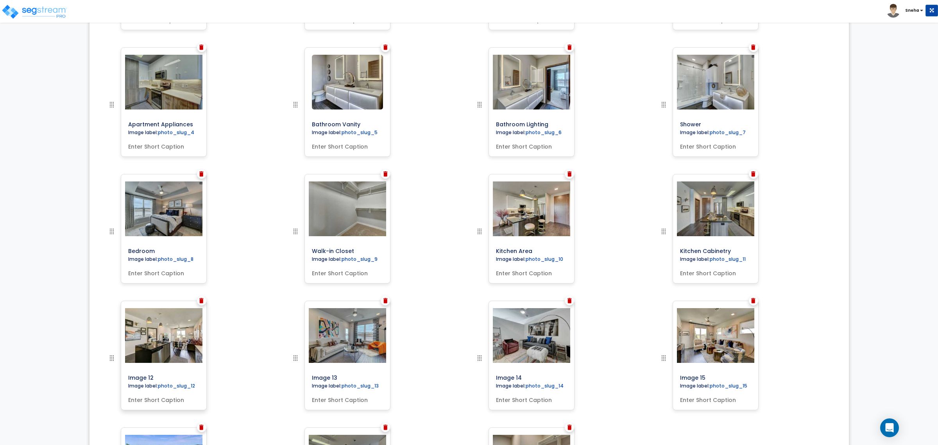
click at [170, 379] on input "Image 12" at bounding box center [181, 375] width 113 height 11
type input "Kitchen and Living Room Lighting"
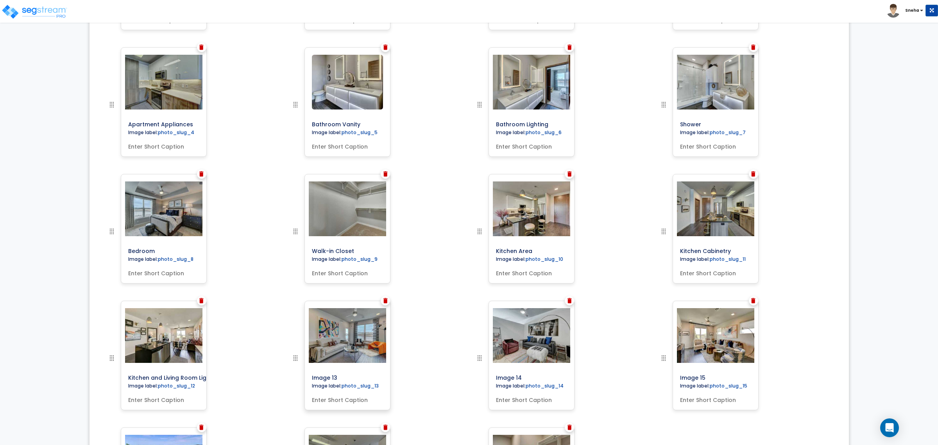
click at [360, 379] on input "Image 13" at bounding box center [365, 375] width 113 height 11
click at [354, 378] on input "Image 13" at bounding box center [365, 375] width 113 height 11
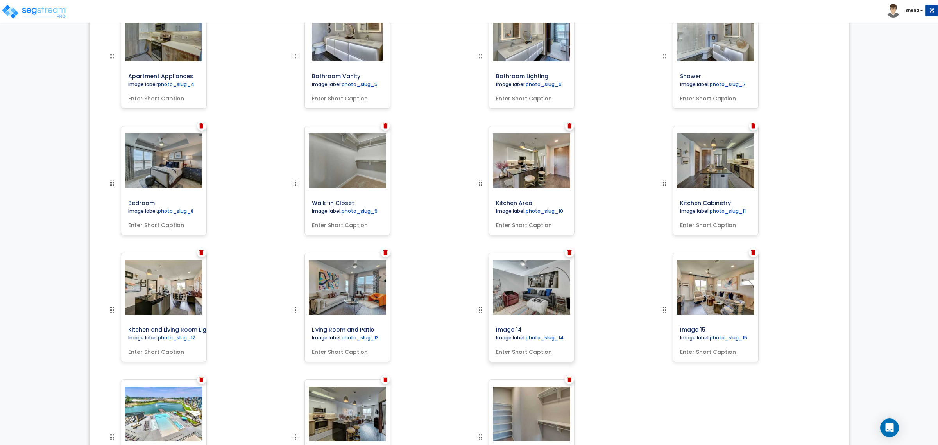
scroll to position [440, 0]
drag, startPoint x: 381, startPoint y: 328, endPoint x: 348, endPoint y: 331, distance: 33.3
click at [348, 331] on input "Living Room and Patio" at bounding box center [365, 327] width 113 height 11
type input "Living Room and Patio"
click at [555, 331] on input "Image 14" at bounding box center [549, 327] width 113 height 11
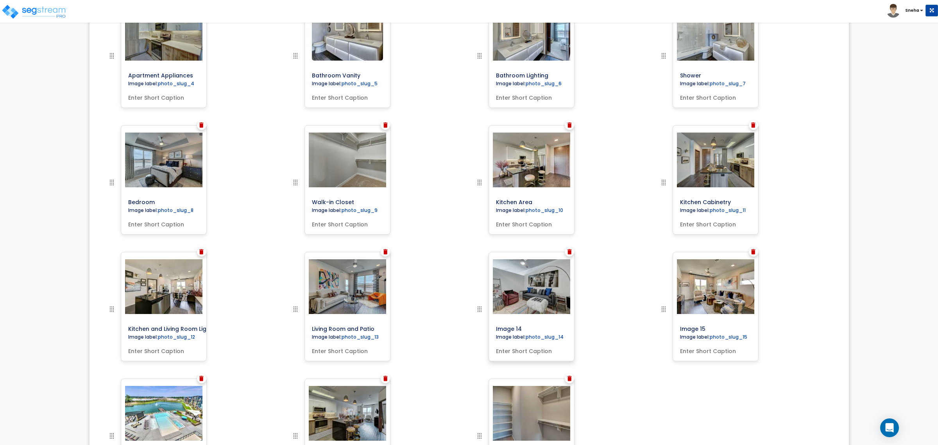
click at [544, 327] on input "Image 14" at bounding box center [549, 327] width 113 height 11
type input "Studio Living Room with Wall Divider"
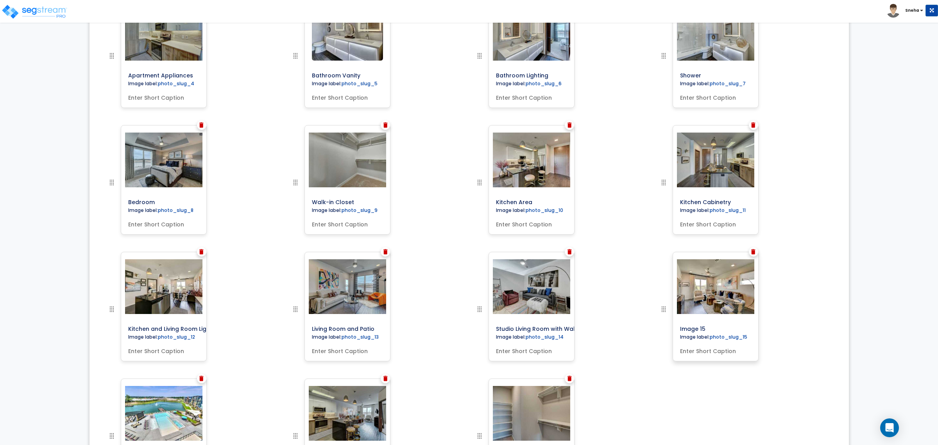
scroll to position [0, 0]
click at [713, 329] on input "Image 15" at bounding box center [733, 327] width 113 height 11
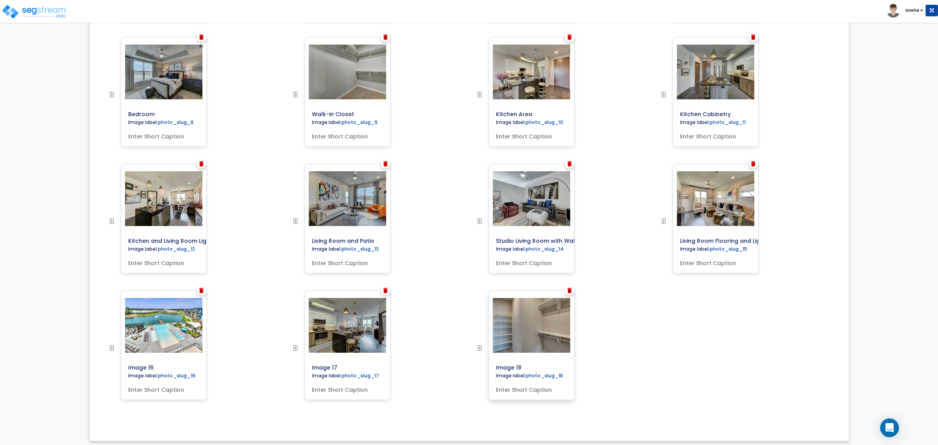
scroll to position [531, 0]
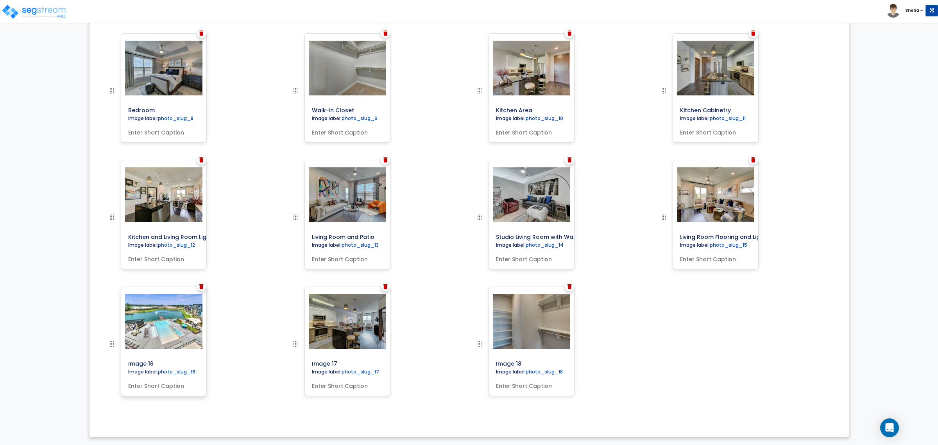
type input "Living Room Flooring and Lighting"
click at [163, 367] on div "Image label: photo_slug_16" at bounding box center [163, 372] width 77 height 11
click at [164, 363] on input "Image 16" at bounding box center [181, 361] width 113 height 11
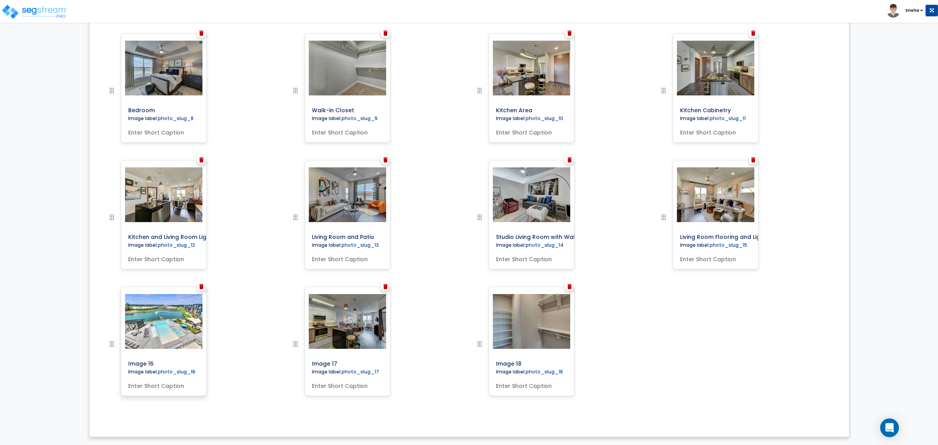
click at [164, 363] on input "Image 16" at bounding box center [181, 361] width 113 height 11
type input "Pool"
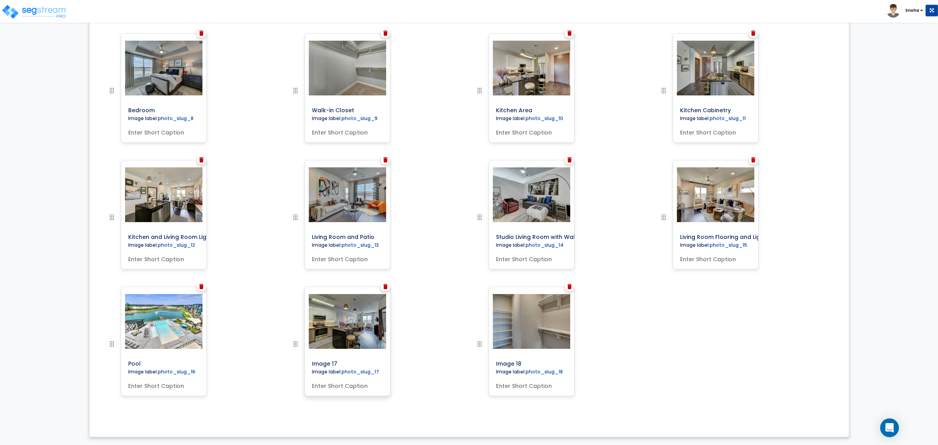
click at [340, 359] on input "Image 17" at bounding box center [365, 361] width 113 height 11
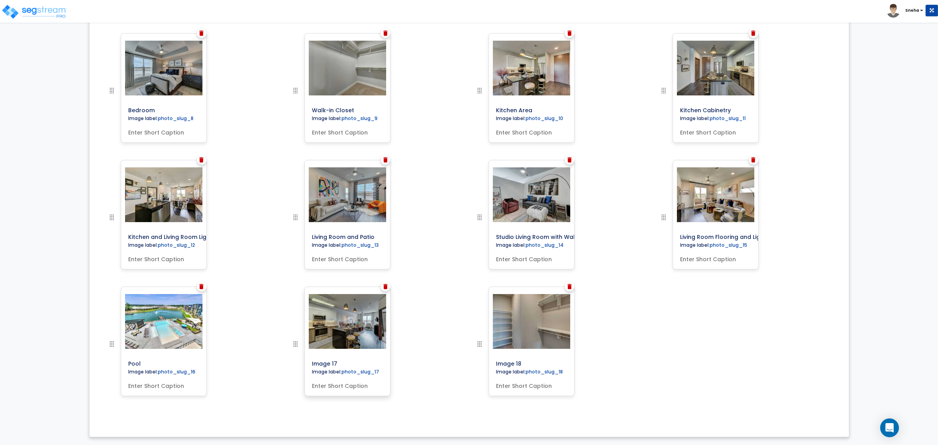
click at [340, 360] on input "Image 17" at bounding box center [365, 361] width 113 height 11
click at [337, 361] on input "Image 17" at bounding box center [365, 361] width 113 height 11
type input "Unit Interior"
click at [519, 365] on input "Image 18" at bounding box center [549, 361] width 113 height 11
click at [532, 365] on input "Image 18" at bounding box center [549, 361] width 113 height 11
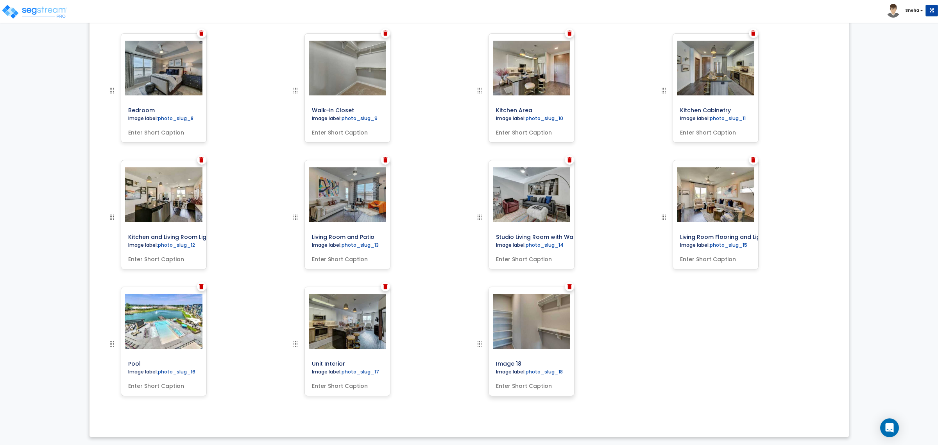
click at [532, 365] on input "Image 18" at bounding box center [549, 361] width 113 height 11
type input "Built-in Shelving"
drag, startPoint x: 915, startPoint y: 321, endPoint x: 903, endPoint y: 317, distance: 12.4
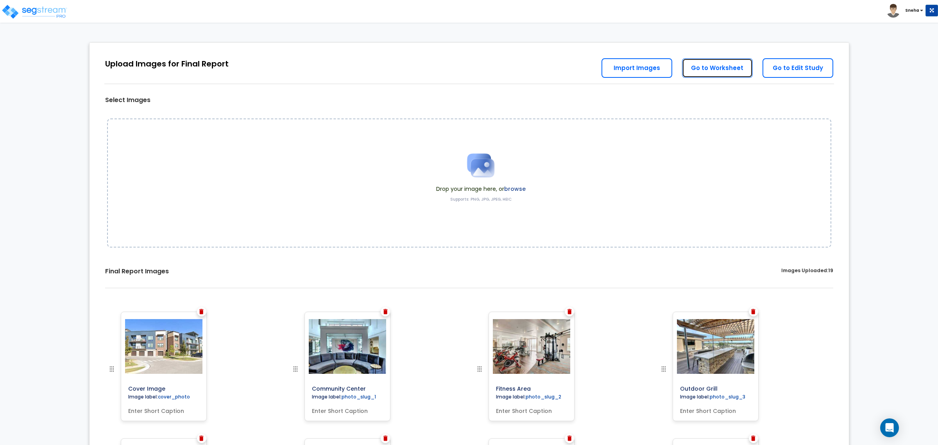
click at [720, 75] on link "Go to Worksheet" at bounding box center [717, 68] width 71 height 20
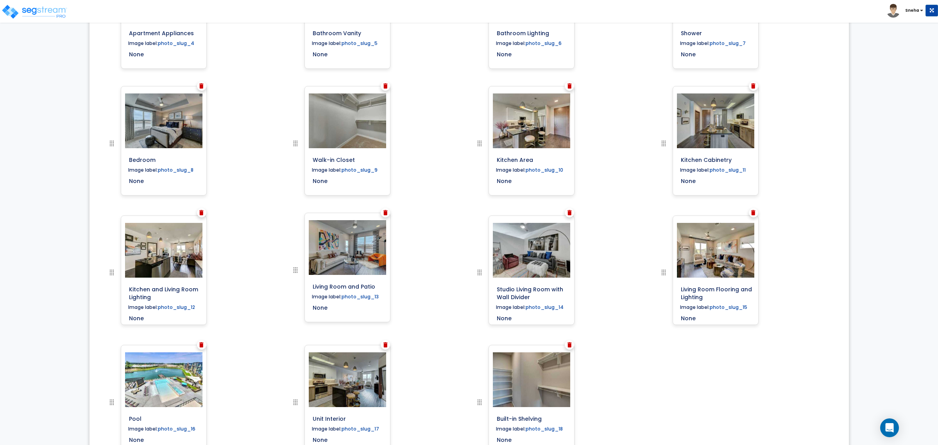
scroll to position [488, 0]
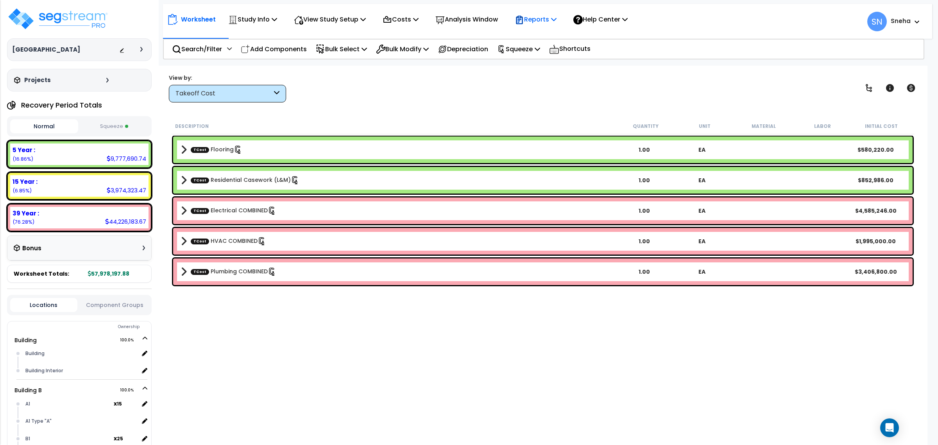
click at [551, 20] on p "Reports" at bounding box center [536, 19] width 42 height 11
click at [557, 38] on link "Get Report" at bounding box center [549, 37] width 77 height 16
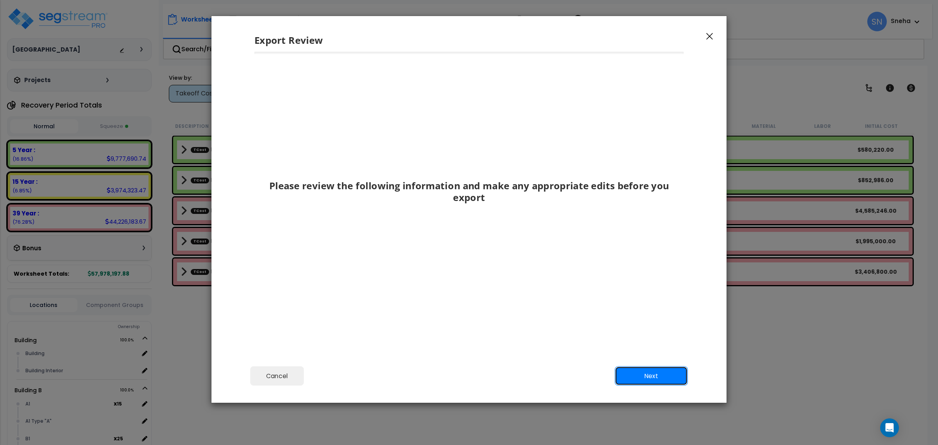
click at [673, 379] on button "Next" at bounding box center [651, 376] width 73 height 20
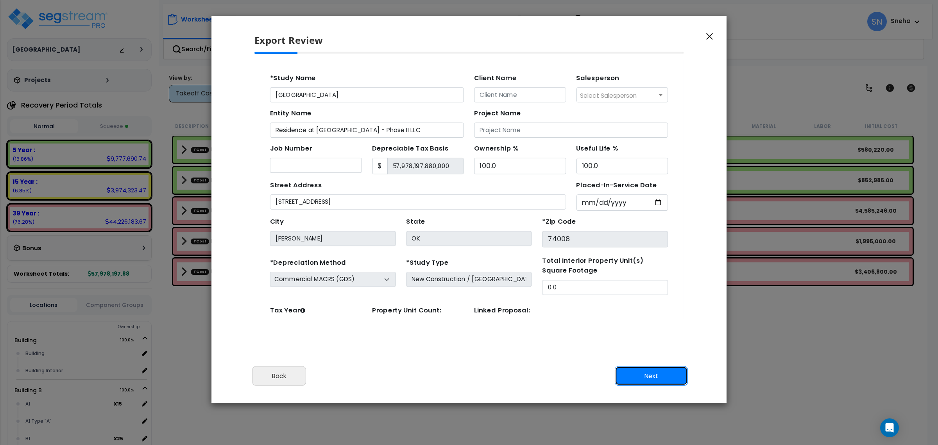
click at [672, 378] on button "Next" at bounding box center [651, 376] width 73 height 20
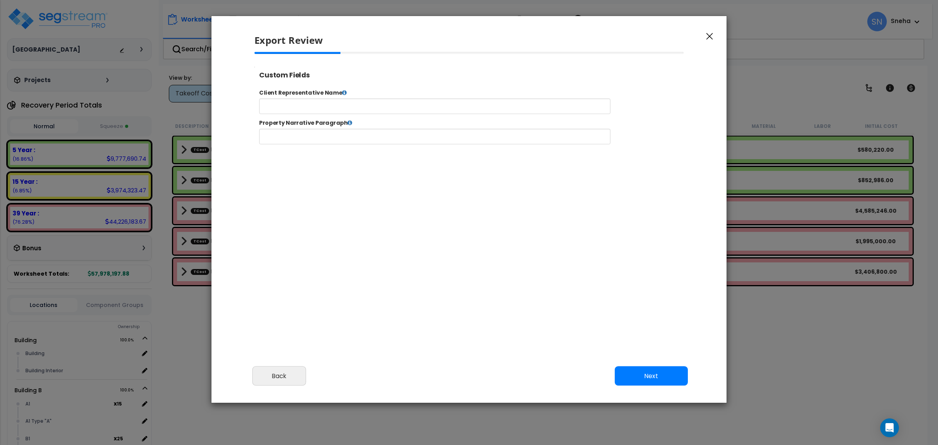
select select "2024"
drag, startPoint x: 620, startPoint y: 379, endPoint x: 542, endPoint y: 333, distance: 91.1
click at [620, 378] on button "Next" at bounding box center [651, 376] width 73 height 20
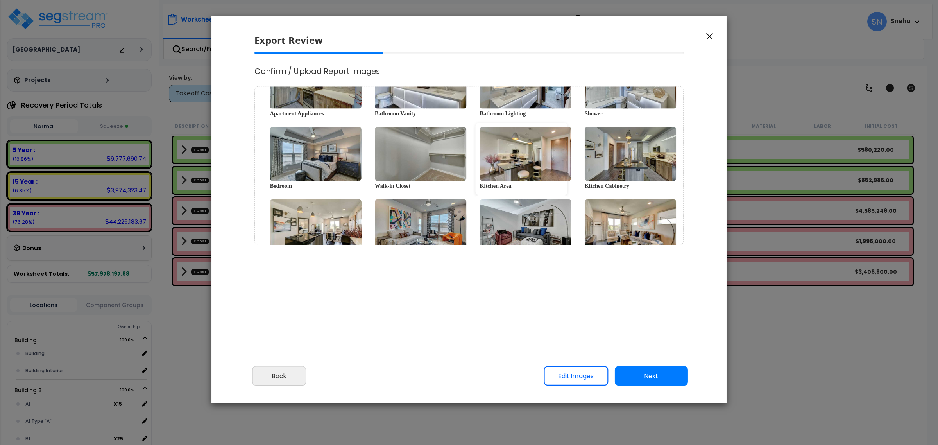
scroll to position [201, 0]
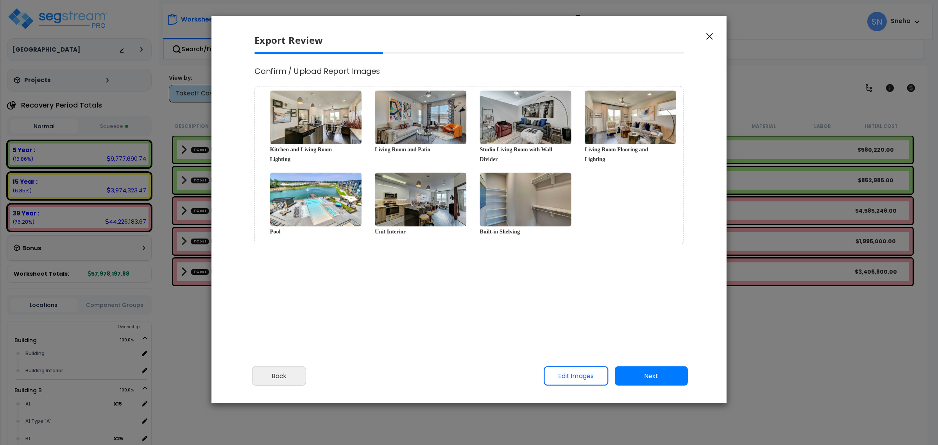
drag, startPoint x: 654, startPoint y: 380, endPoint x: 561, endPoint y: 301, distance: 121.7
click at [653, 379] on button "Next" at bounding box center [651, 376] width 73 height 20
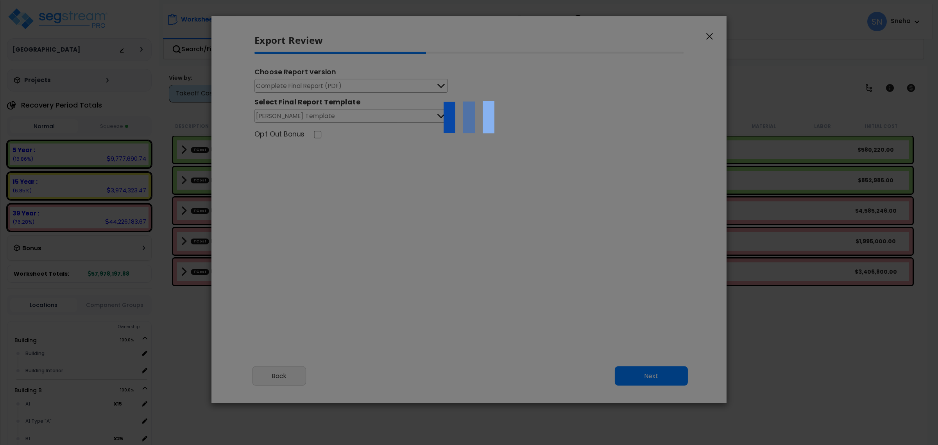
click at [365, 87] on div at bounding box center [469, 222] width 938 height 445
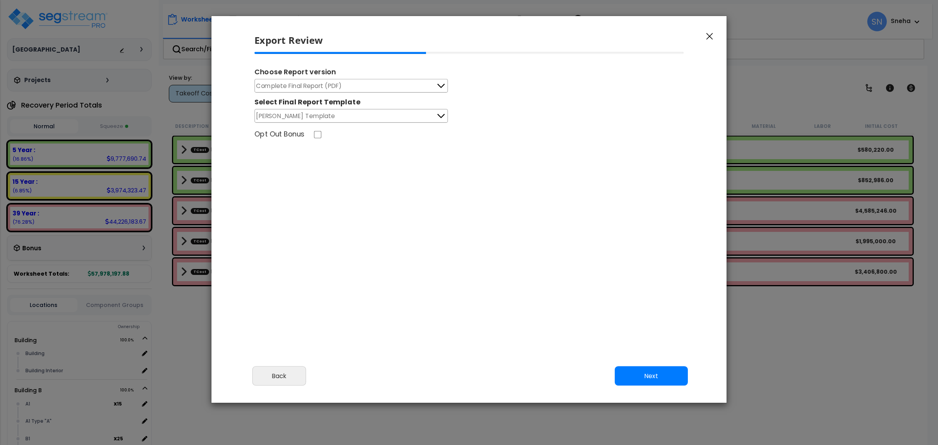
click at [407, 84] on button "Complete Final Report (PDF)" at bounding box center [350, 86] width 193 height 14
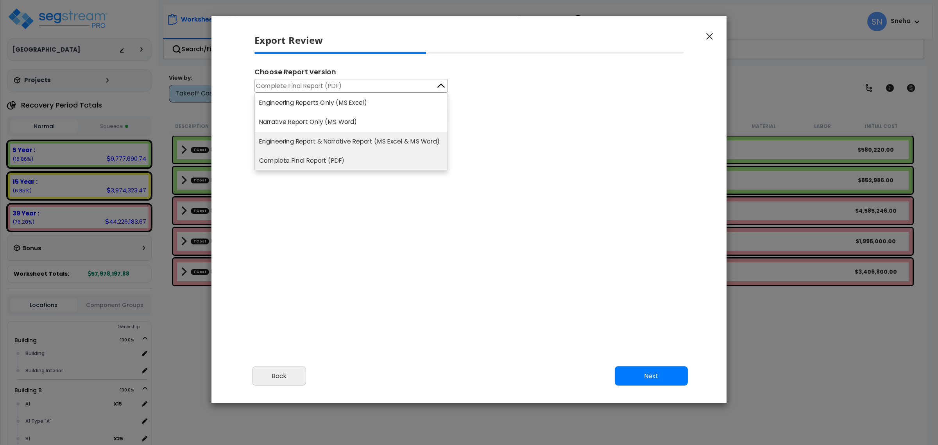
click at [382, 139] on li "Engineering Report & Narrative Report (MS Excel & MS Word)" at bounding box center [351, 142] width 193 height 20
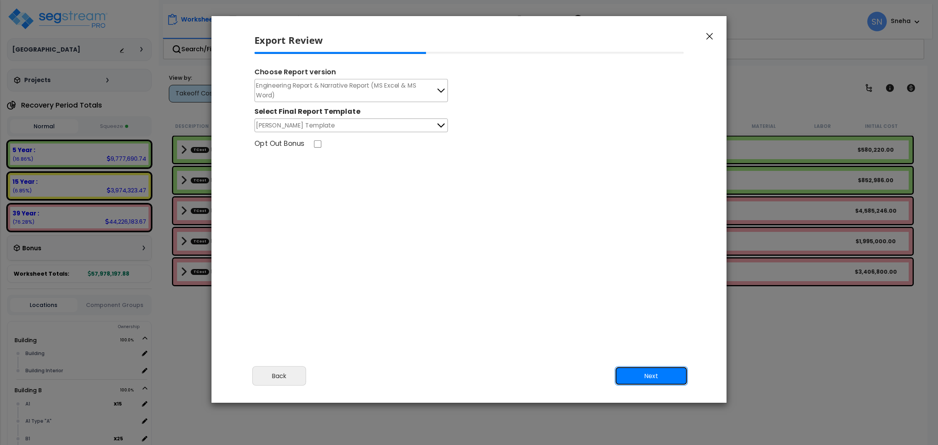
click at [647, 375] on button "Next" at bounding box center [651, 376] width 73 height 20
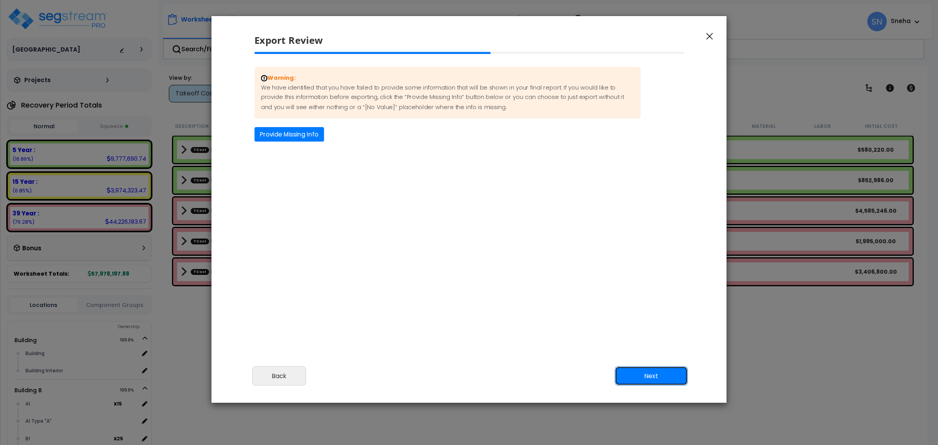
drag, startPoint x: 653, startPoint y: 379, endPoint x: 639, endPoint y: 368, distance: 17.5
click at [652, 378] on button "Next" at bounding box center [651, 376] width 73 height 20
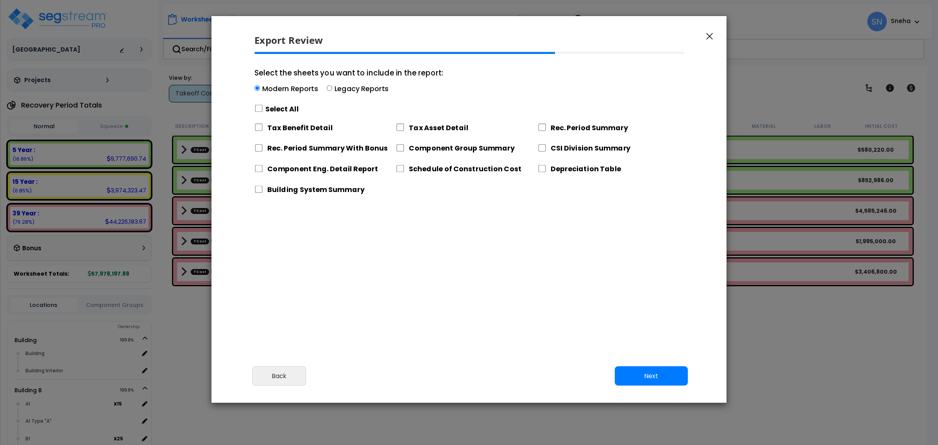
drag, startPoint x: 358, startPoint y: 84, endPoint x: 348, endPoint y: 84, distance: 9.8
click at [357, 84] on label "Legacy Reports" at bounding box center [361, 89] width 54 height 10
click at [327, 88] on input "Select the sheets you want to include in the report: Modern Reports Legacy Repo…" at bounding box center [328, 88] width 5 height 5
radio input "true"
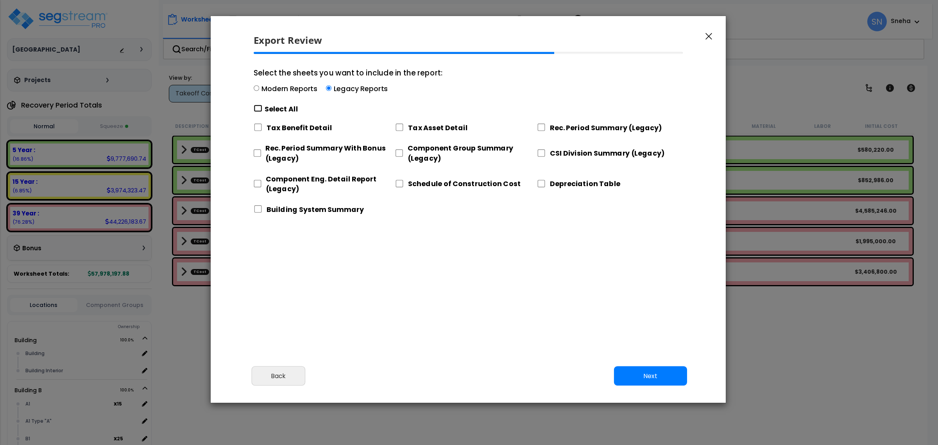
click at [257, 108] on input "Select the sheets you want to include in the report: Modern Reports Legacy Repo…" at bounding box center [258, 108] width 9 height 7
checkbox input "true"
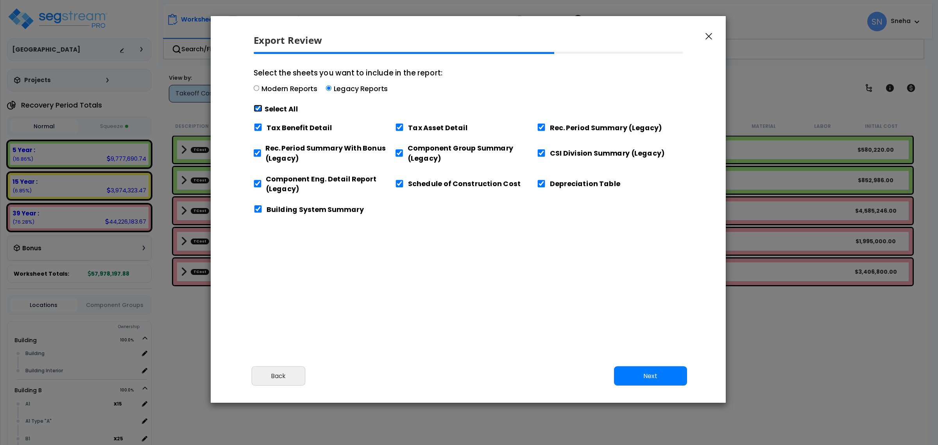
checkbox input "true"
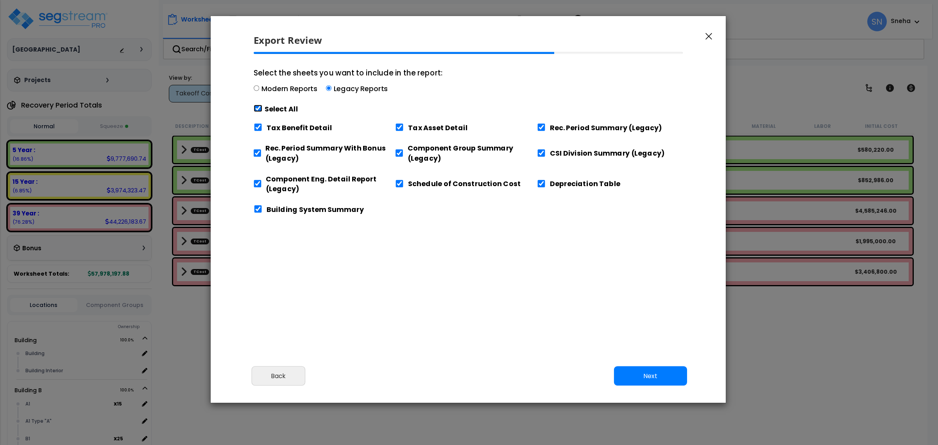
checkbox input "true"
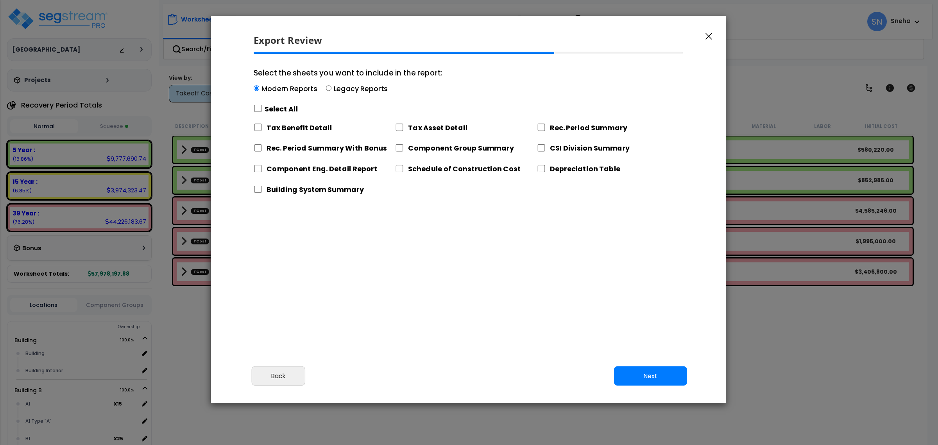
click at [334, 88] on label "Legacy Reports" at bounding box center [361, 89] width 54 height 10
click at [331, 88] on input "Select the sheets you want to include in the report: Modern Reports Legacy Repo…" at bounding box center [328, 88] width 5 height 5
radio input "true"
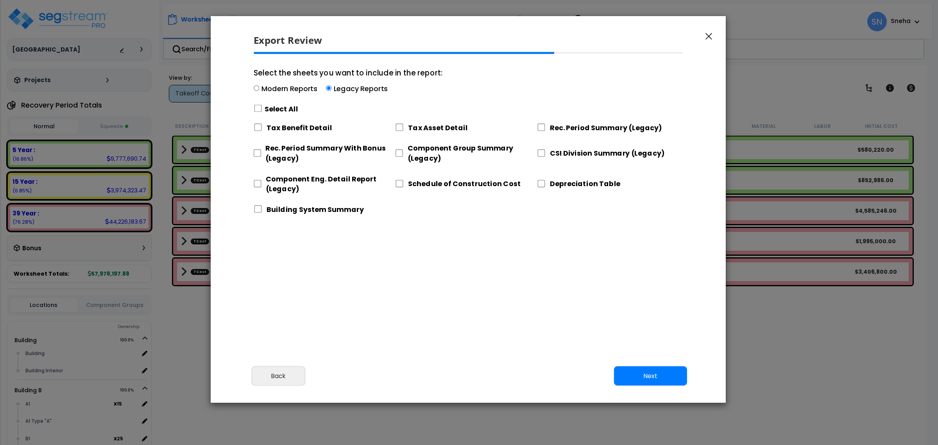
click at [275, 109] on label "Select All" at bounding box center [282, 109] width 34 height 10
click at [262, 109] on input "Select the sheets you want to include in the report: Modern Reports Legacy Repo…" at bounding box center [258, 108] width 9 height 7
checkbox input "true"
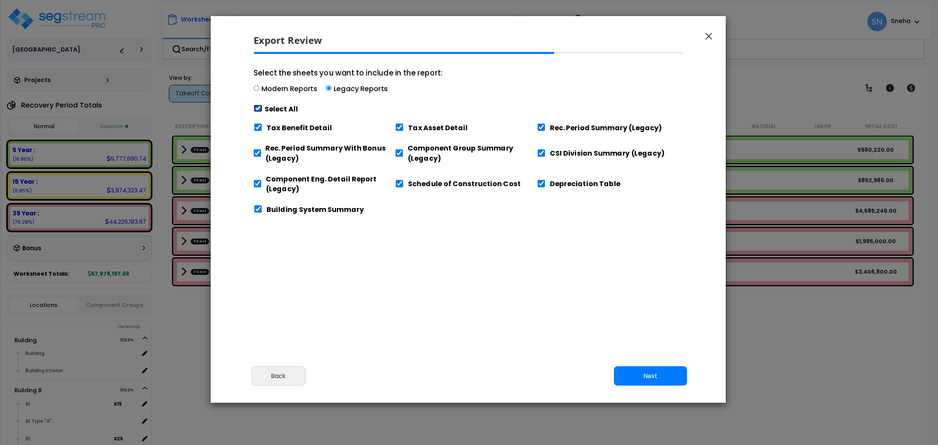
checkbox input "true"
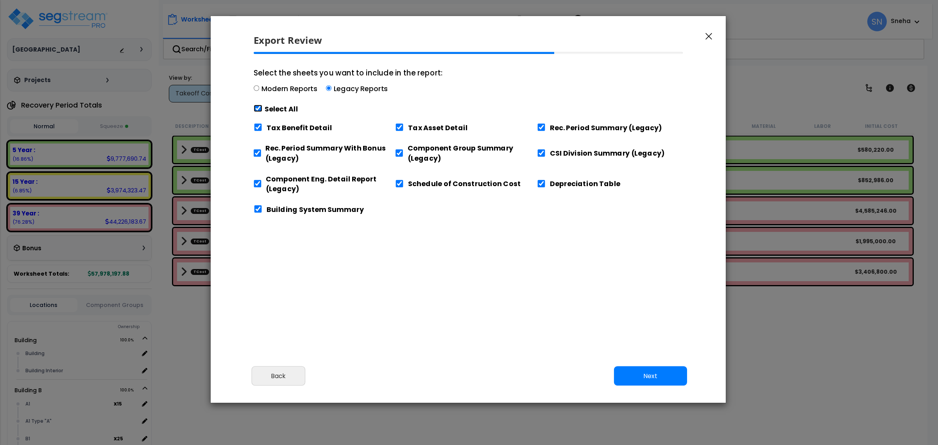
checkbox input "true"
click at [658, 368] on button "Next" at bounding box center [650, 376] width 73 height 20
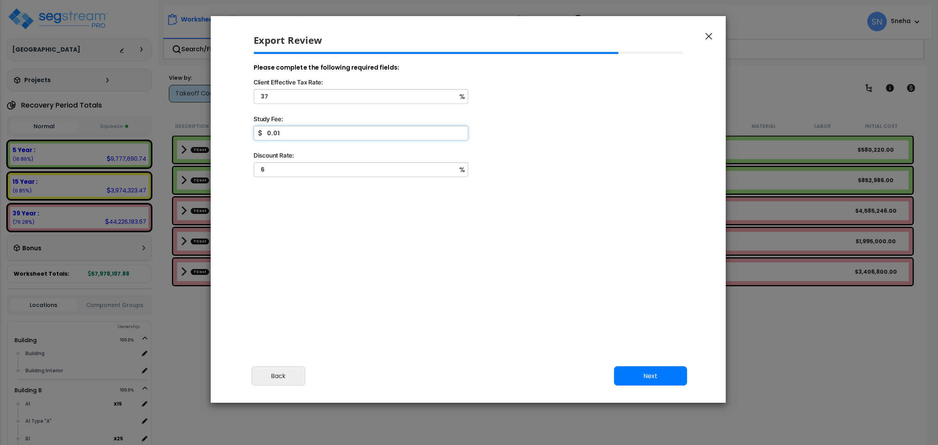
type input "0.01"
click at [631, 377] on button "Next" at bounding box center [650, 376] width 73 height 20
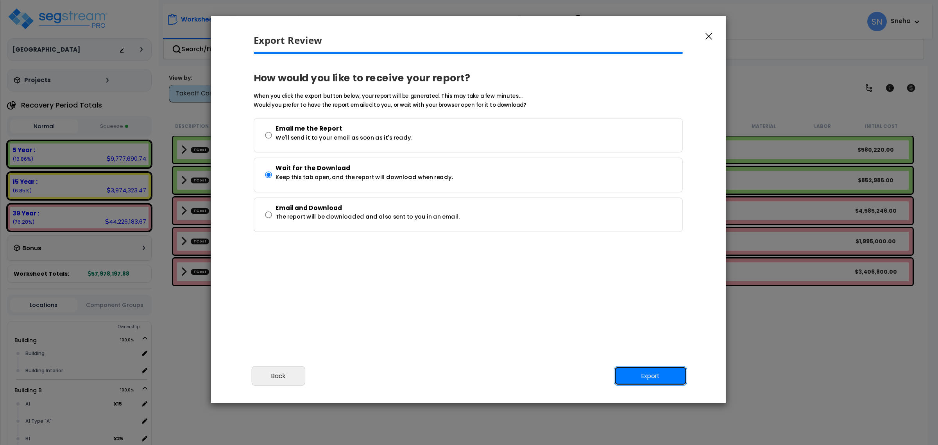
click at [651, 377] on button "Export" at bounding box center [650, 376] width 73 height 20
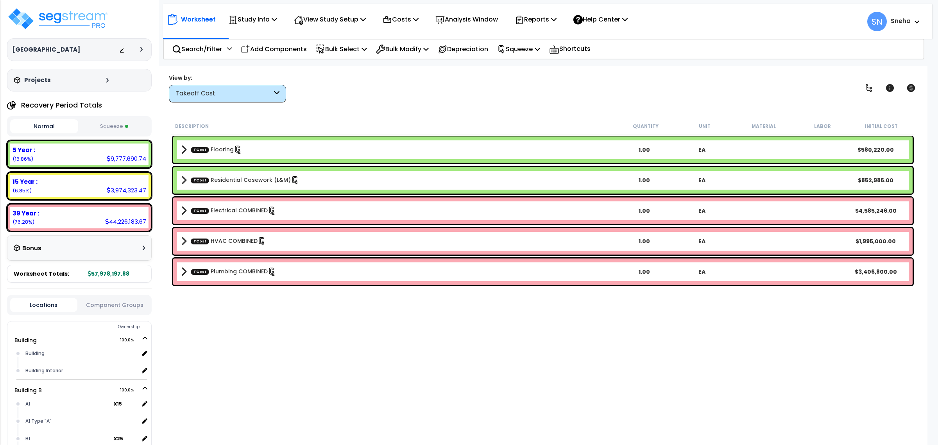
drag, startPoint x: 286, startPoint y: 342, endPoint x: 265, endPoint y: 319, distance: 31.5
click at [285, 340] on div "Description Quantity Unit Material Labor Initial Cost TCost Flooring 1.00 EA $5…" at bounding box center [543, 267] width 746 height 298
click at [68, 20] on img at bounding box center [58, 18] width 102 height 23
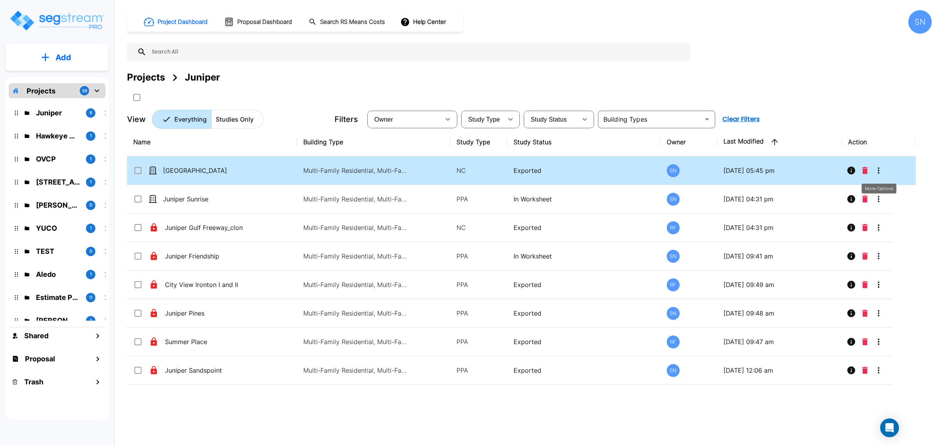
click at [880, 174] on icon "More-Options" at bounding box center [878, 170] width 9 height 9
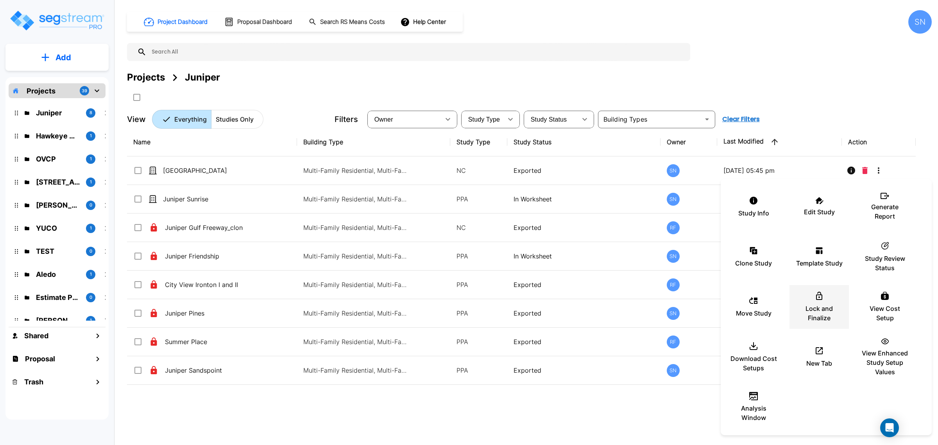
click at [817, 301] on div "Lock and Finalize" at bounding box center [819, 306] width 47 height 39
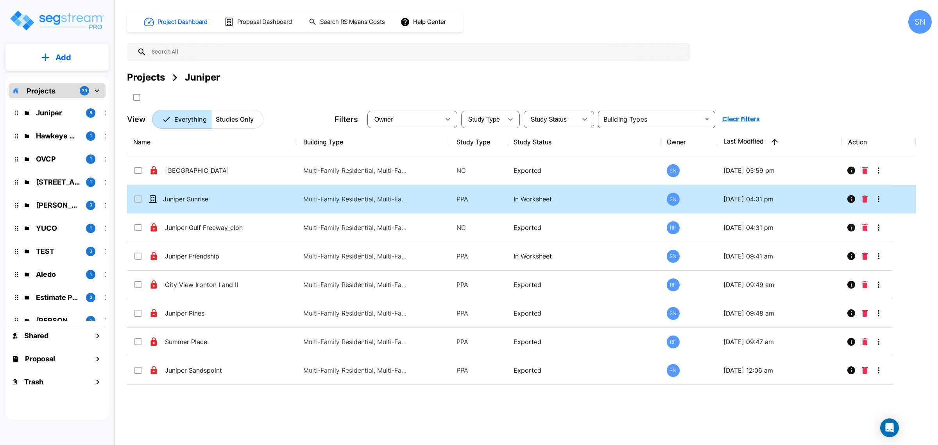
click at [881, 198] on icon "More-Options" at bounding box center [878, 198] width 9 height 9
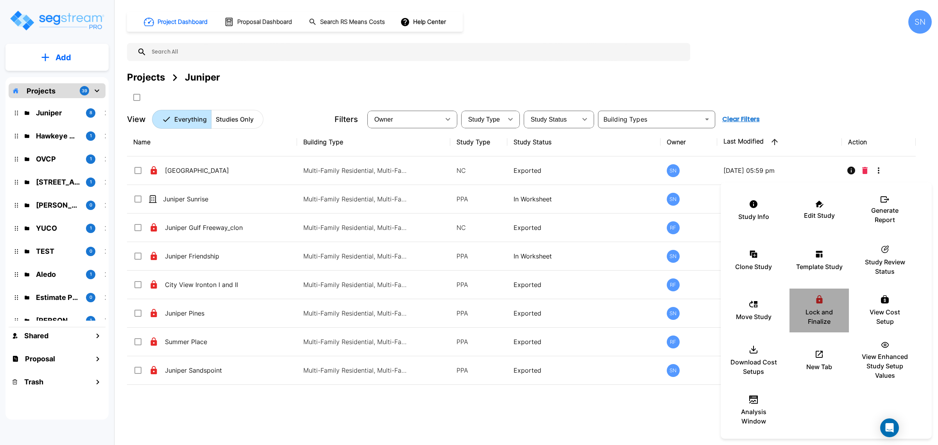
click at [814, 301] on icon at bounding box center [819, 299] width 10 height 9
